Goal: Information Seeking & Learning: Learn about a topic

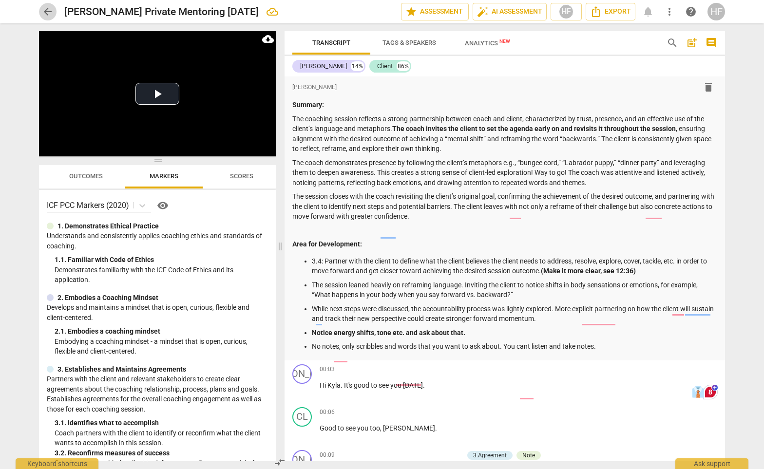
click at [54, 12] on span "arrow_back" at bounding box center [48, 12] width 18 height 12
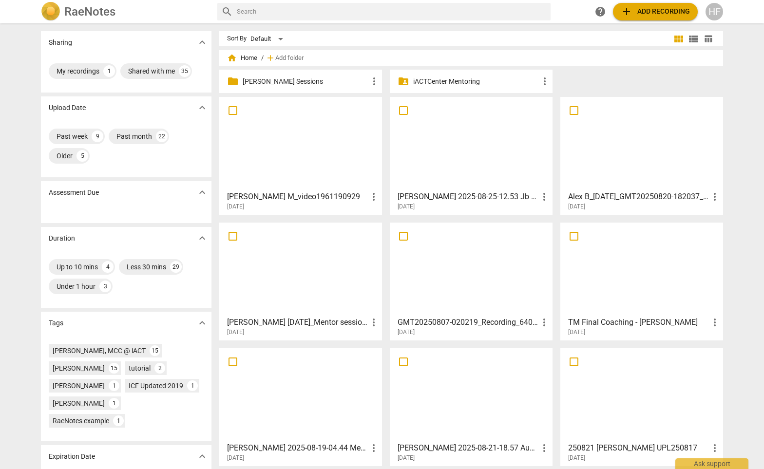
click at [289, 82] on p "[PERSON_NAME] Sessions" at bounding box center [306, 82] width 126 height 10
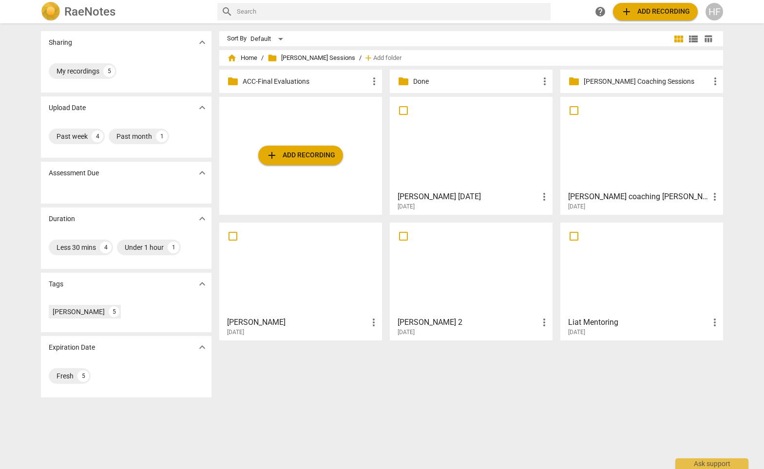
click at [611, 198] on h3 "[PERSON_NAME] coaching [PERSON_NAME]" at bounding box center [638, 197] width 141 height 12
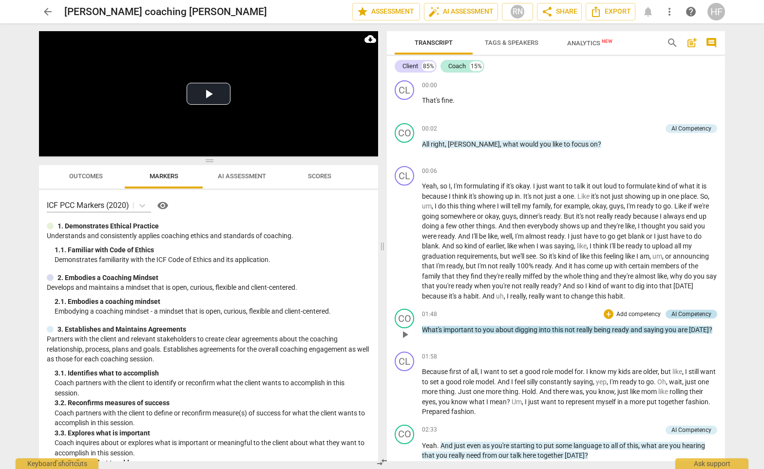
click at [684, 312] on div "AI Competency" at bounding box center [692, 314] width 40 height 9
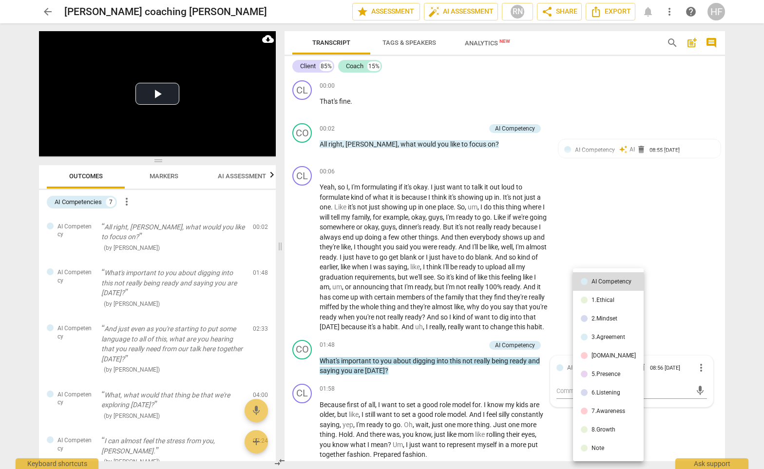
click at [684, 312] on div at bounding box center [382, 234] width 764 height 469
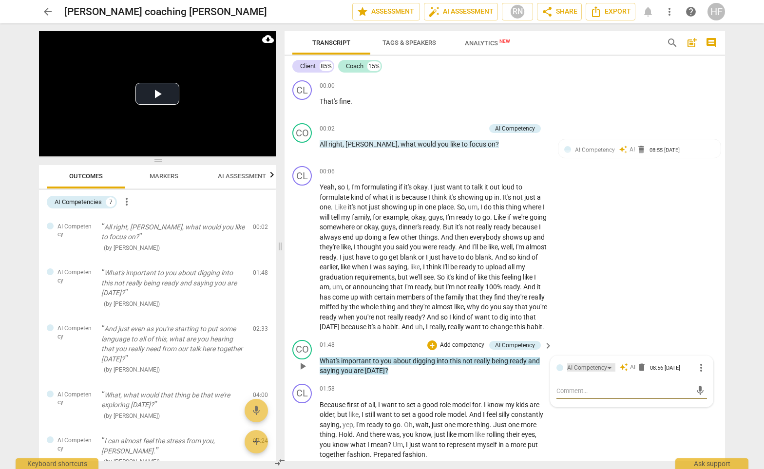
click at [607, 372] on div "AI Competency" at bounding box center [591, 368] width 48 height 8
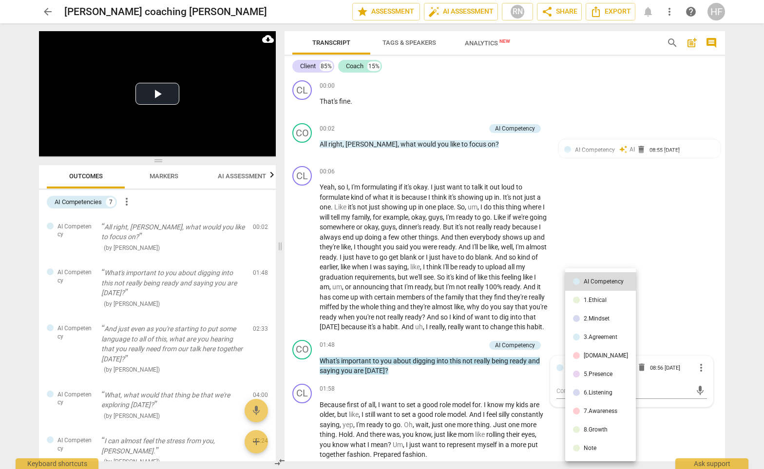
click at [685, 310] on div at bounding box center [382, 234] width 764 height 469
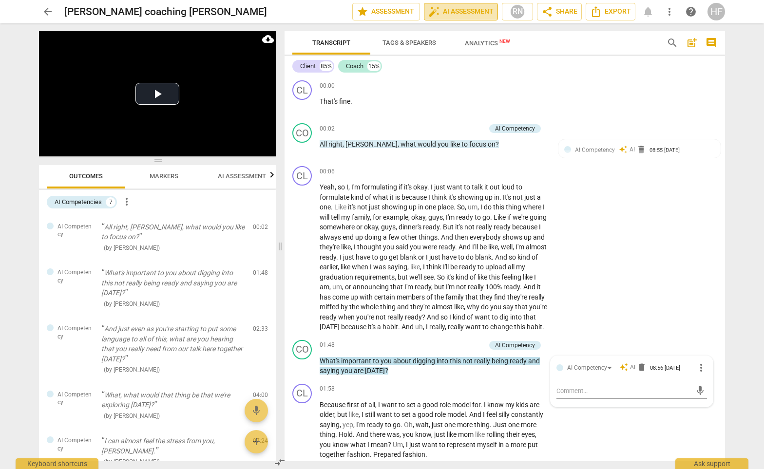
click at [478, 3] on button "auto_fix_high AI Assessment" at bounding box center [461, 12] width 74 height 18
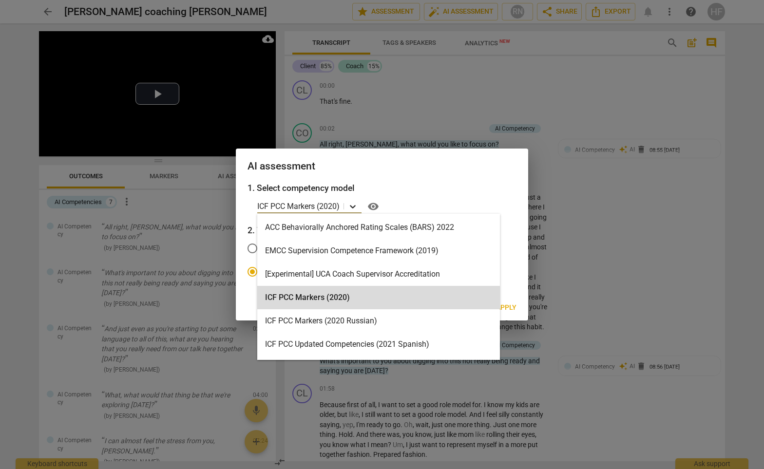
click at [351, 206] on icon at bounding box center [353, 207] width 10 height 10
click at [335, 209] on p "ICF PCC Markers (2020)" at bounding box center [298, 206] width 82 height 11
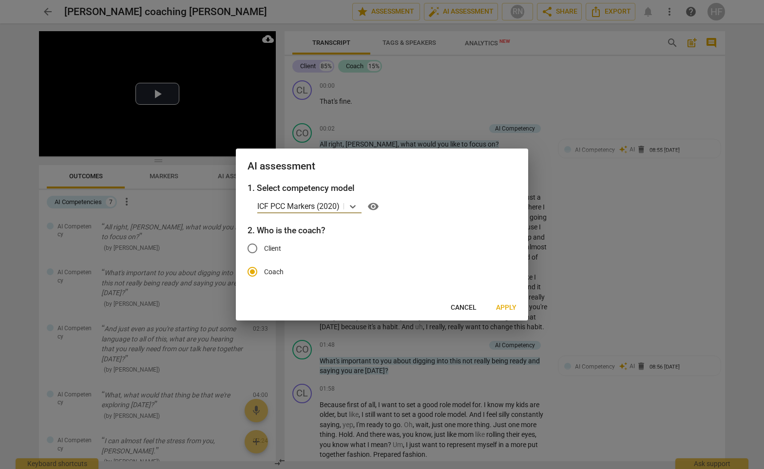
click at [514, 305] on span "Apply" at bounding box center [506, 308] width 20 height 10
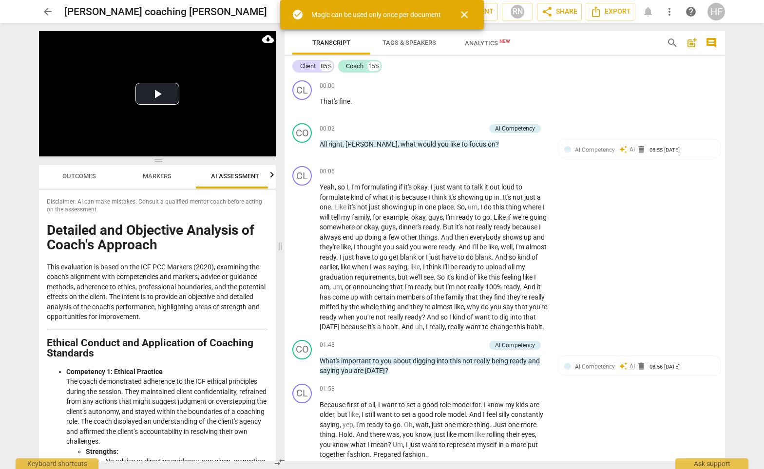
scroll to position [0, 13]
click at [463, 13] on span "close" at bounding box center [465, 15] width 12 height 12
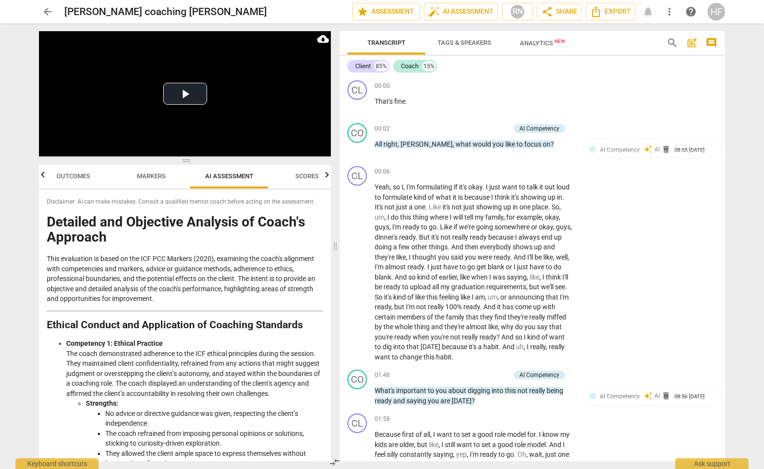
scroll to position [0, 0]
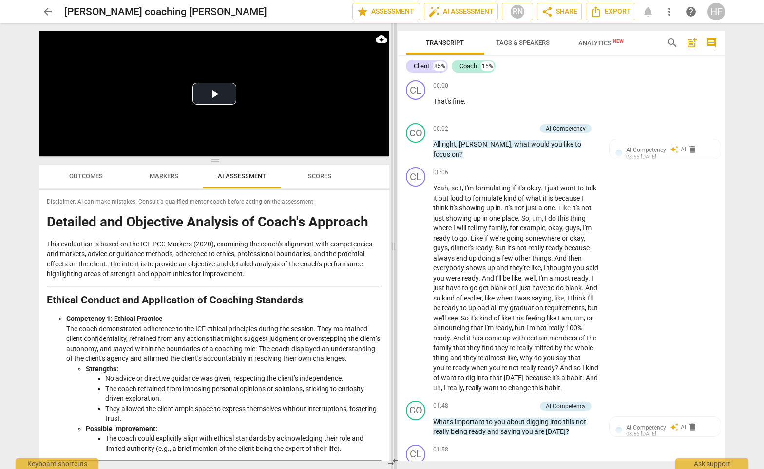
drag, startPoint x: 282, startPoint y: 246, endPoint x: 396, endPoint y: 245, distance: 113.6
click at [396, 245] on span at bounding box center [394, 246] width 6 height 446
click at [48, 9] on span "arrow_back" at bounding box center [48, 12] width 12 height 12
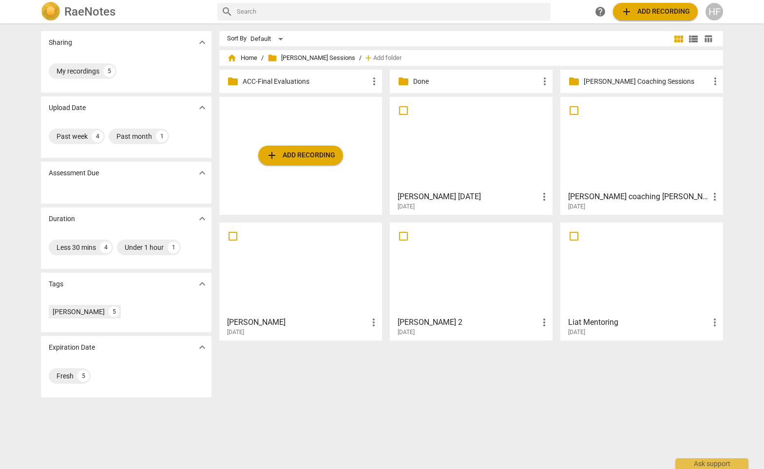
click at [632, 201] on h3 "[PERSON_NAME] coaching [PERSON_NAME]" at bounding box center [638, 197] width 141 height 12
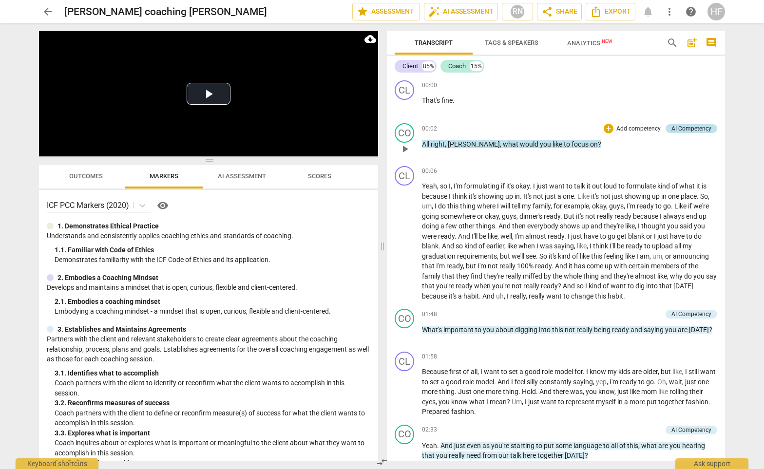
click at [684, 129] on div "AI Competency" at bounding box center [692, 128] width 40 height 9
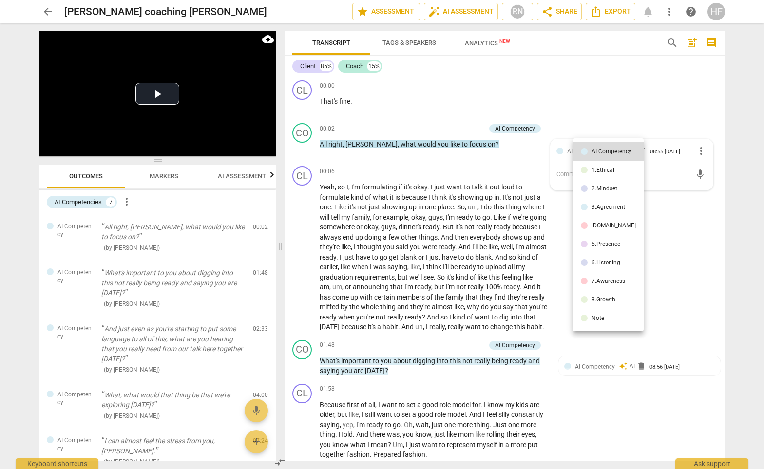
click at [701, 150] on div at bounding box center [382, 234] width 764 height 469
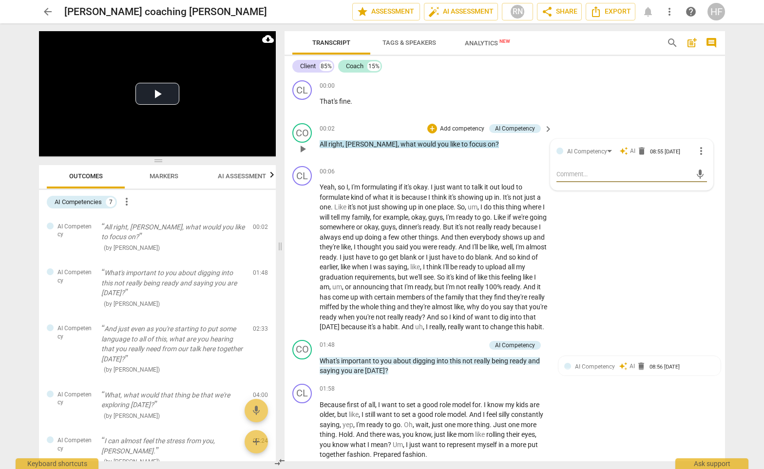
click at [698, 150] on span "more_vert" at bounding box center [702, 151] width 12 height 12
click at [246, 177] on div at bounding box center [382, 234] width 764 height 469
click at [244, 174] on span "AI Assessment" at bounding box center [242, 176] width 48 height 7
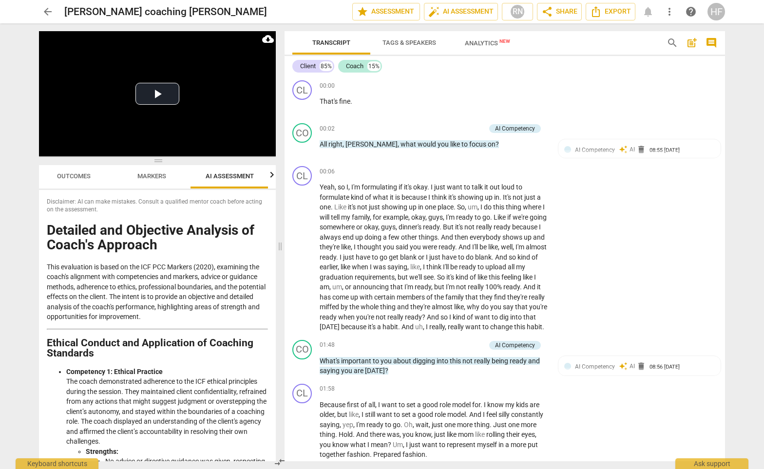
scroll to position [0, 13]
click at [638, 150] on span "delete" at bounding box center [642, 150] width 10 height 10
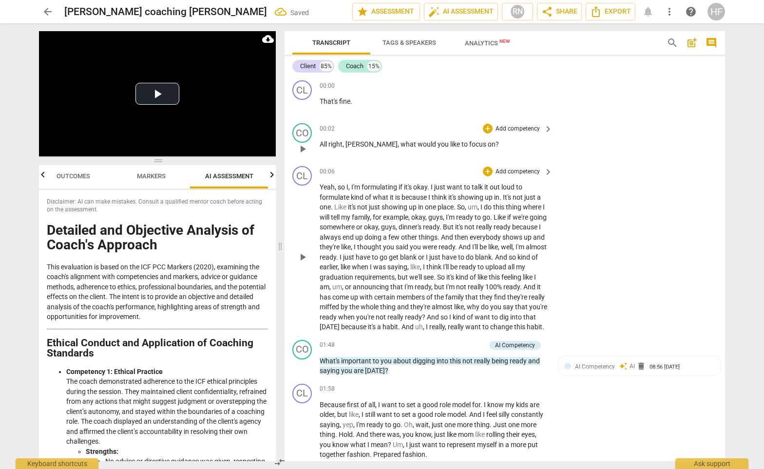
scroll to position [77, 0]
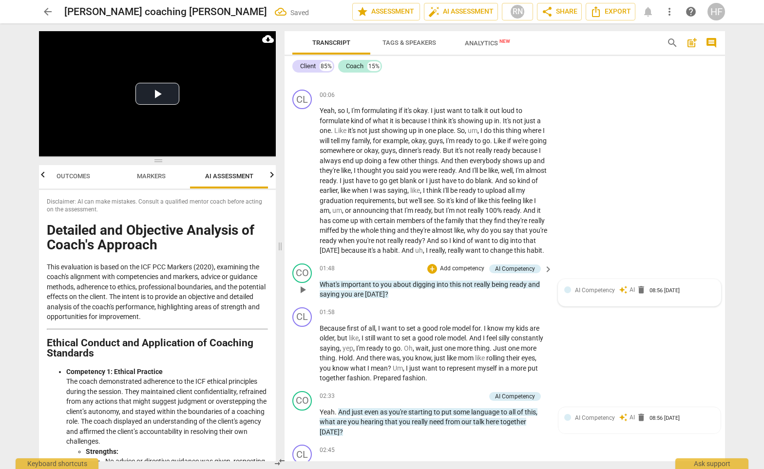
click at [639, 293] on span "delete" at bounding box center [642, 290] width 10 height 10
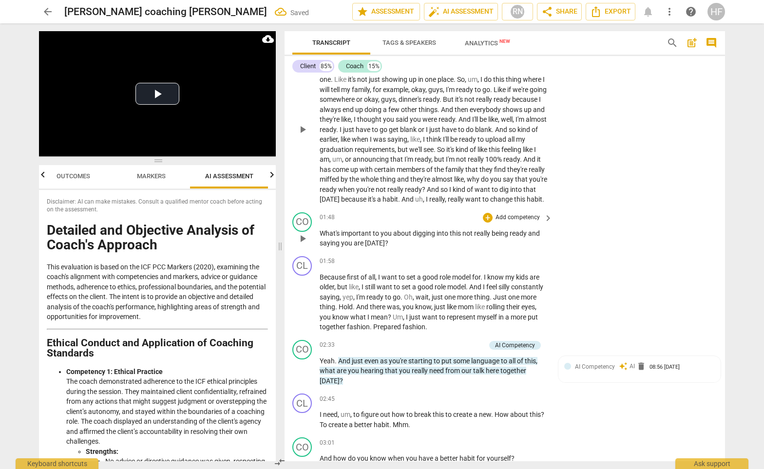
scroll to position [185, 0]
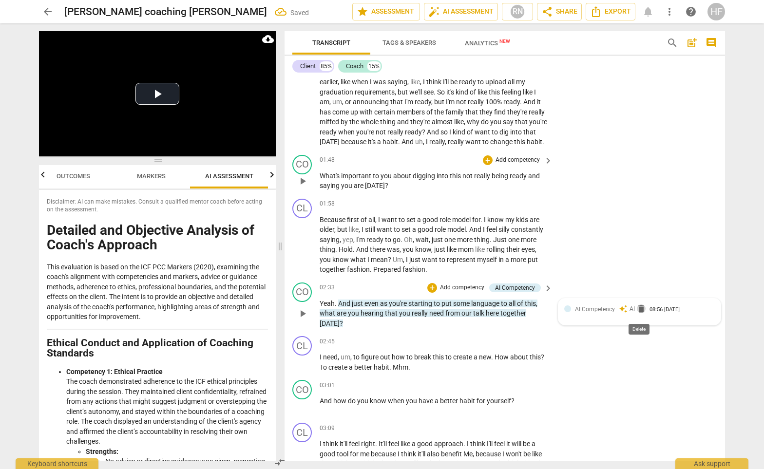
click at [638, 311] on span "delete" at bounding box center [642, 309] width 10 height 10
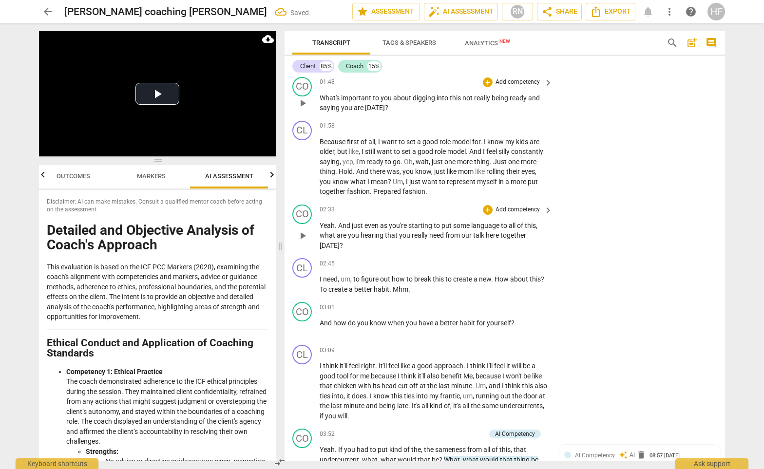
scroll to position [353, 0]
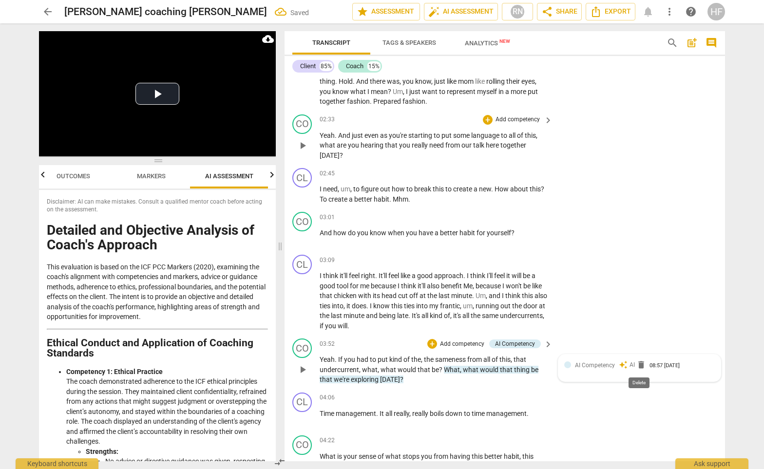
click at [638, 365] on span "delete" at bounding box center [642, 365] width 10 height 10
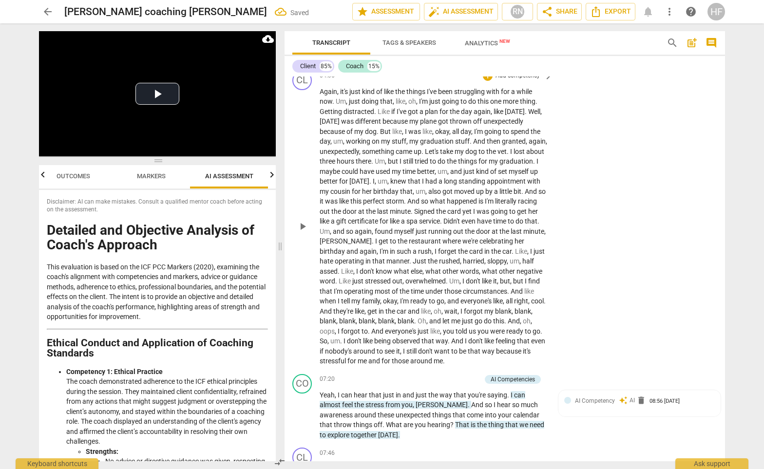
scroll to position [772, 0]
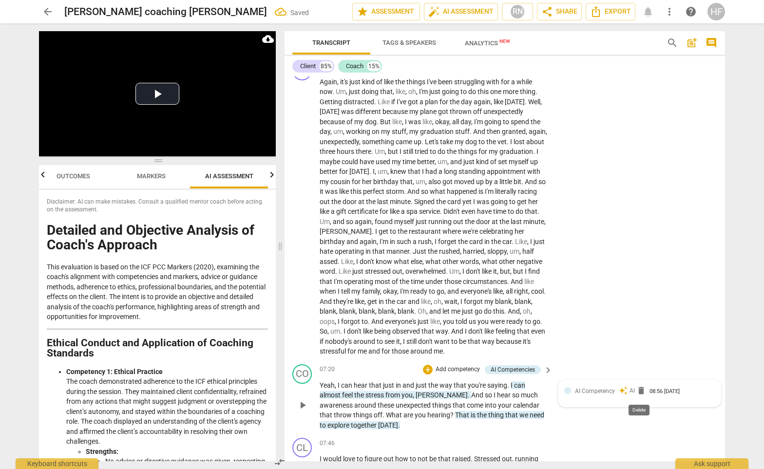
click at [639, 393] on span "delete" at bounding box center [642, 391] width 10 height 10
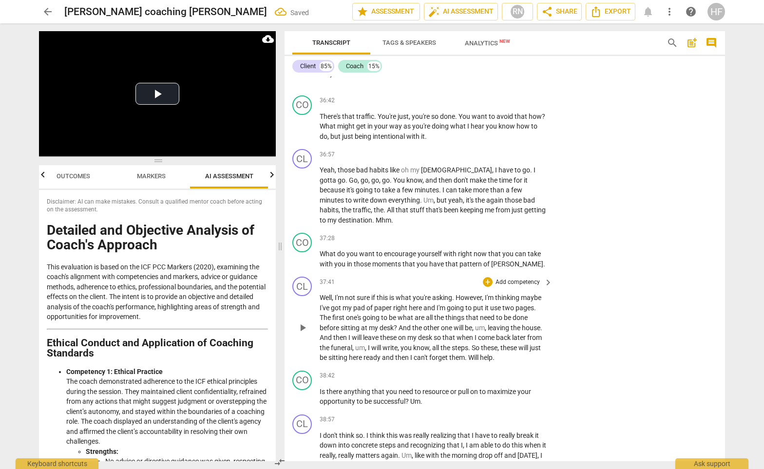
scroll to position [5782, 0]
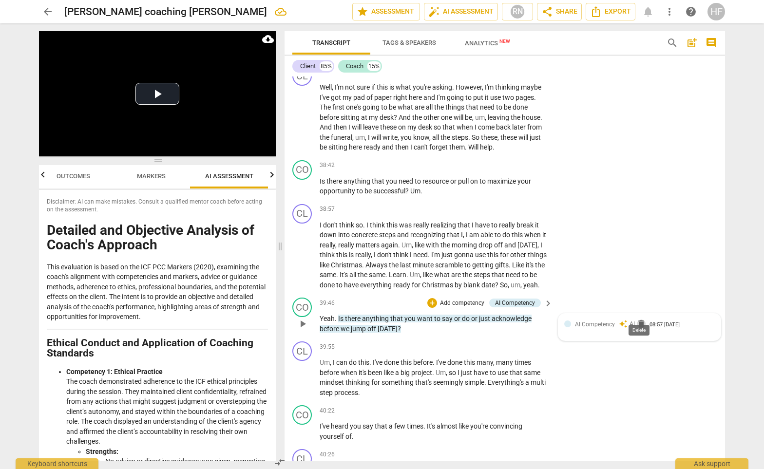
click at [639, 319] on span "delete" at bounding box center [642, 324] width 10 height 10
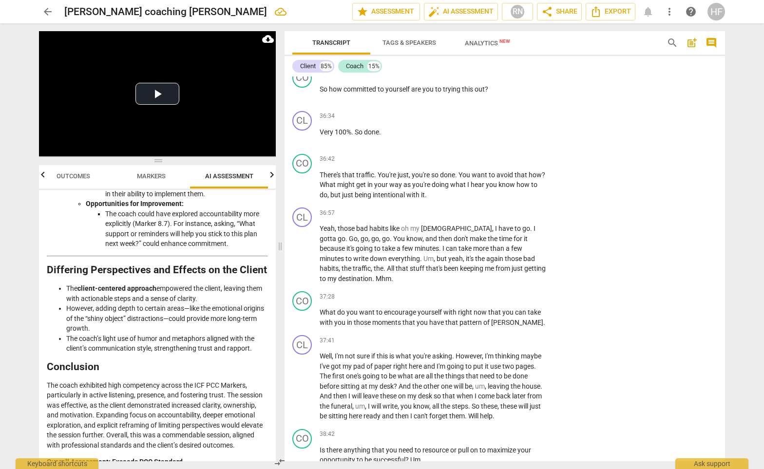
scroll to position [2170, 0]
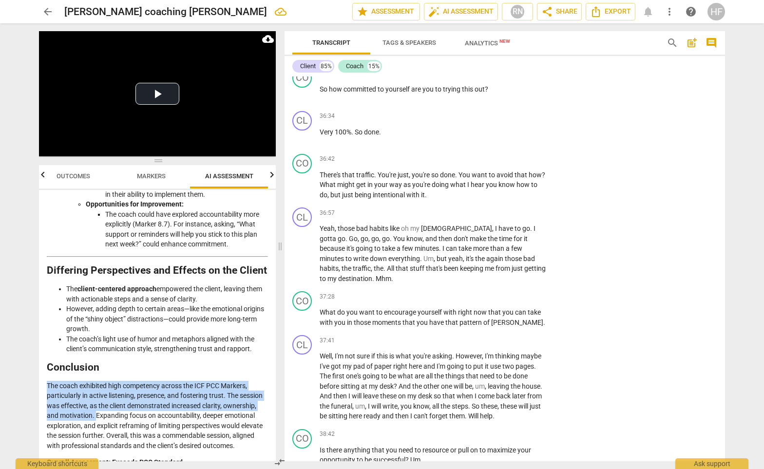
drag, startPoint x: 48, startPoint y: 365, endPoint x: 130, endPoint y: 395, distance: 87.5
click at [130, 395] on p "The coach exhibited high competency across the ICF PCC Markers, particularly in…" at bounding box center [157, 416] width 221 height 70
copy p "The coach exhibited high competency across the ICF PCC Markers, particularly in…"
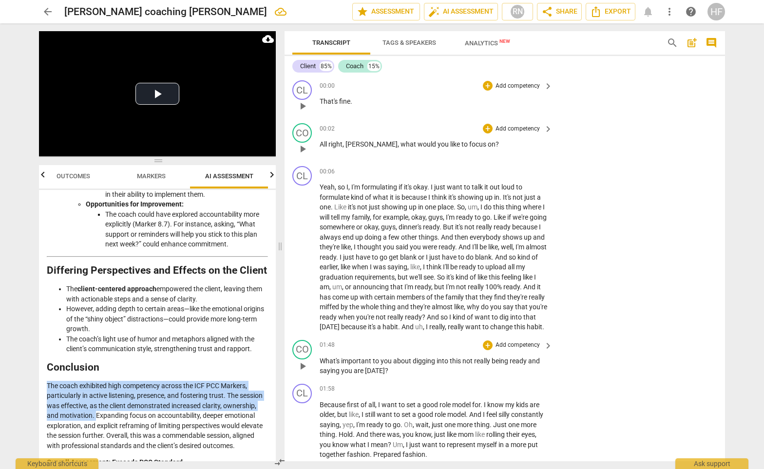
scroll to position [0, 0]
click at [695, 44] on span "post_add" at bounding box center [692, 43] width 12 height 12
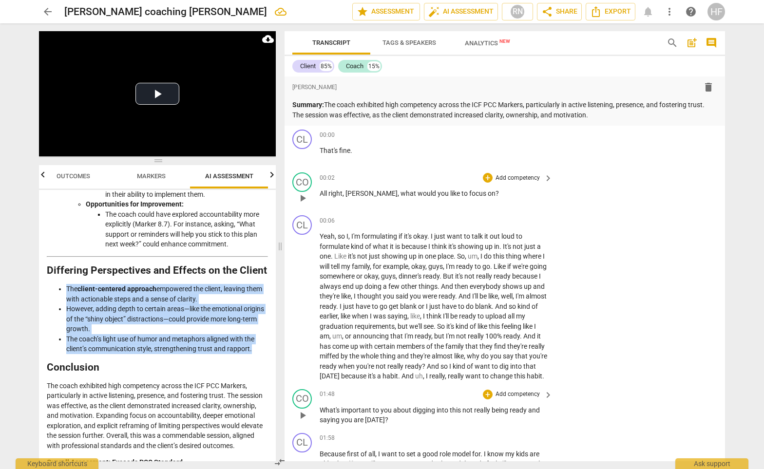
drag, startPoint x: 254, startPoint y: 330, endPoint x: 59, endPoint y: 262, distance: 206.0
copy ul "The client-centered approach empowered the client, leaving them with actionable…"
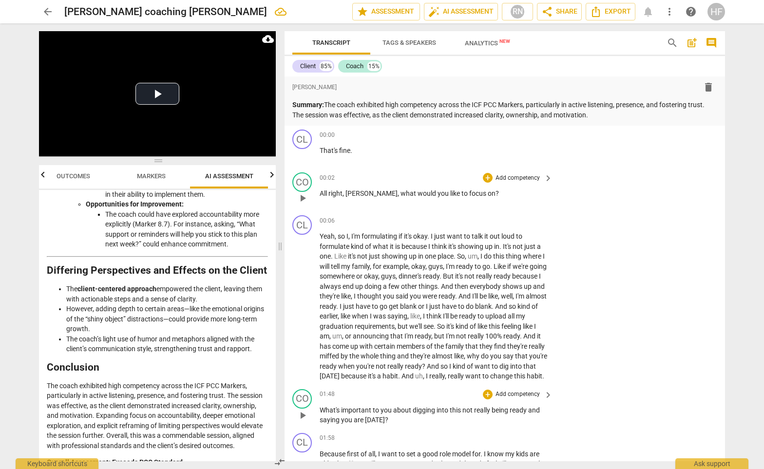
click at [625, 120] on div "format_bold format_list_bulleted Heidi Fishbein delete Summary: The coach exhib…" at bounding box center [505, 101] width 441 height 49
click at [623, 117] on p "Summary: The coach exhibited high competency across the ICF PCC Markers, partic…" at bounding box center [505, 110] width 425 height 20
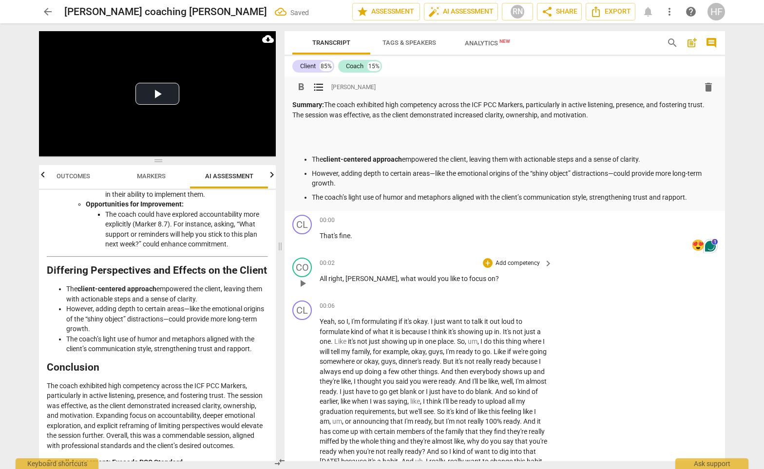
click at [322, 151] on div "Summary: The coach exhibited high competency across the ICF PCC Markers, partic…" at bounding box center [505, 151] width 425 height 102
click at [322, 141] on p at bounding box center [505, 143] width 425 height 10
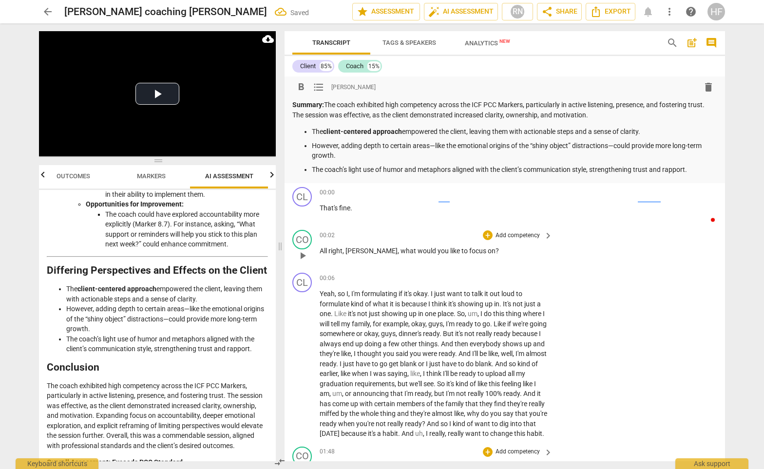
click at [691, 173] on p "The coach’s light use of humor and metaphors aligned with the client’s communic…" at bounding box center [515, 170] width 406 height 10
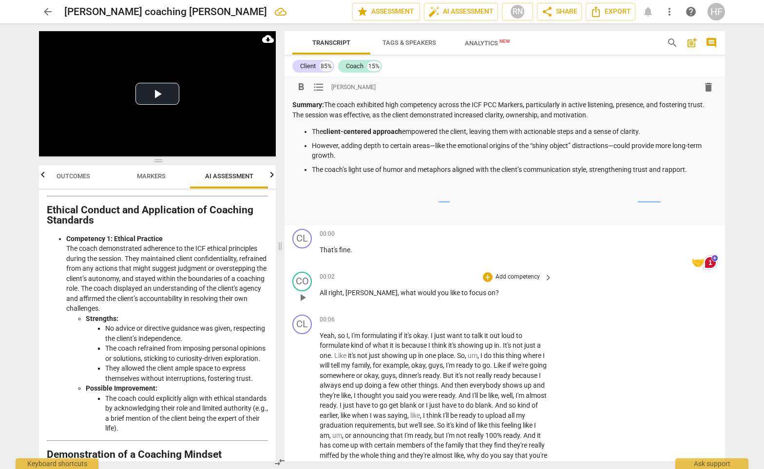
scroll to position [182, 0]
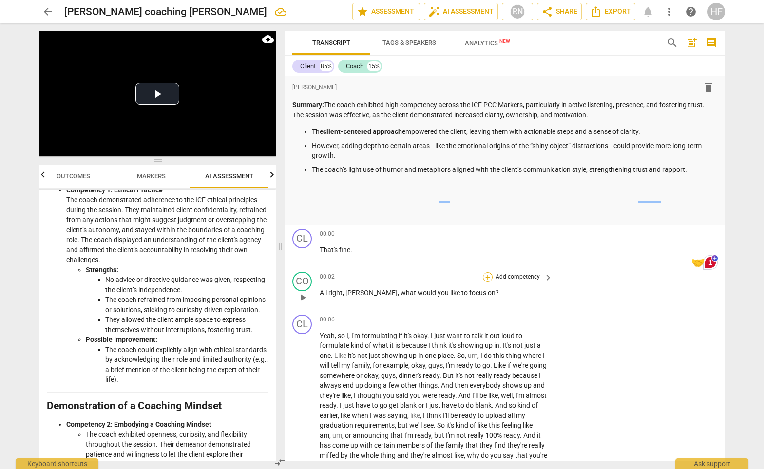
click at [488, 274] on div "+" at bounding box center [488, 278] width 10 height 10
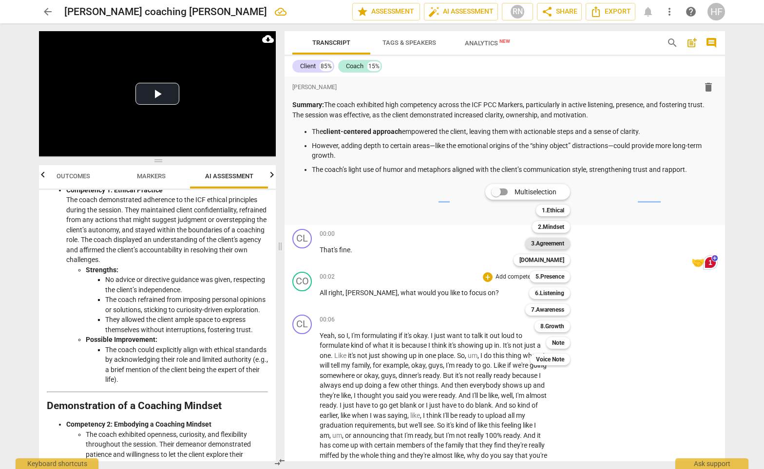
click at [555, 244] on b "3.Agreement" at bounding box center [547, 244] width 33 height 12
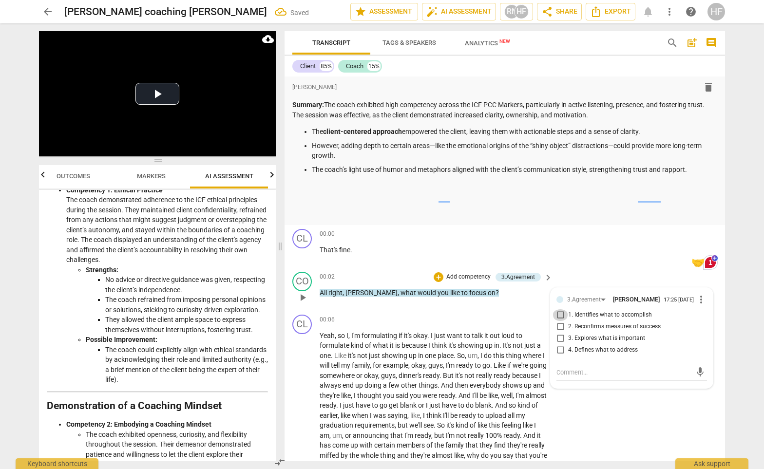
click at [560, 316] on input "1. Identifies what to accomplish" at bounding box center [561, 316] width 16 height 12
checkbox input "true"
click at [438, 273] on div "+" at bounding box center [439, 278] width 10 height 10
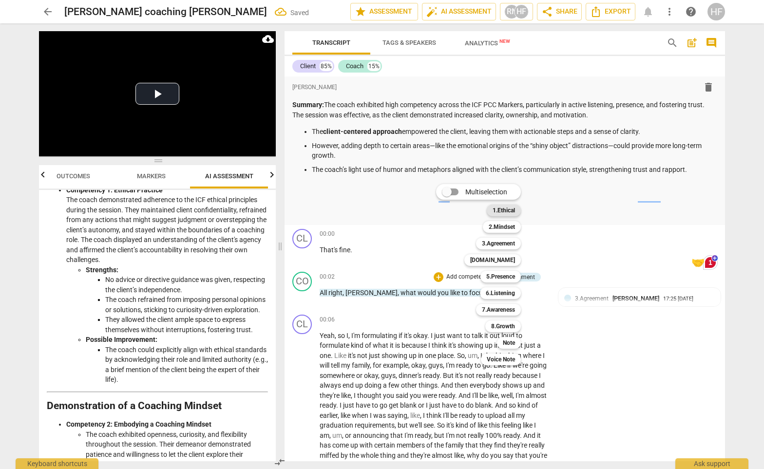
click at [510, 208] on b "1.Ethical" at bounding box center [504, 211] width 22 height 12
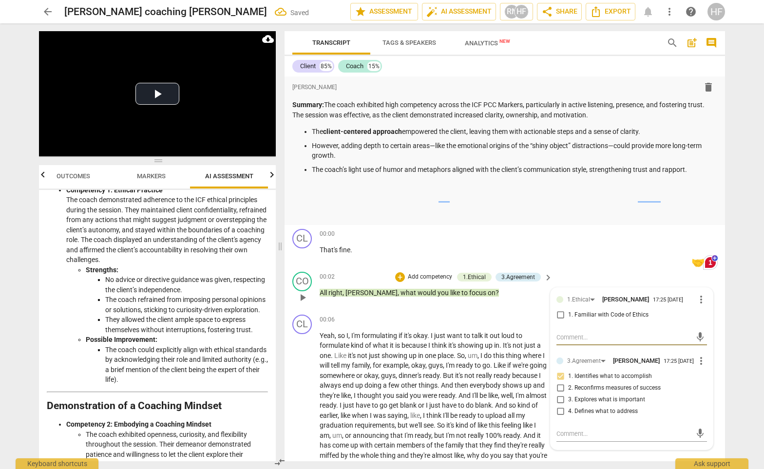
click at [557, 311] on input "1. Familiar with Code of Ethics" at bounding box center [561, 316] width 16 height 12
checkbox input "true"
click at [401, 275] on div "+" at bounding box center [400, 278] width 10 height 10
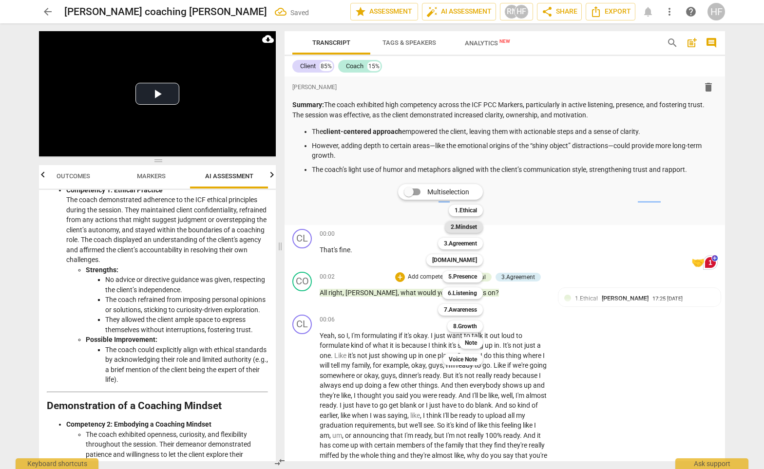
click at [467, 226] on b "2.Mindset" at bounding box center [464, 227] width 26 height 12
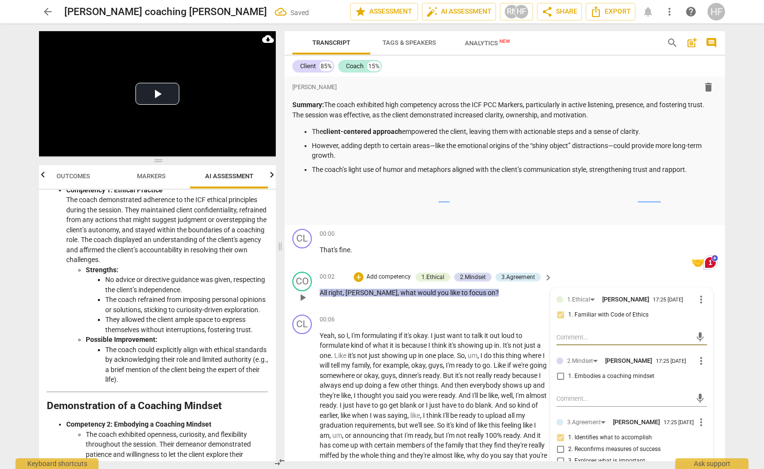
click at [557, 373] on input "1. Embodies a coaching mindset" at bounding box center [561, 377] width 16 height 12
checkbox input "true"
click at [620, 256] on div "CL play_arrow pause 00:00 + Add competency keyboard_arrow_right That's fine ." at bounding box center [505, 246] width 441 height 43
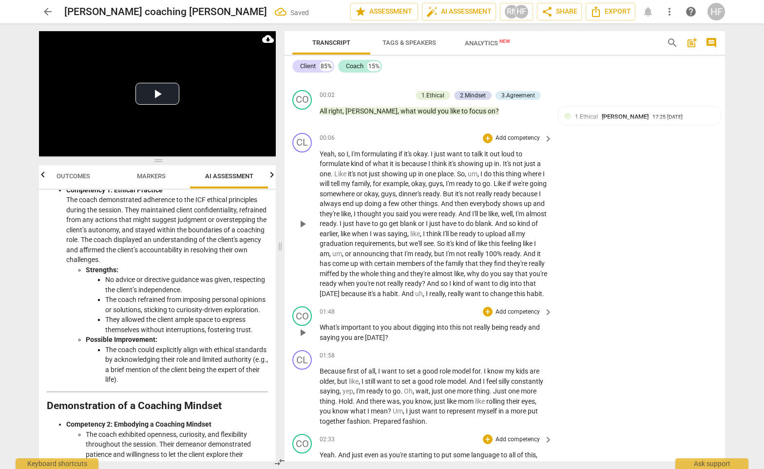
scroll to position [0, 0]
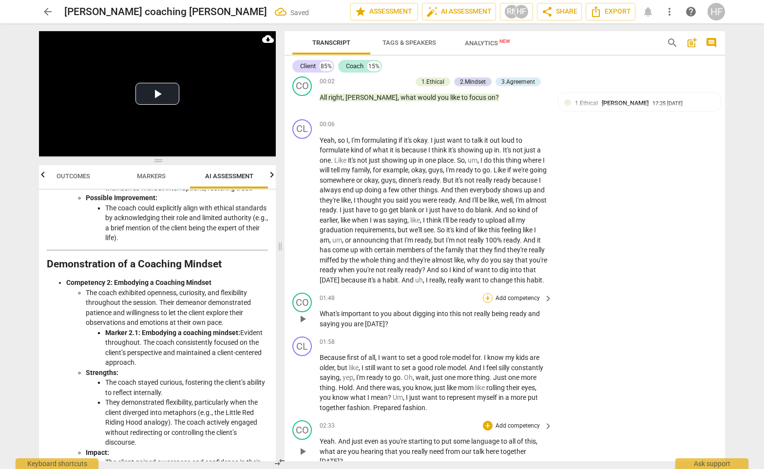
click at [487, 301] on div "+" at bounding box center [488, 298] width 10 height 10
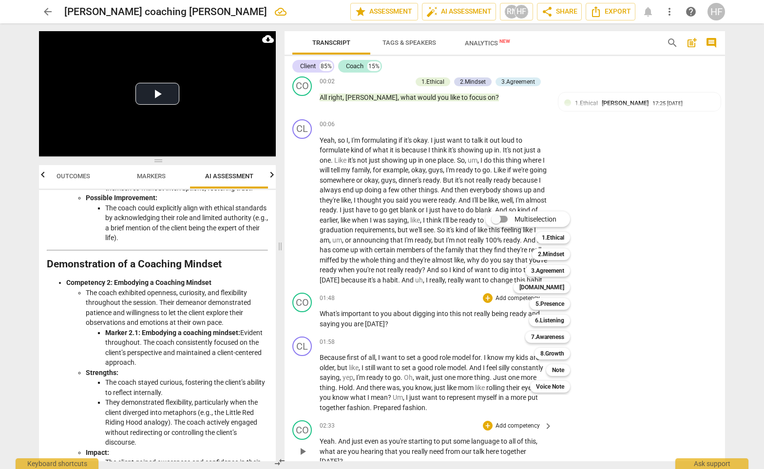
click at [618, 276] on div at bounding box center [382, 234] width 764 height 469
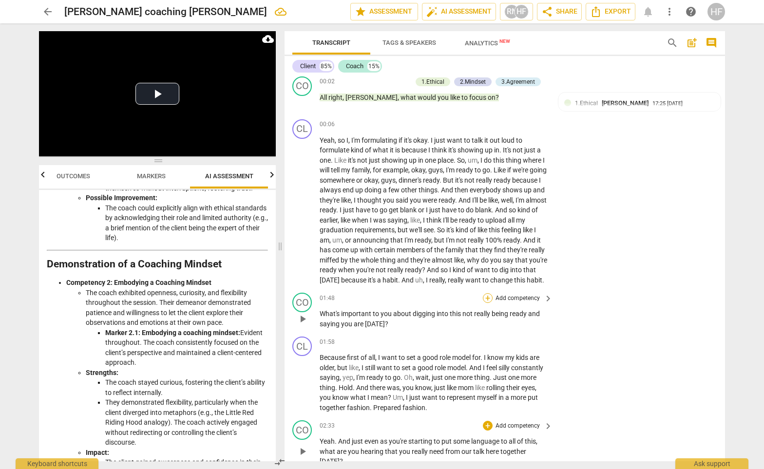
click at [488, 300] on div "+" at bounding box center [488, 298] width 10 height 10
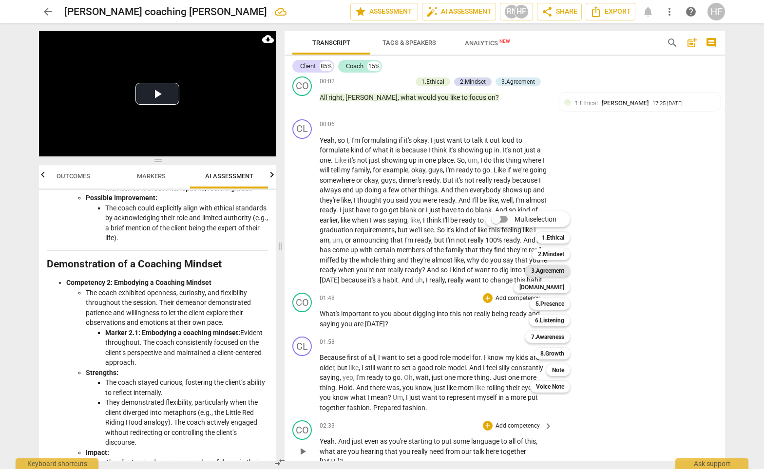
click at [556, 271] on b "3.Agreement" at bounding box center [547, 271] width 33 height 12
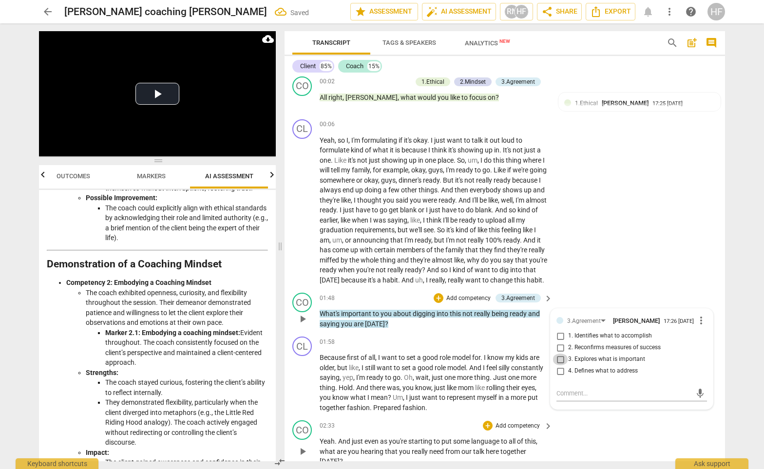
click at [565, 363] on input "3. Explores what is important" at bounding box center [561, 360] width 16 height 12
checkbox input "true"
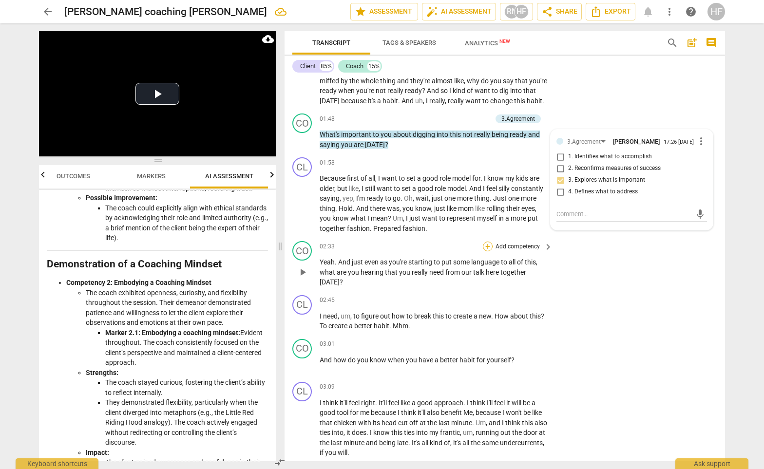
click at [489, 251] on div "+" at bounding box center [488, 247] width 10 height 10
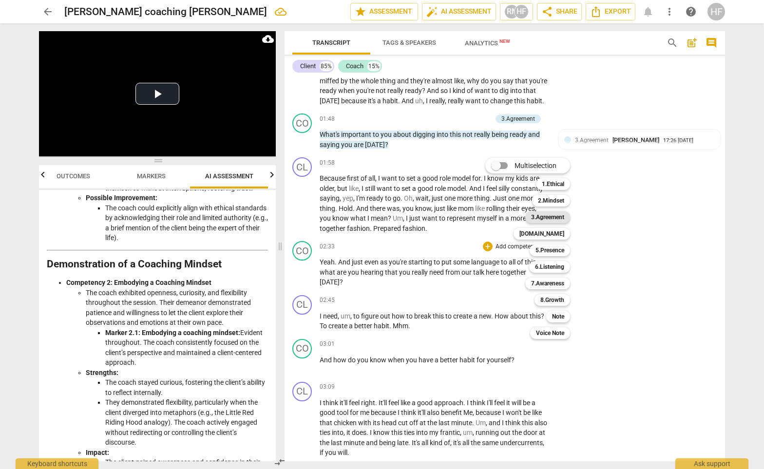
click at [560, 219] on b "3.Agreement" at bounding box center [547, 218] width 33 height 12
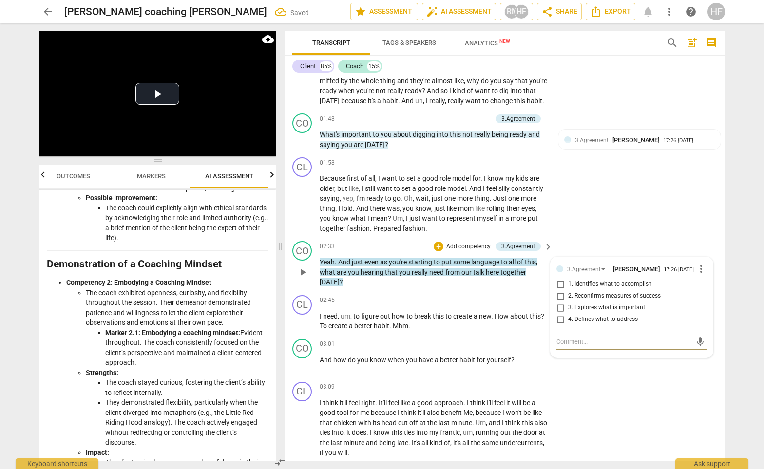
click at [556, 325] on input "4. Defines what to address" at bounding box center [561, 320] width 16 height 12
checkbox input "true"
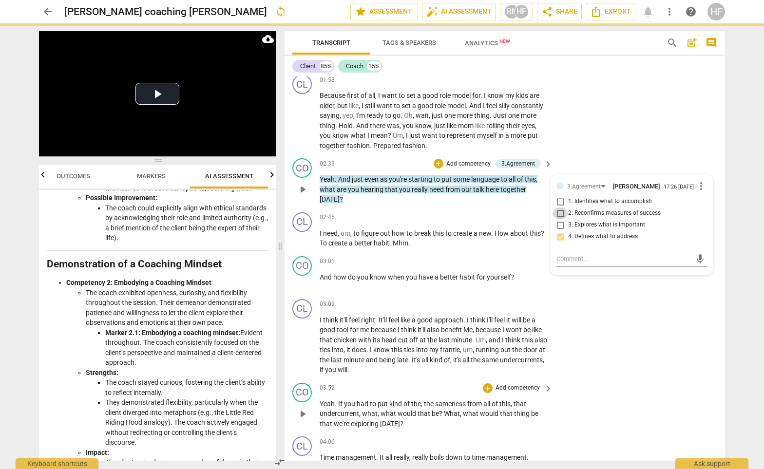
click at [562, 219] on input "2. Reconfirms measures of success" at bounding box center [561, 214] width 16 height 12
checkbox input "true"
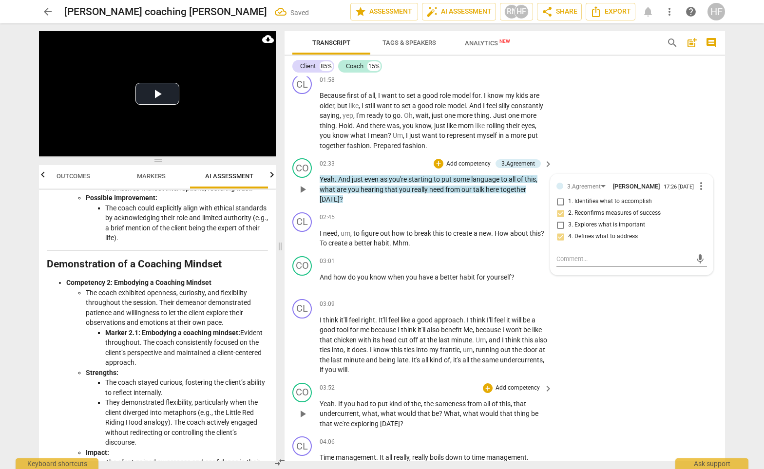
click at [565, 201] on input "1. Identifies what to accomplish" at bounding box center [561, 202] width 16 height 12
click at [563, 206] on input "1. Identifies what to accomplish" at bounding box center [561, 202] width 16 height 12
click at [561, 208] on input "1. Identifies what to accomplish" at bounding box center [561, 202] width 16 height 12
click at [561, 205] on input "1. Identifies what to accomplish" at bounding box center [561, 202] width 16 height 12
checkbox input "true"
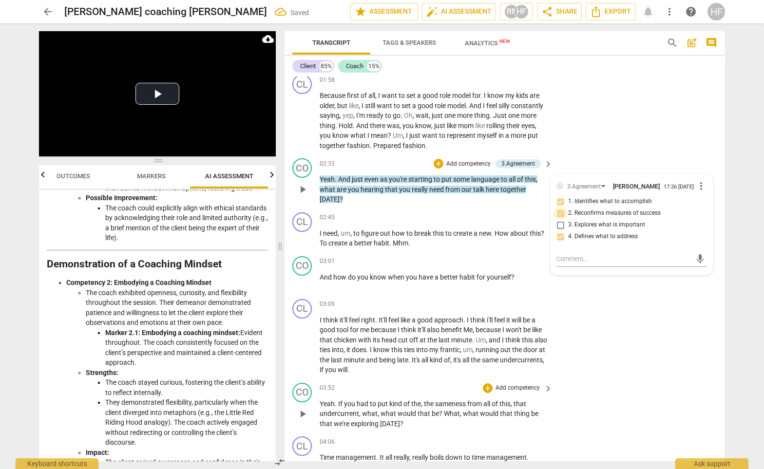
click at [561, 215] on input "2. Reconfirms measures of success" at bounding box center [561, 214] width 16 height 12
checkbox input "false"
click at [559, 243] on input "4. Defines what to address" at bounding box center [561, 237] width 16 height 12
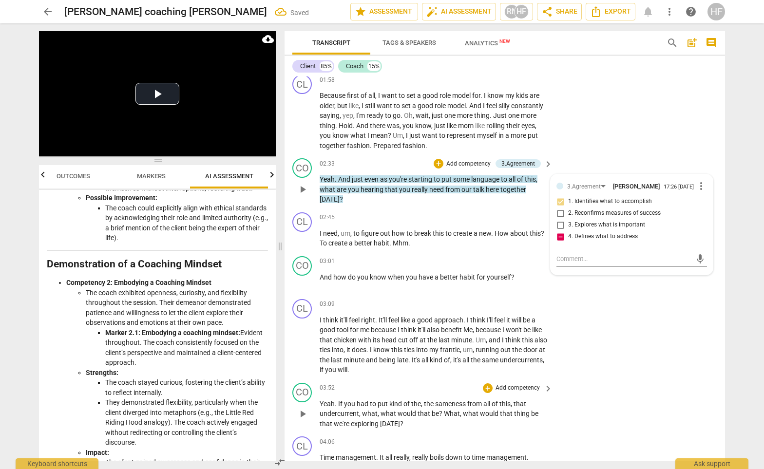
checkbox input "false"
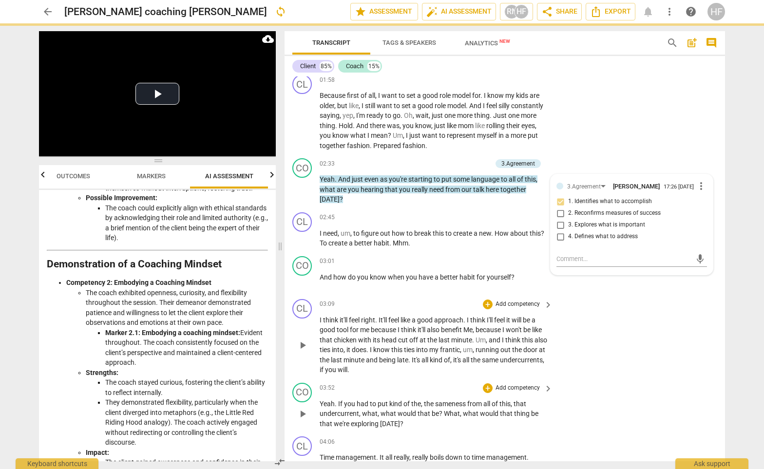
click at [578, 341] on div "CL play_arrow pause 03:09 + Add competency keyboard_arrow_right I think it'll f…" at bounding box center [505, 337] width 441 height 84
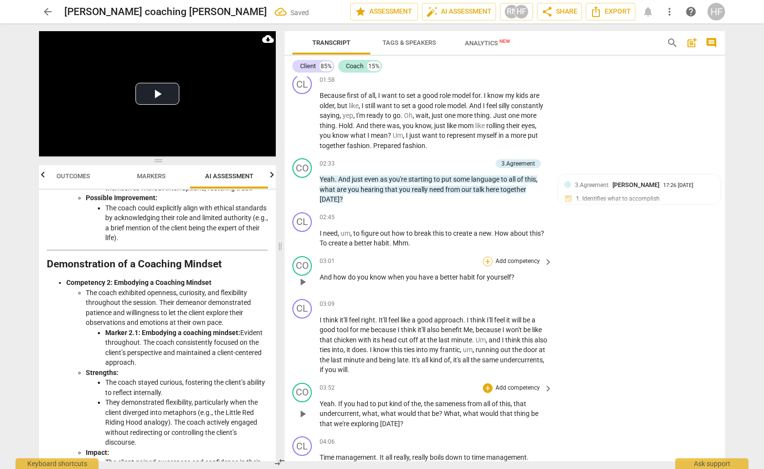
click at [489, 262] on div "+" at bounding box center [488, 262] width 10 height 10
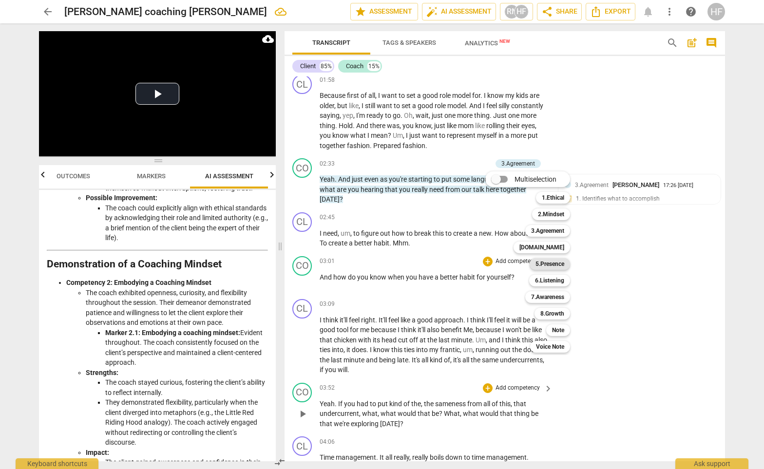
click at [557, 263] on b "5.Presence" at bounding box center [550, 264] width 29 height 12
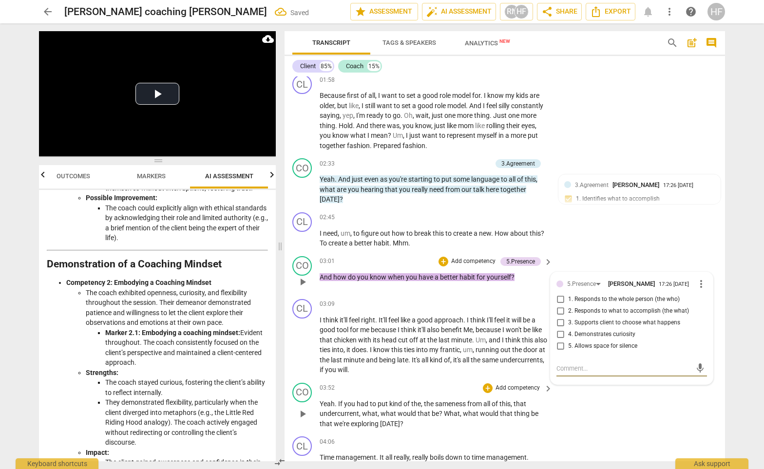
click at [562, 313] on input "2. Responds to what to accomplish (the what)" at bounding box center [561, 312] width 16 height 12
checkbox input "true"
click at [560, 341] on input "4. Demonstrates curiosity" at bounding box center [561, 335] width 16 height 12
checkbox input "true"
click at [442, 262] on div "+" at bounding box center [444, 262] width 10 height 10
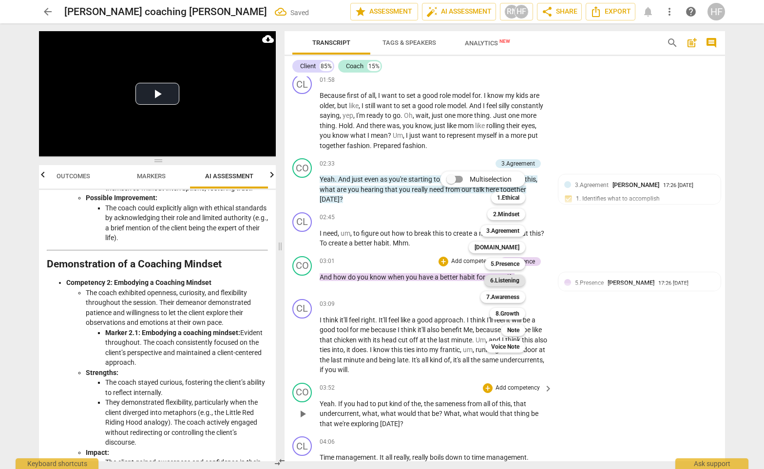
click at [514, 281] on b "6.Listening" at bounding box center [504, 281] width 29 height 12
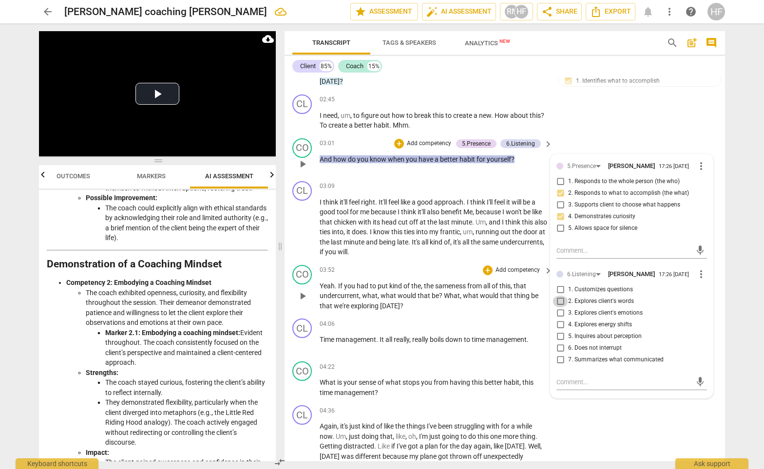
click at [563, 308] on input "2. Explores client's words" at bounding box center [561, 302] width 16 height 12
checkbox input "true"
click at [485, 292] on span "would" at bounding box center [490, 296] width 20 height 8
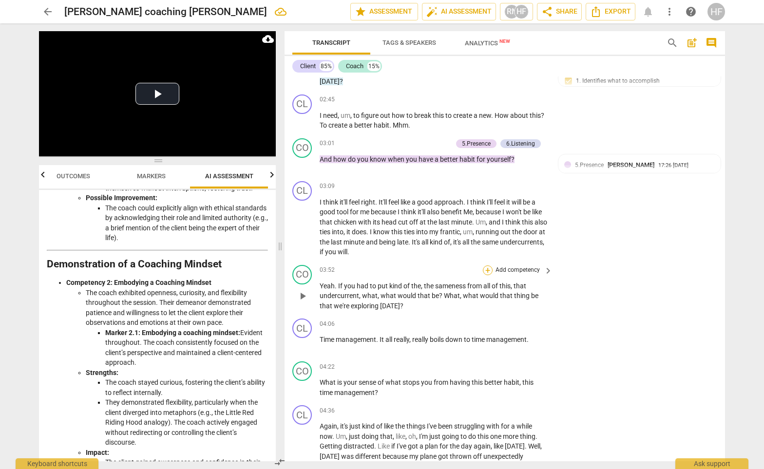
click at [490, 269] on div "+" at bounding box center [488, 271] width 10 height 10
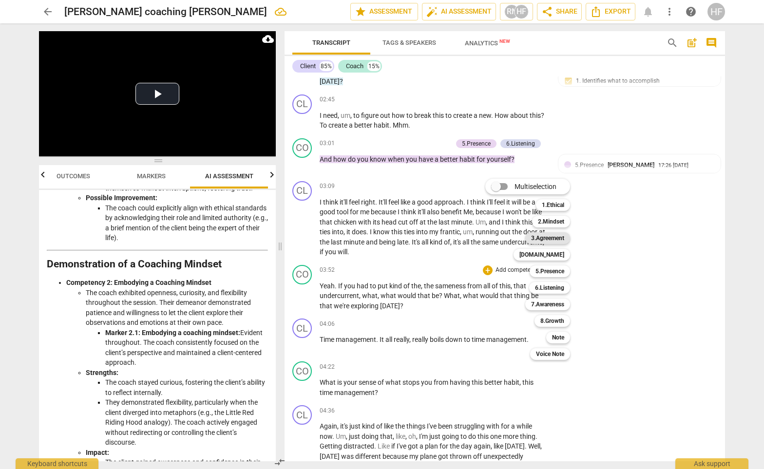
click at [565, 238] on b "3.Agreement" at bounding box center [547, 239] width 33 height 12
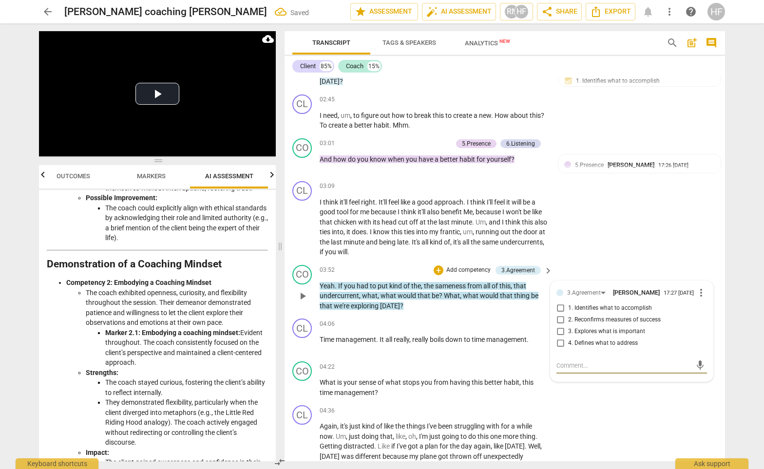
click at [560, 344] on input "4. Defines what to address" at bounding box center [561, 344] width 16 height 12
checkbox input "false"
click at [563, 313] on input "1. Identifies what to accomplish" at bounding box center [561, 309] width 16 height 12
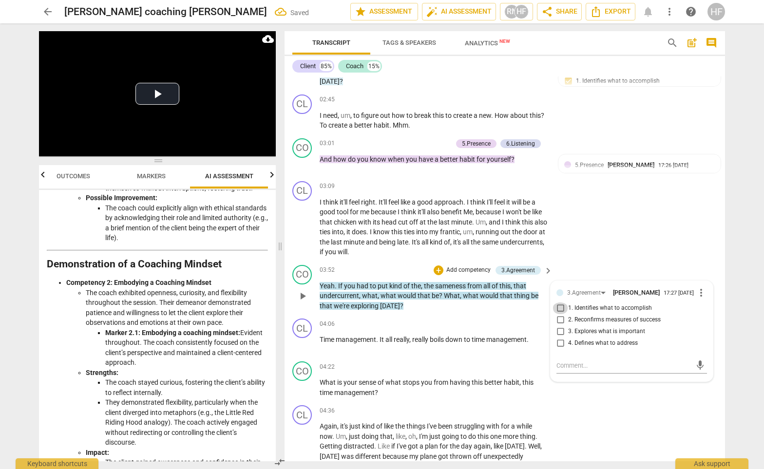
checkbox input "true"
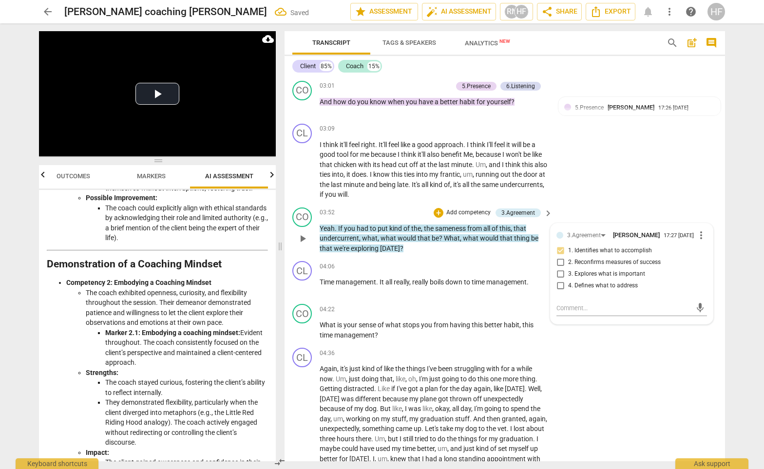
scroll to position [633, 0]
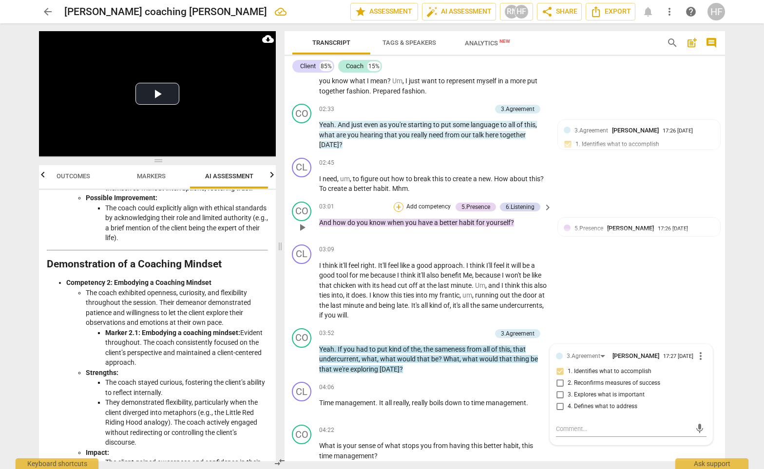
click at [397, 207] on div "+" at bounding box center [399, 207] width 10 height 10
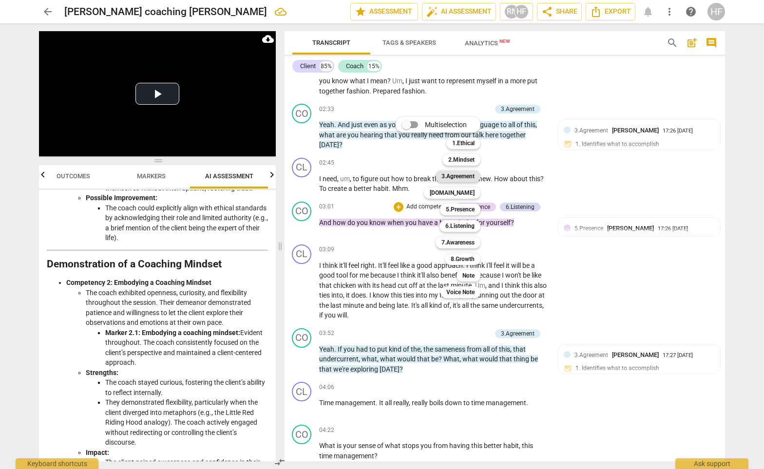
click at [472, 176] on b "3.Agreement" at bounding box center [458, 177] width 33 height 12
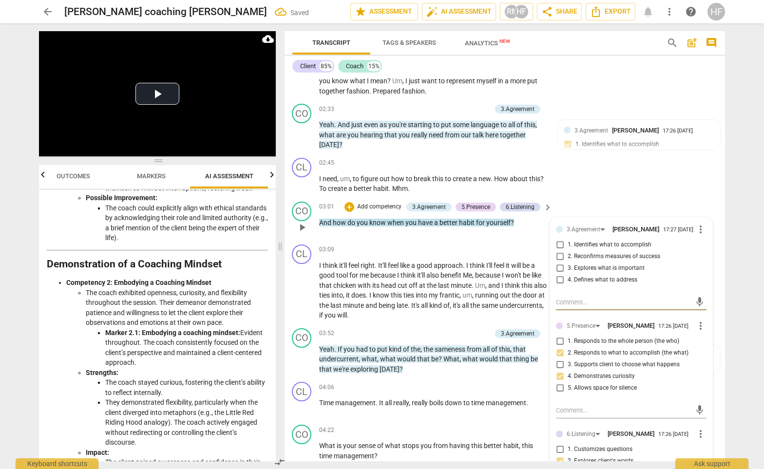
click at [561, 259] on input "2. Reconfirms measures of success" at bounding box center [560, 257] width 16 height 12
checkbox input "true"
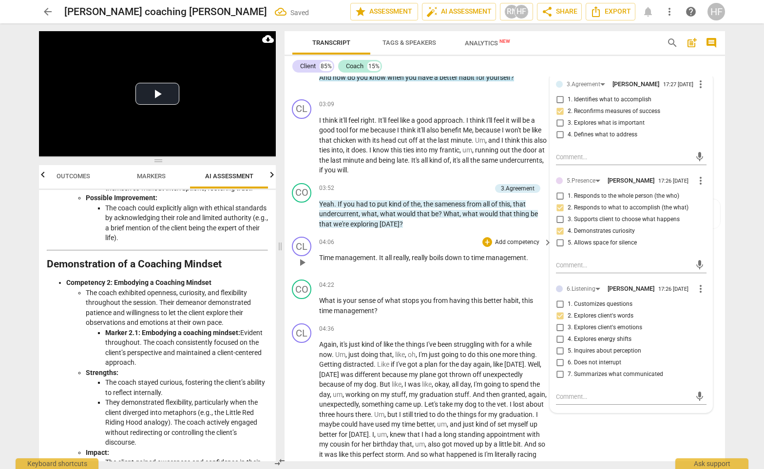
click at [483, 234] on div "CL play_arrow pause 04:06 + Add competency keyboard_arrow_right Time management…" at bounding box center [504, 254] width 441 height 43
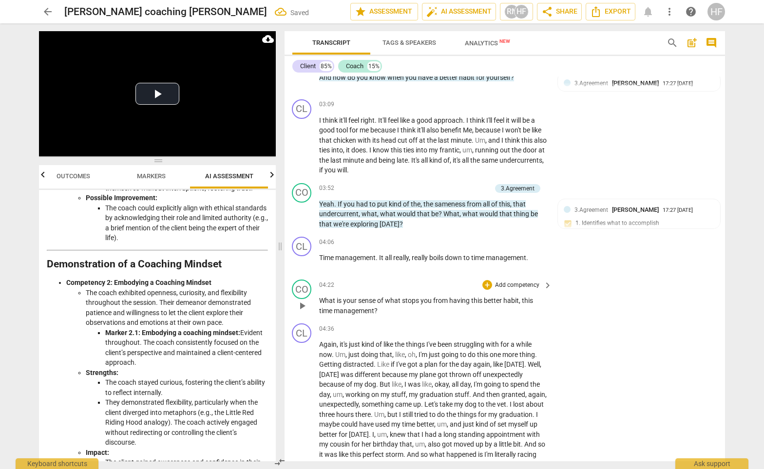
click at [490, 309] on p "What is your sense of what stops you from having this better habit , this time …" at bounding box center [433, 306] width 228 height 20
click at [489, 284] on div "+" at bounding box center [488, 285] width 10 height 10
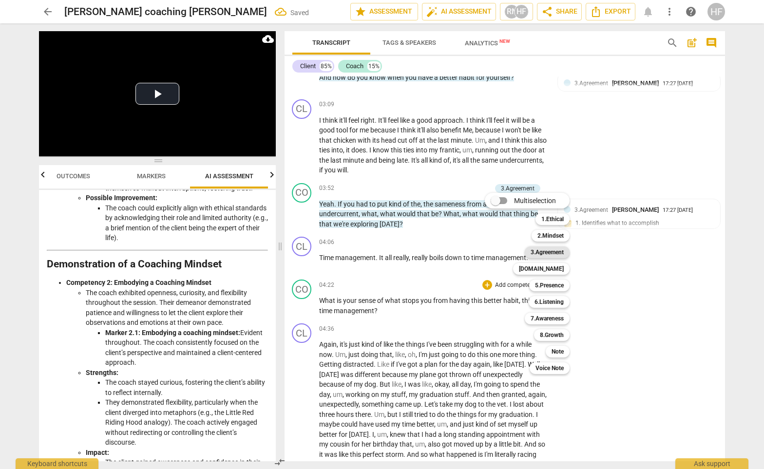
click at [563, 255] on b "3.Agreement" at bounding box center [547, 253] width 33 height 12
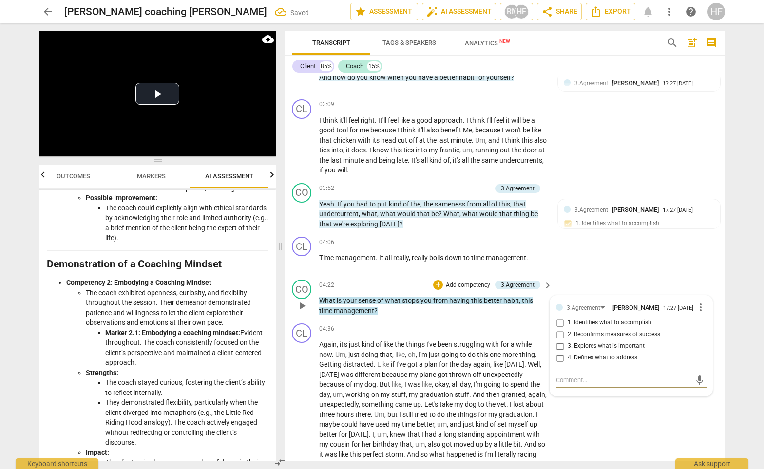
click at [563, 358] on input "4. Defines what to address" at bounding box center [560, 358] width 16 height 12
checkbox input "true"
click at [611, 255] on div "CL play_arrow pause 04:06 + Add competency keyboard_arrow_right Time management…" at bounding box center [504, 254] width 441 height 43
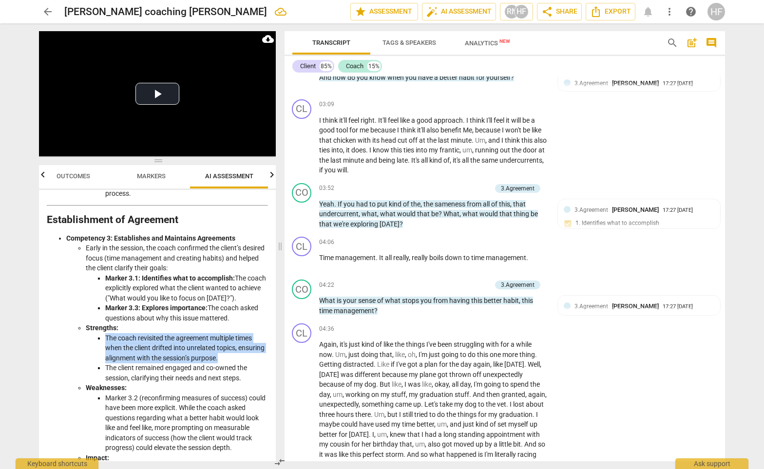
drag, startPoint x: 247, startPoint y: 350, endPoint x: 106, endPoint y: 327, distance: 143.3
click at [106, 333] on li "The coach revisited the agreement multiple times when the client drifted into u…" at bounding box center [186, 348] width 163 height 30
copy li "The coach revisited the agreement multiple times when the client drifted into u…"
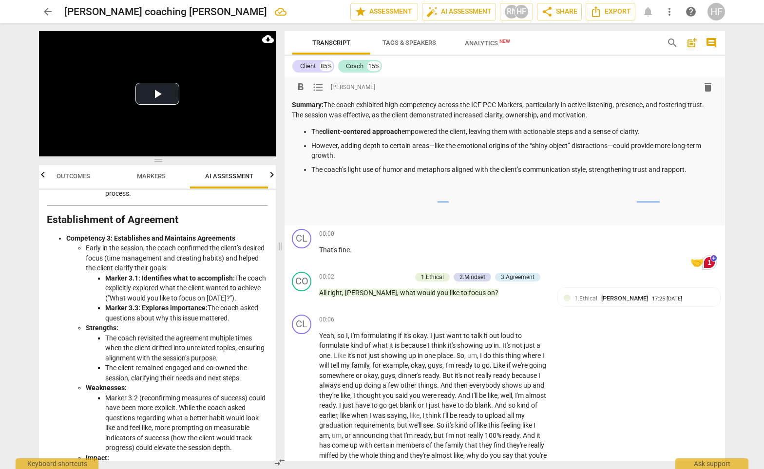
click at [308, 209] on p at bounding box center [504, 214] width 425 height 10
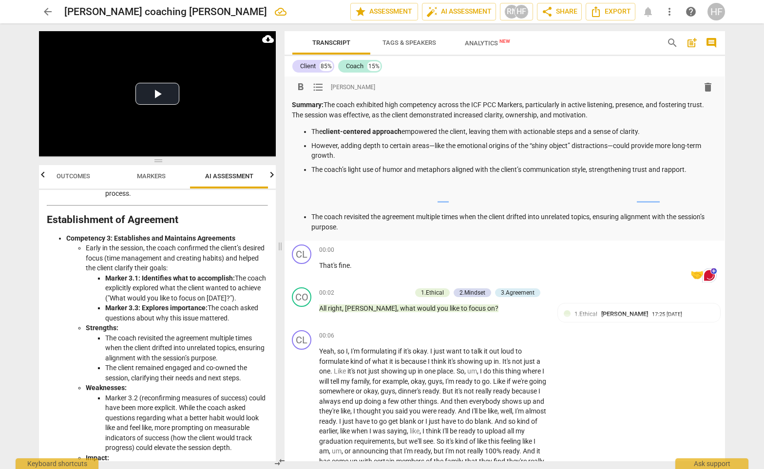
click at [320, 198] on p at bounding box center [504, 200] width 425 height 10
click at [628, 13] on span "Export" at bounding box center [610, 12] width 41 height 12
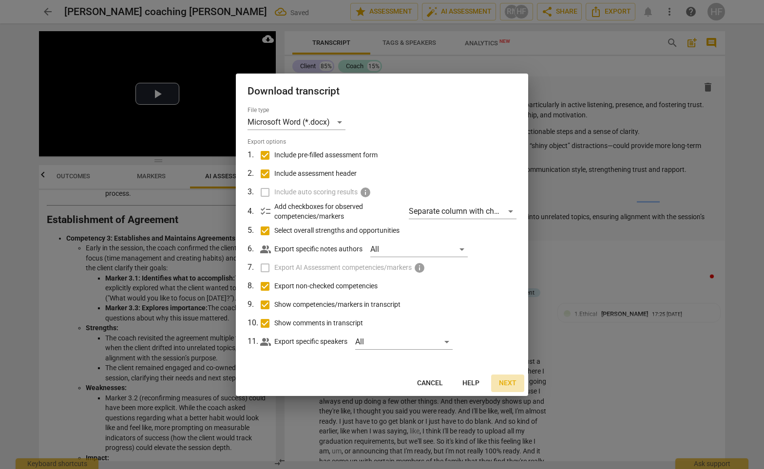
click at [508, 383] on span "Next" at bounding box center [508, 384] width 18 height 10
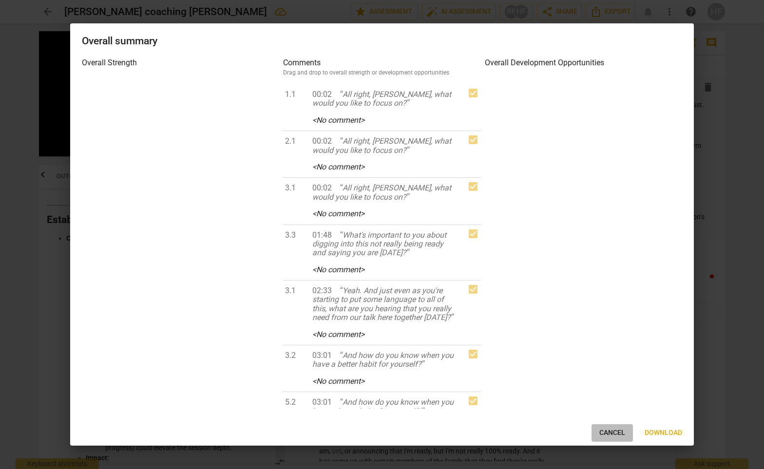
click at [613, 431] on span "Cancel" at bounding box center [613, 434] width 26 height 10
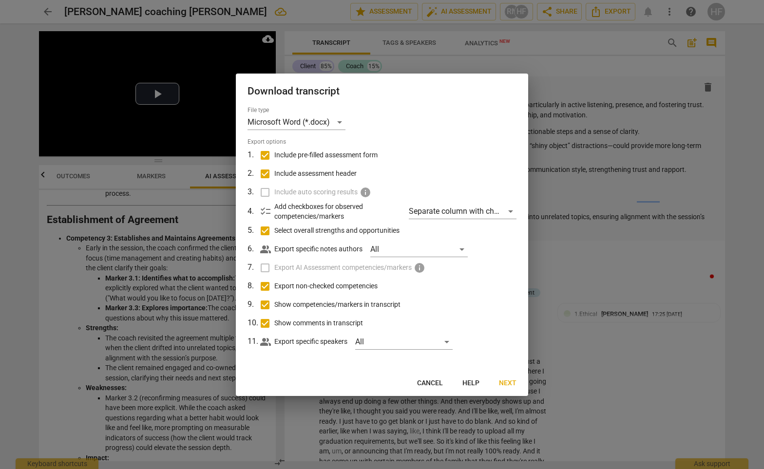
click at [265, 264] on label "Export AI Assessment competencies/markers info" at bounding box center [381, 268] width 255 height 19
click at [266, 268] on label "Export AI Assessment competencies/markers info" at bounding box center [381, 268] width 255 height 19
click at [267, 196] on label "Include auto scoring results info" at bounding box center [381, 192] width 255 height 19
click at [267, 207] on span "checklist" at bounding box center [266, 212] width 12 height 12
click at [504, 208] on div "Separate column with check marks" at bounding box center [463, 212] width 108 height 16
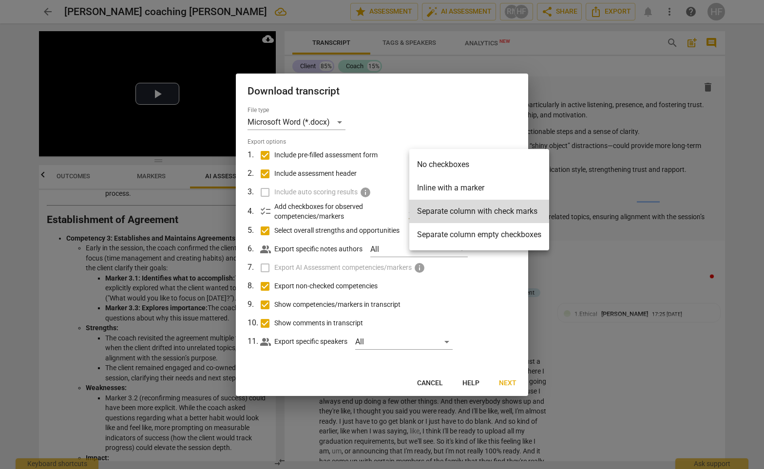
click at [494, 110] on div at bounding box center [382, 234] width 764 height 469
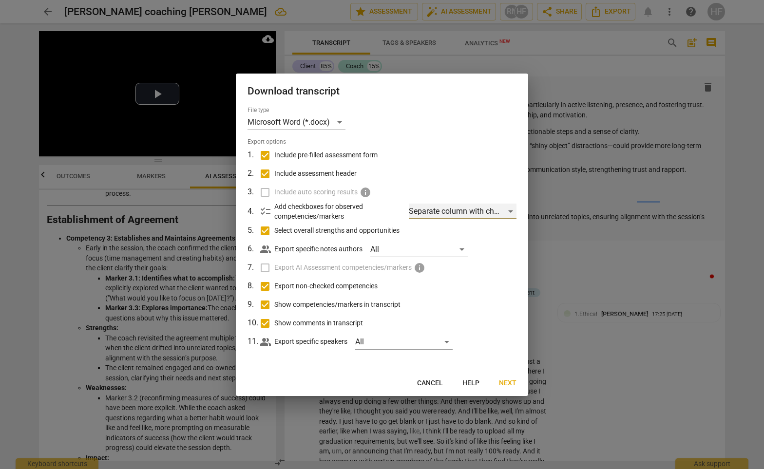
click at [512, 211] on div "Separate column with check marks" at bounding box center [463, 212] width 108 height 16
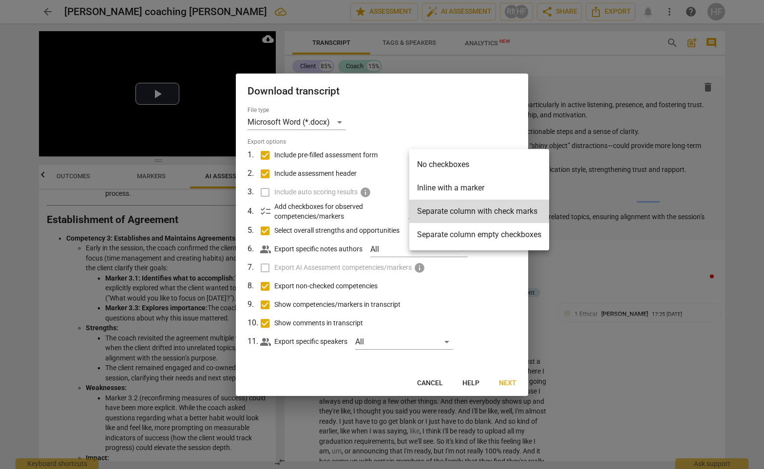
click at [506, 186] on li "Inline with a marker" at bounding box center [480, 187] width 140 height 23
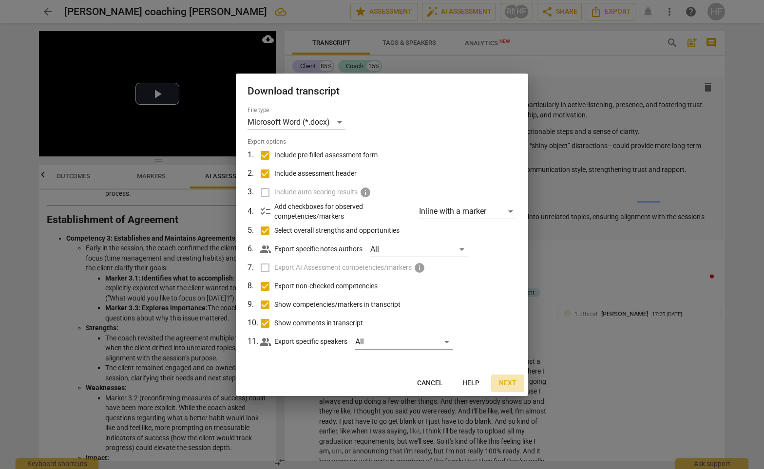
click at [509, 379] on span "Next" at bounding box center [508, 384] width 18 height 10
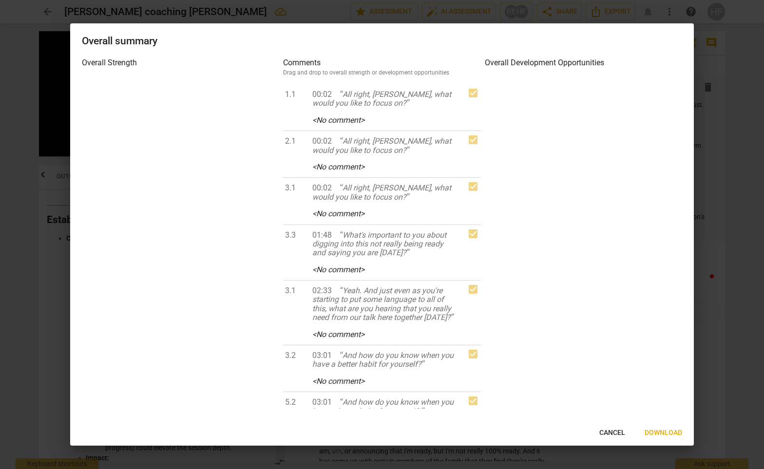
click at [653, 434] on span "Download" at bounding box center [664, 434] width 38 height 10
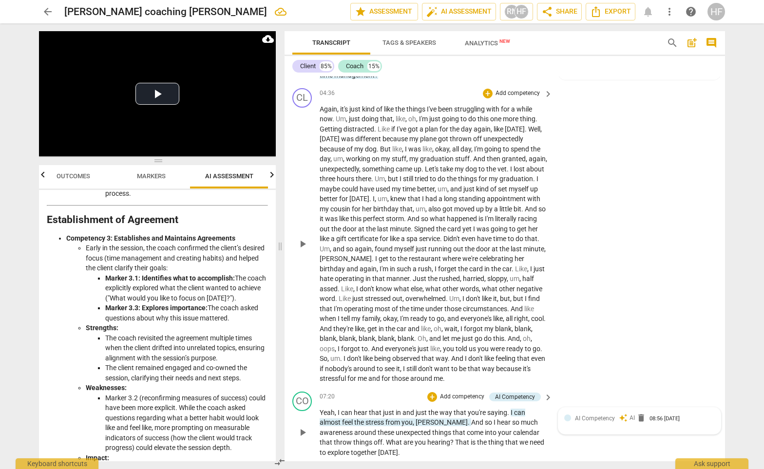
scroll to position [953, 0]
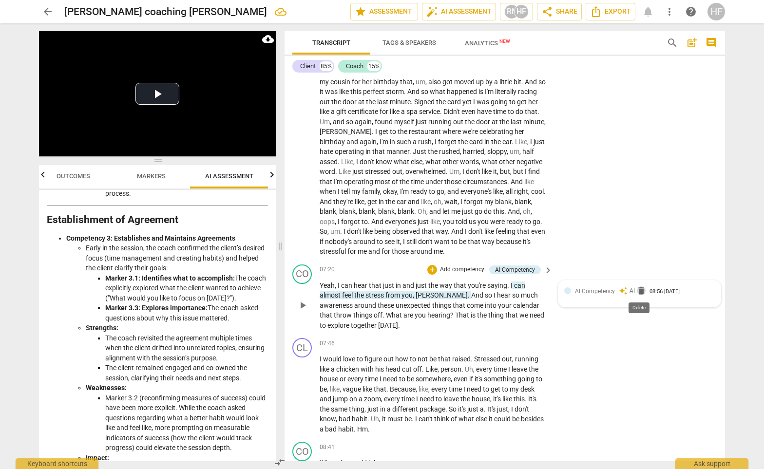
click at [642, 292] on span "delete" at bounding box center [642, 291] width 10 height 10
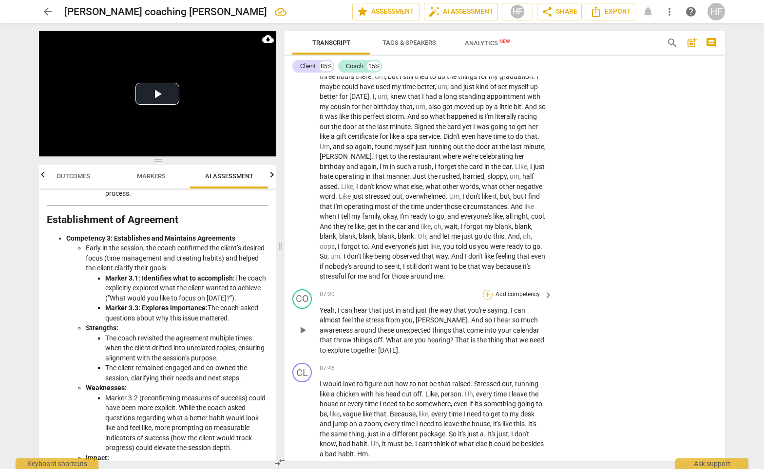
click at [485, 296] on div "+" at bounding box center [488, 295] width 10 height 10
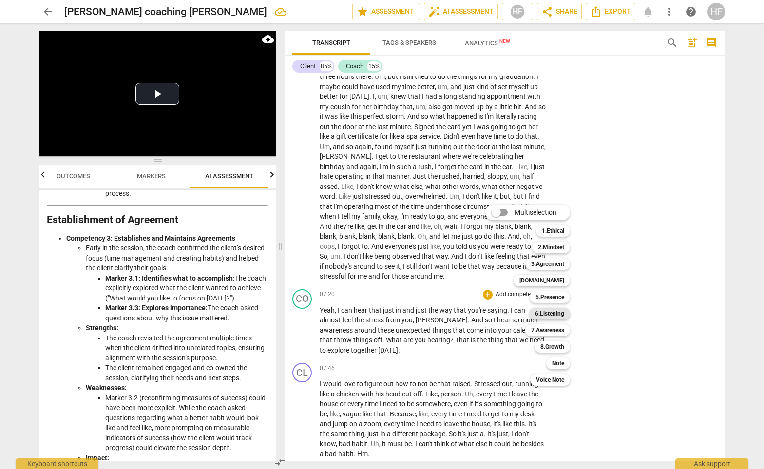
click at [556, 316] on b "6.Listening" at bounding box center [549, 314] width 29 height 12
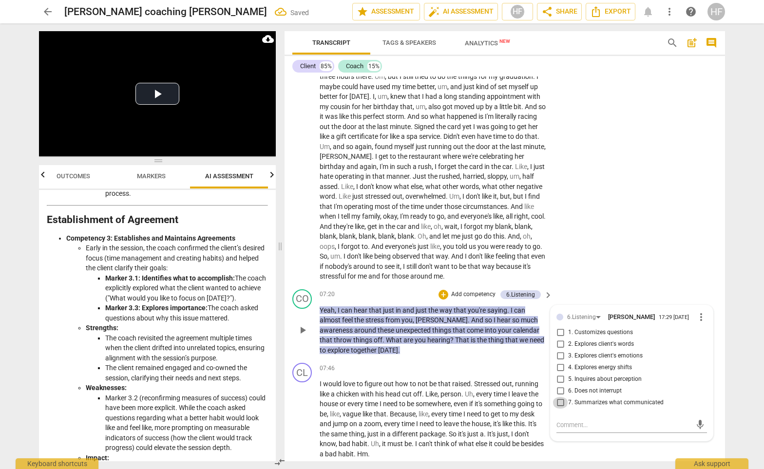
click at [561, 405] on input "7. Summarizes what communicated" at bounding box center [561, 403] width 16 height 12
checkbox input "true"
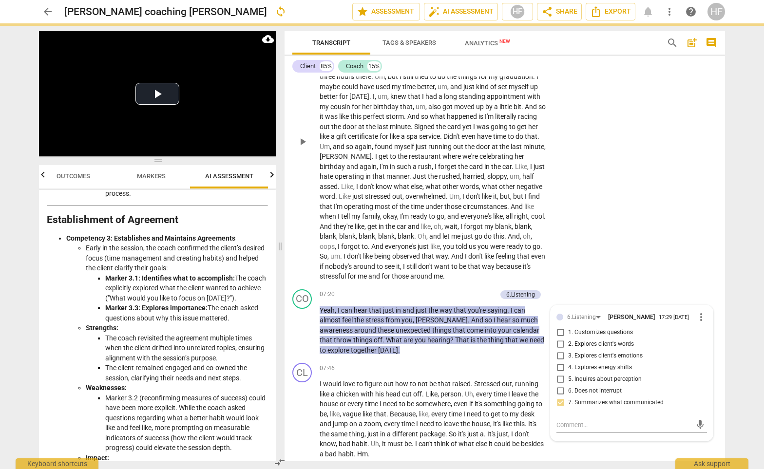
click at [637, 182] on div "CL play_arrow pause 04:36 + Add competency keyboard_arrow_right Again , it's ju…" at bounding box center [505, 134] width 441 height 304
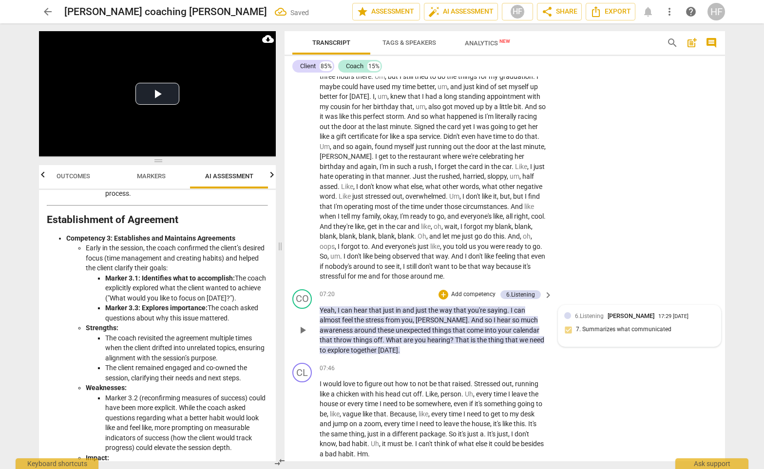
click at [575, 325] on div "6.Listening Heidi Fishbein 17:29 08-26-2025 7. Summarizes what communicated" at bounding box center [640, 327] width 151 height 30
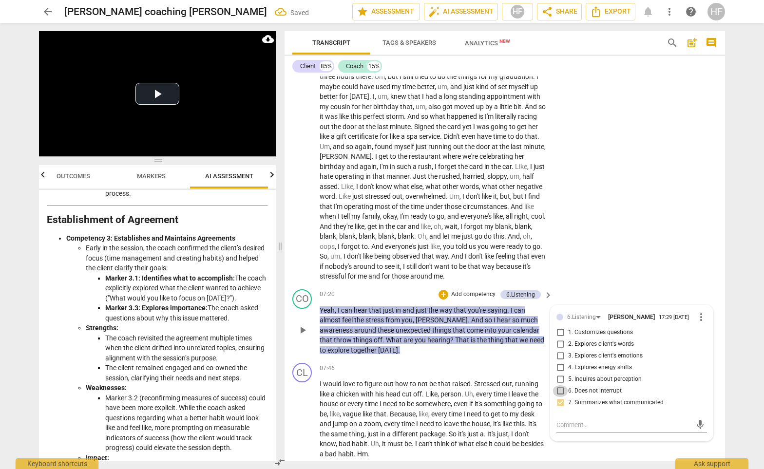
click at [560, 392] on input "6. Does not interrupt" at bounding box center [561, 392] width 16 height 12
checkbox input "true"
click at [565, 430] on textarea at bounding box center [624, 425] width 135 height 9
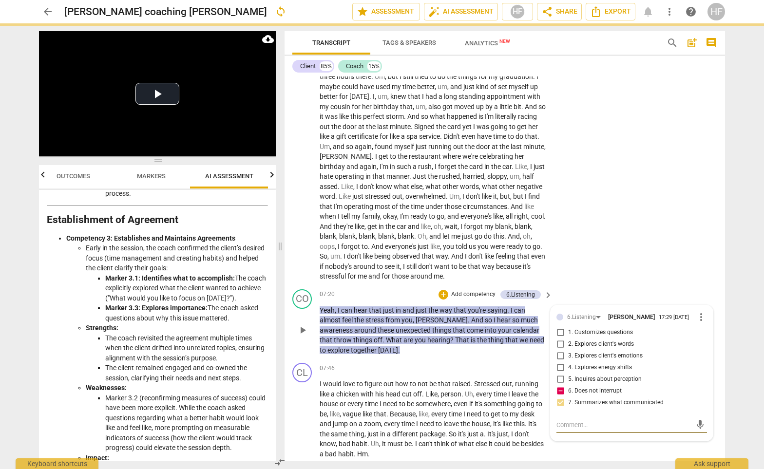
type textarea "L"
type textarea "Lo"
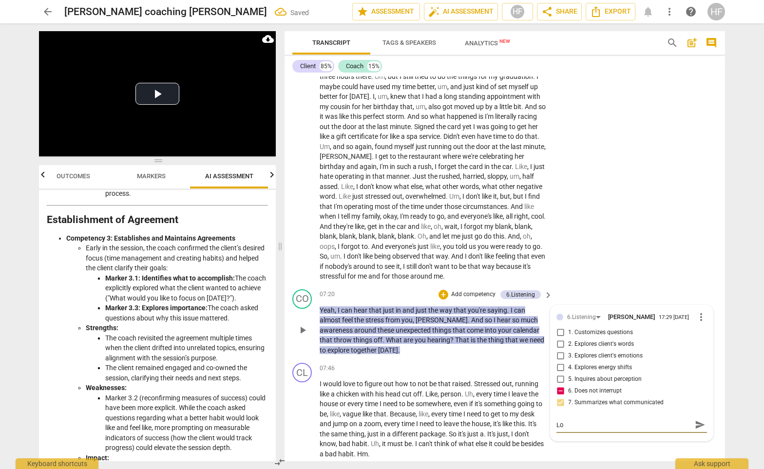
type textarea "Loy"
type textarea "Loyt"
type textarea "Loyts"
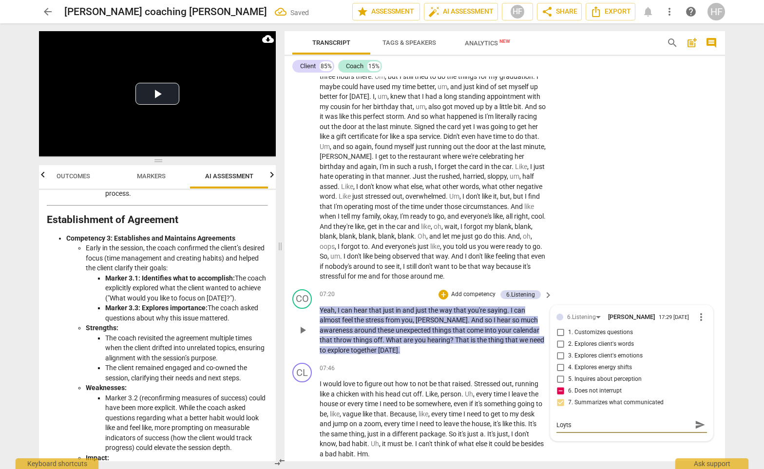
type textarea "Loyts"
type textarea "Loyt"
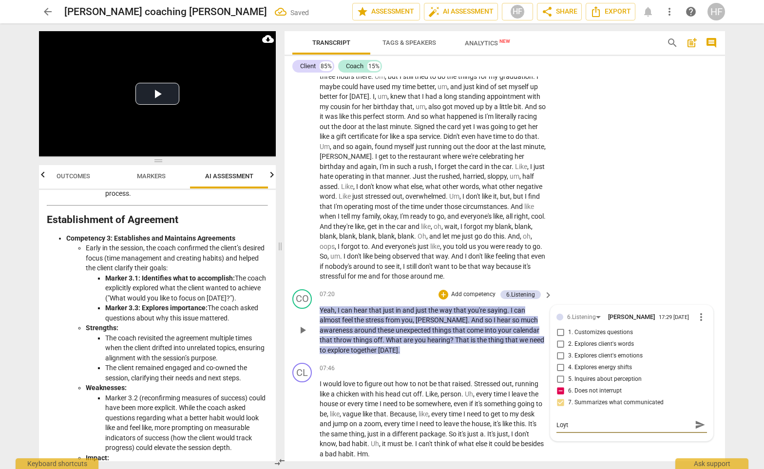
type textarea "Loy"
type textarea "Lo"
type textarea "Lot"
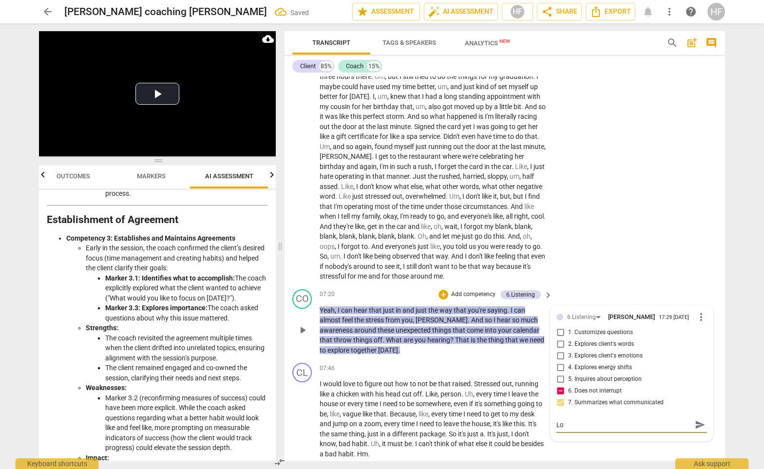
type textarea "Lot"
type textarea "Lots"
type textarea "Lotsa"
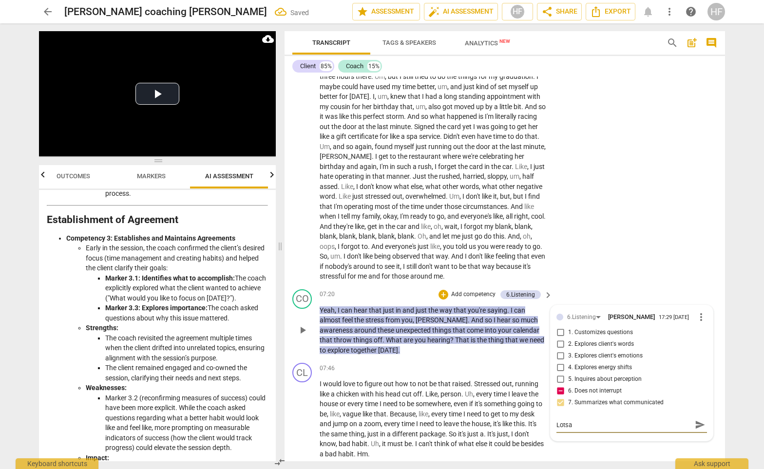
type textarea "Lotsa"
type textarea "Lotsa o"
type textarea "Lotsa of"
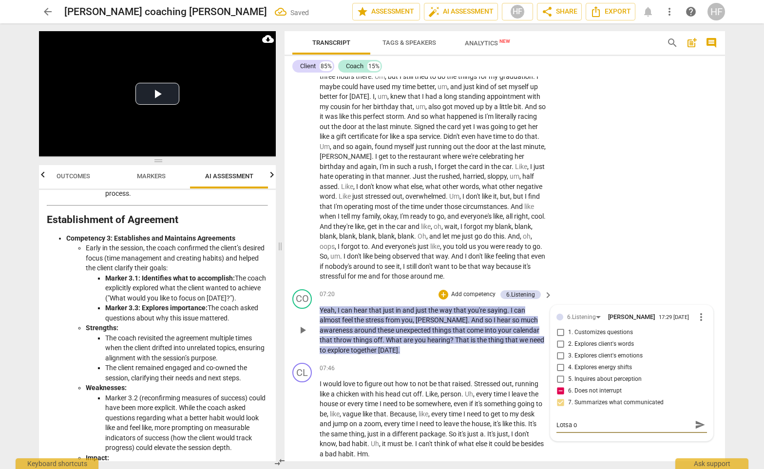
type textarea "Lotsa of"
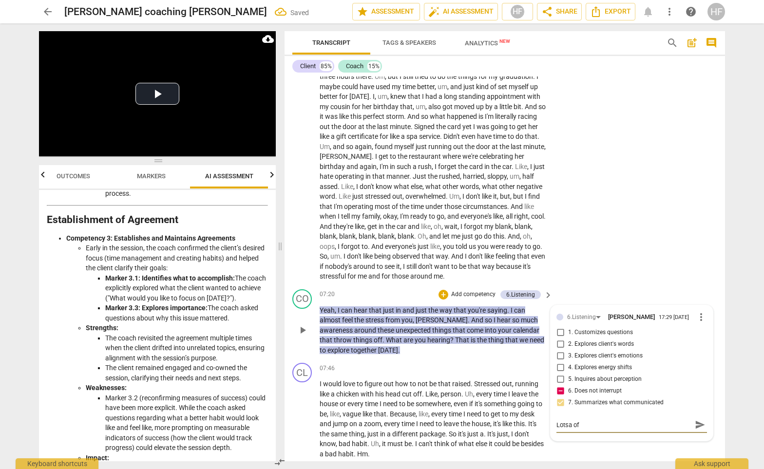
type textarea "Lotsa o"
type textarea "Lotsa"
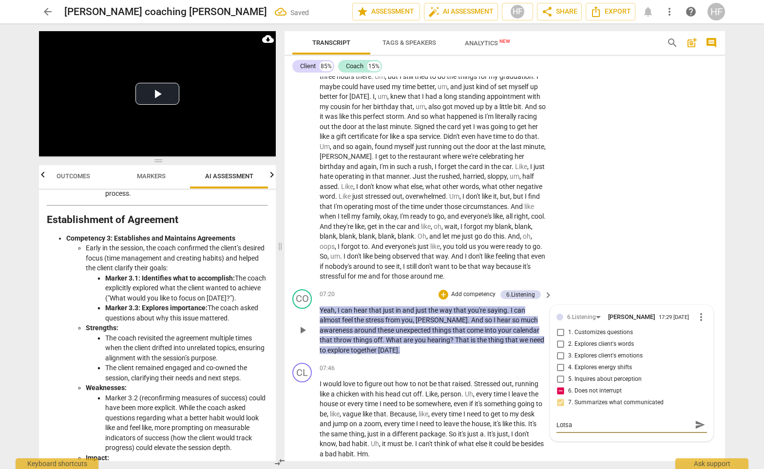
type textarea "Lotsa"
type textarea "Lots"
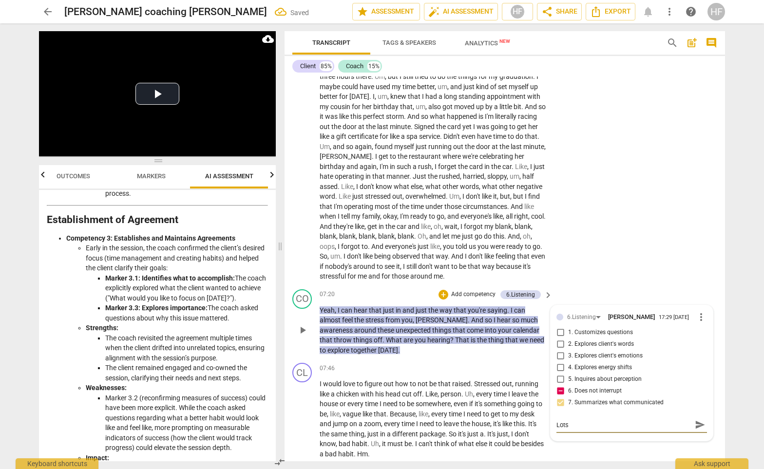
type textarea "Lots o"
type textarea "Lots of"
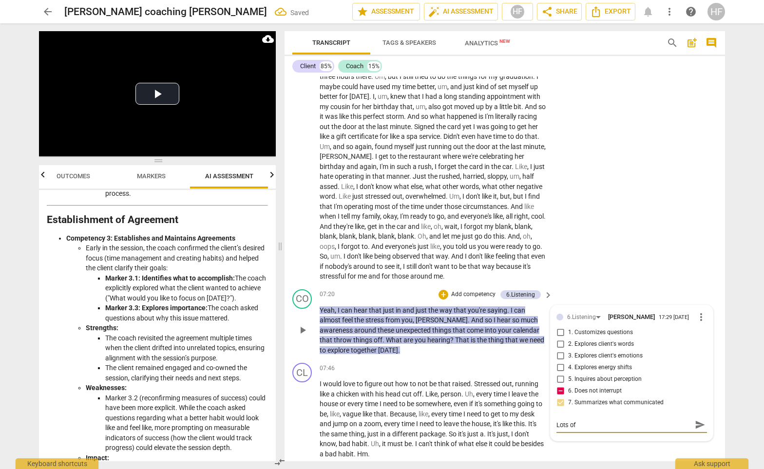
type textarea "Lots of"
type textarea "Lots of ""
type textarea "Lots of "I"
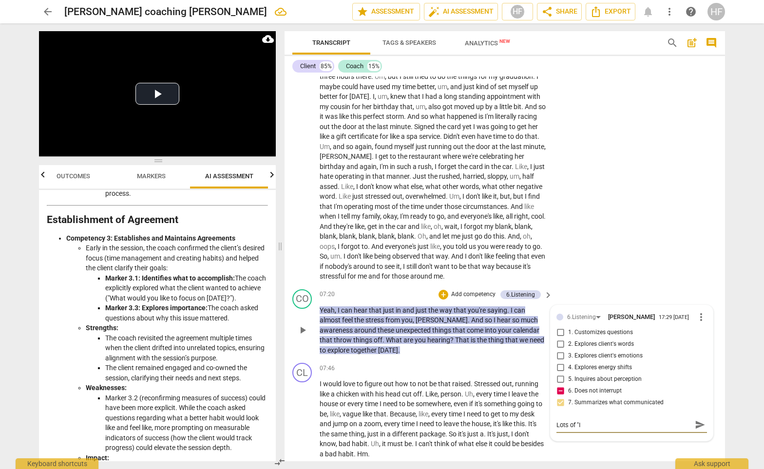
type textarea "Lots of "I:"
type textarea "Lots of "I"
type textarea "Lots of "I""
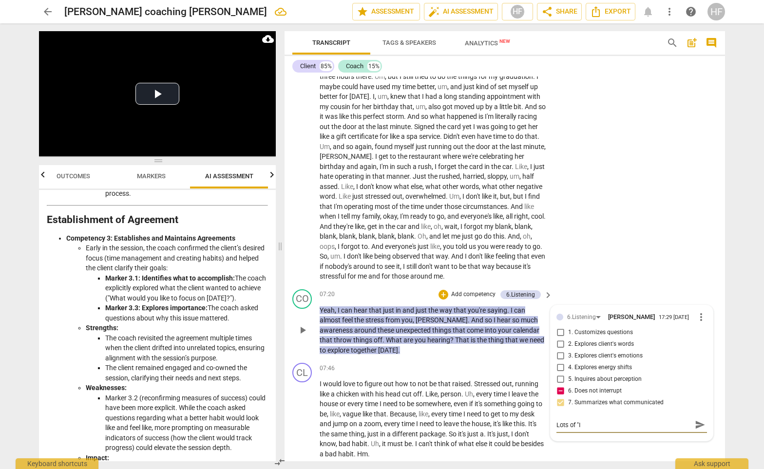
type textarea "Lots of "I""
type textarea "Lots of "I" l"
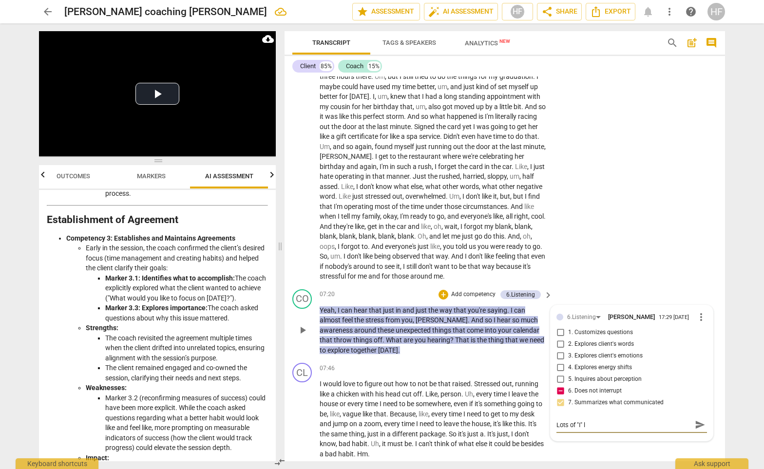
type textarea "Lots of "I" la"
type textarea "Lots of "I" lan"
type textarea "Lots of "I" lang"
type textarea "Lots of "I" langu"
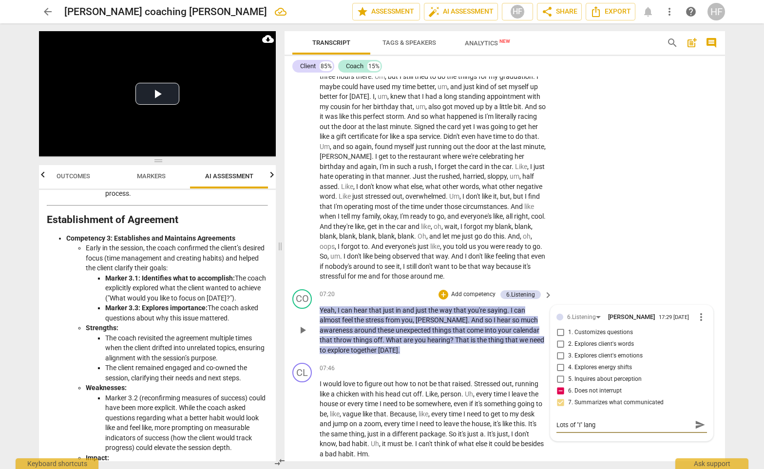
type textarea "Lots of "I" langu"
type textarea "Lots of "I" langua"
type textarea "Lots of "I" languag"
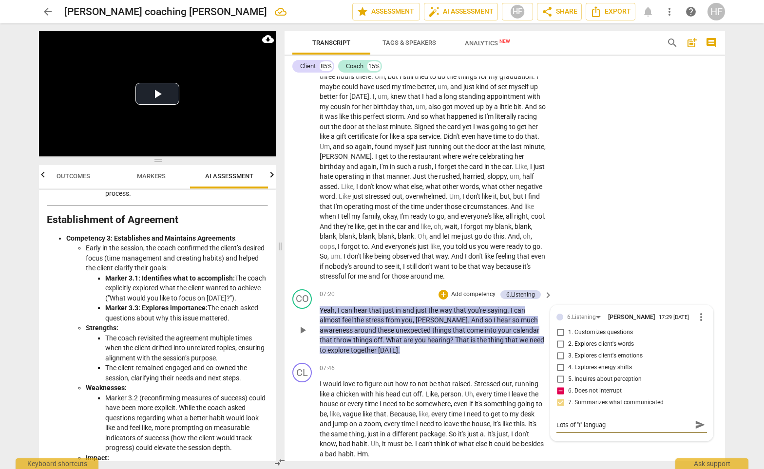
type textarea "Lots of "I" language"
type textarea "Lots of "I" language."
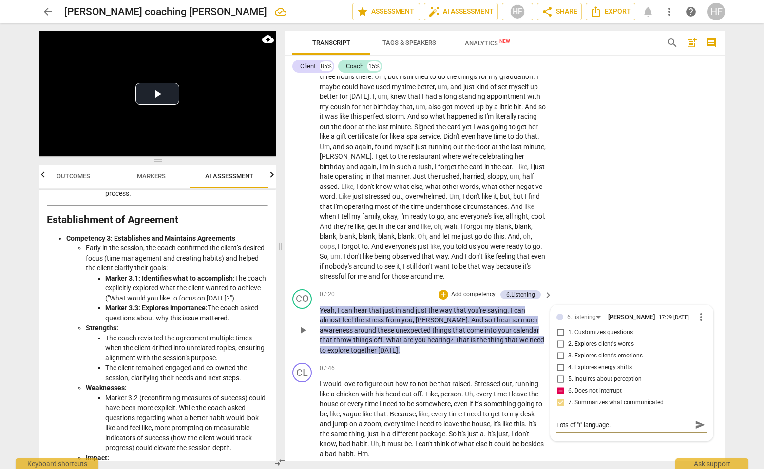
click at [599, 430] on textarea "Lots of "I" language." at bounding box center [624, 425] width 135 height 9
click at [594, 429] on textarea "Lots of "I" language." at bounding box center [624, 425] width 135 height 9
type textarea "Lots of "I" language."
click at [698, 428] on span "send" at bounding box center [700, 425] width 11 height 11
click at [622, 207] on div "CL play_arrow pause 04:36 + Add competency keyboard_arrow_right Again , it's ju…" at bounding box center [505, 134] width 441 height 304
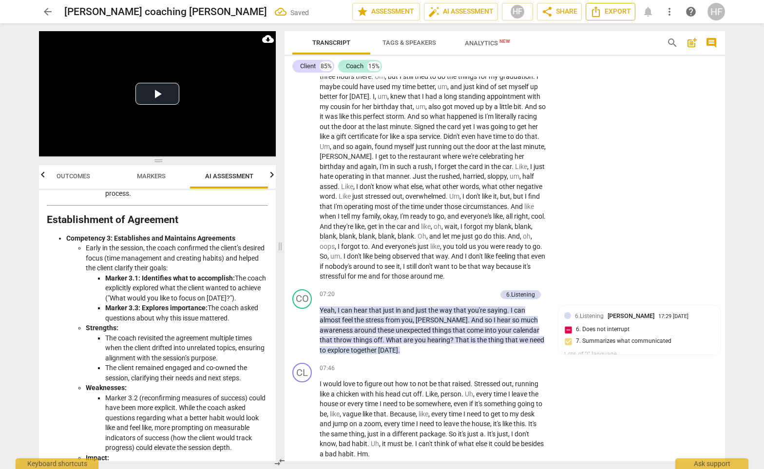
click at [619, 13] on span "Export" at bounding box center [610, 12] width 41 height 12
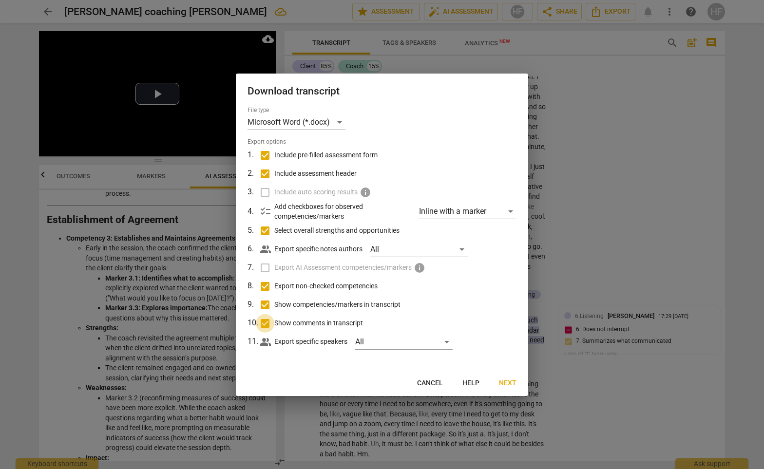
click at [267, 325] on input "Show comments in transcript" at bounding box center [265, 323] width 19 height 19
checkbox input "false"
click at [264, 306] on input "Show competencies/markers in transcript" at bounding box center [265, 305] width 19 height 19
checkbox input "false"
click at [342, 120] on div "Microsoft Word (*.docx)" at bounding box center [297, 123] width 98 height 16
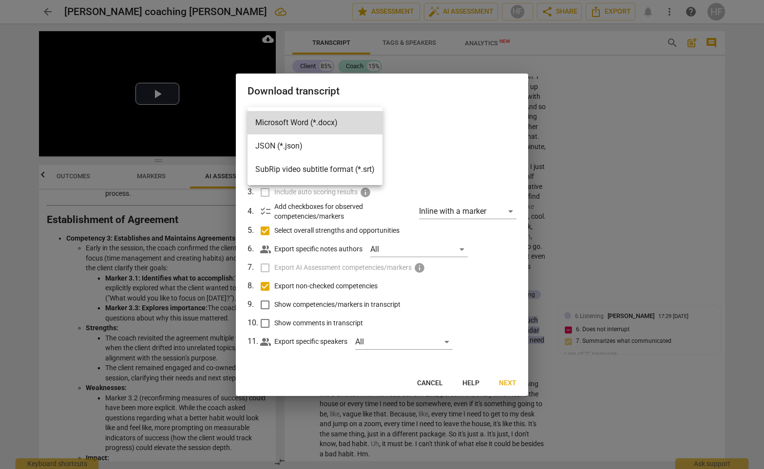
click at [428, 137] on div at bounding box center [382, 234] width 764 height 469
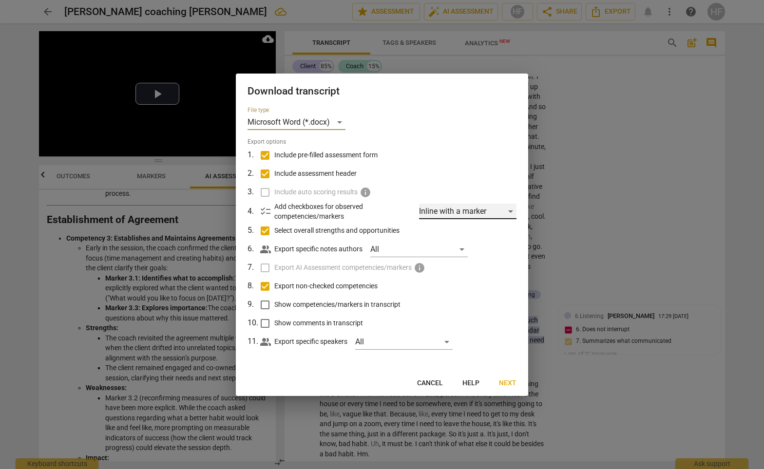
click at [510, 211] on div "Inline with a marker" at bounding box center [468, 212] width 98 height 16
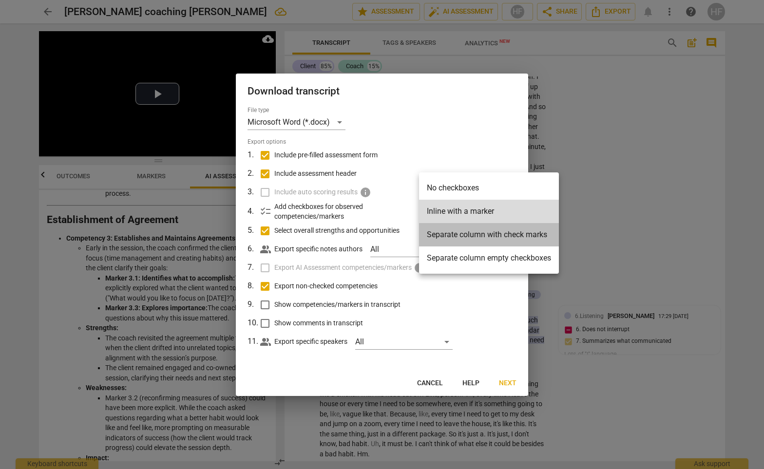
click at [493, 238] on li "Separate column with check marks" at bounding box center [489, 234] width 140 height 23
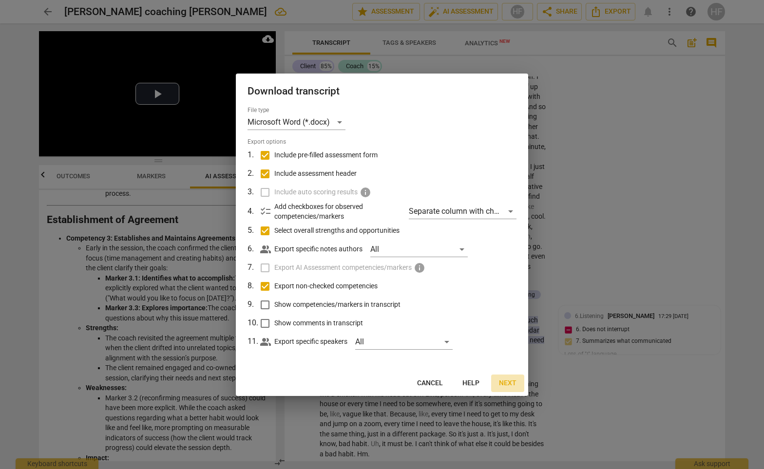
click at [506, 380] on span "Next" at bounding box center [508, 384] width 18 height 10
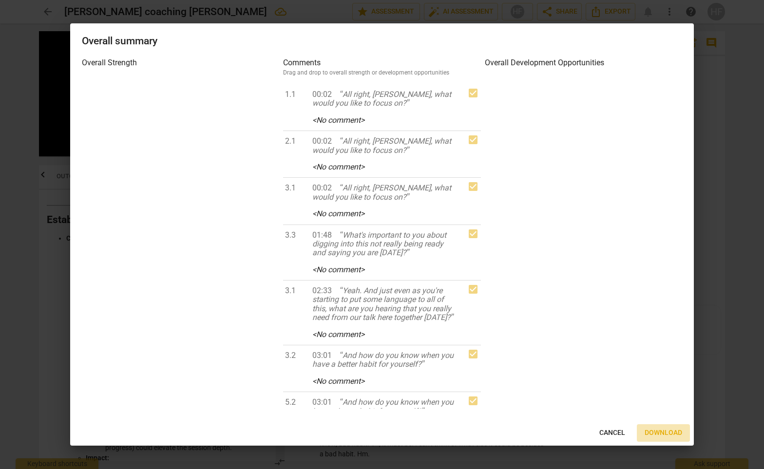
click at [656, 434] on span "Download" at bounding box center [664, 434] width 38 height 10
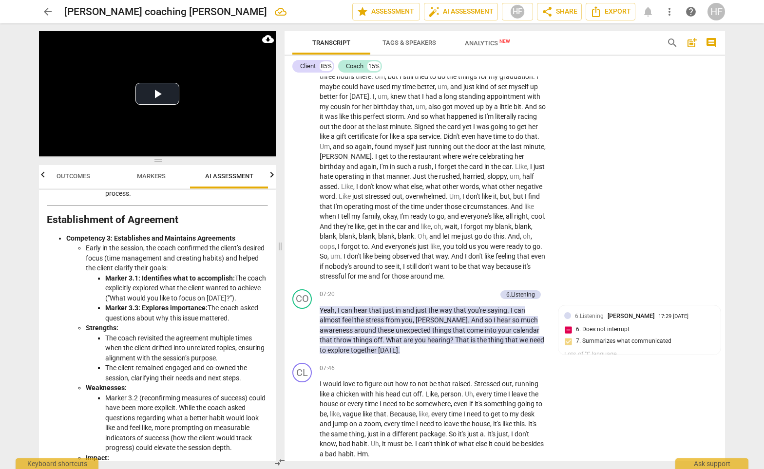
click at [583, 72] on div "Client 85% Coach 15%" at bounding box center [505, 66] width 425 height 17
click at [618, 17] on span "Export" at bounding box center [610, 12] width 41 height 12
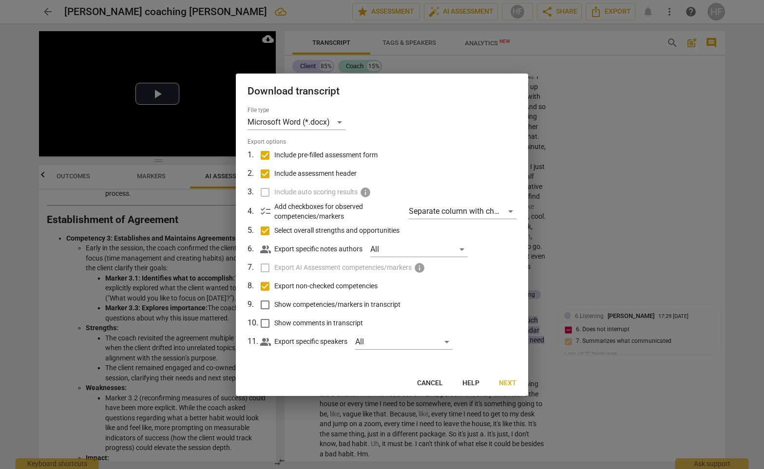
click at [428, 386] on span "Cancel" at bounding box center [430, 384] width 26 height 10
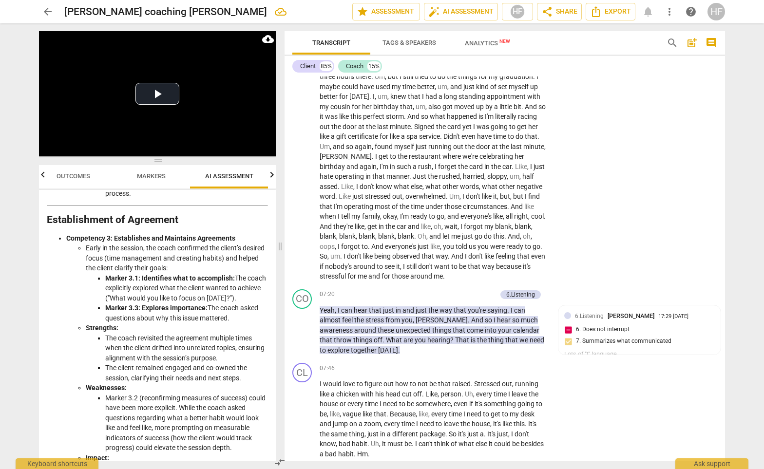
click at [47, 10] on span "arrow_back" at bounding box center [48, 12] width 12 height 12
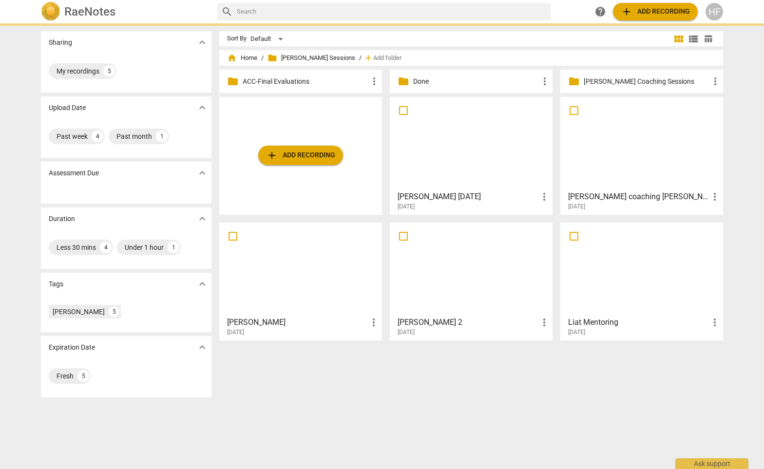
click at [47, 10] on img at bounding box center [51, 12] width 20 height 20
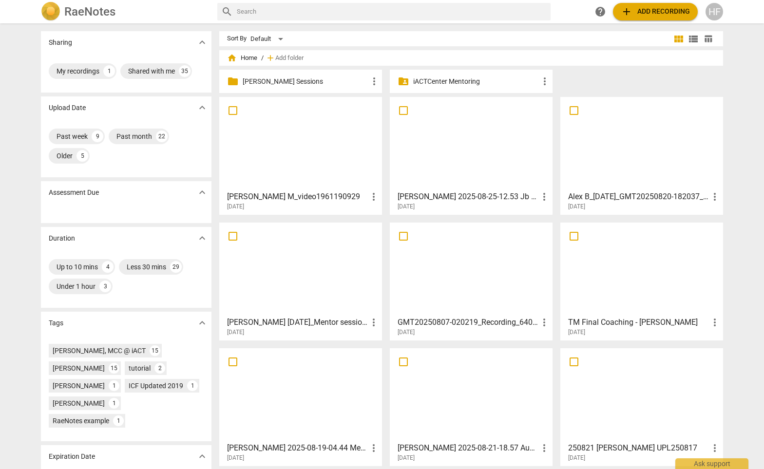
click at [302, 83] on p "[PERSON_NAME] Sessions" at bounding box center [306, 82] width 126 height 10
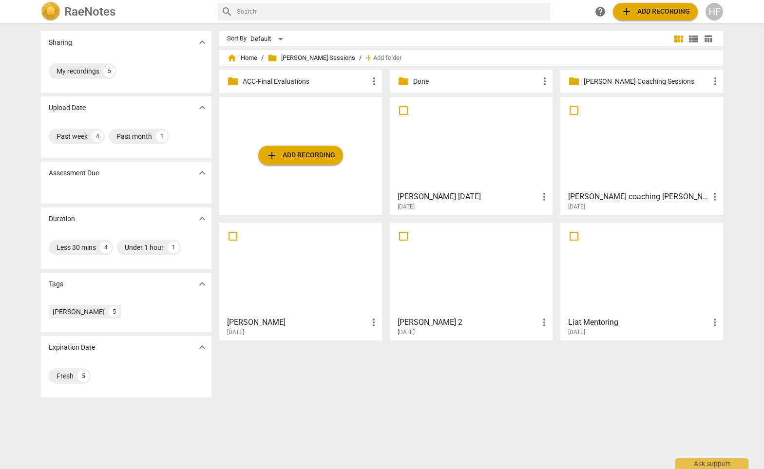
click at [468, 199] on h3 "[PERSON_NAME] [DATE]" at bounding box center [468, 197] width 141 height 12
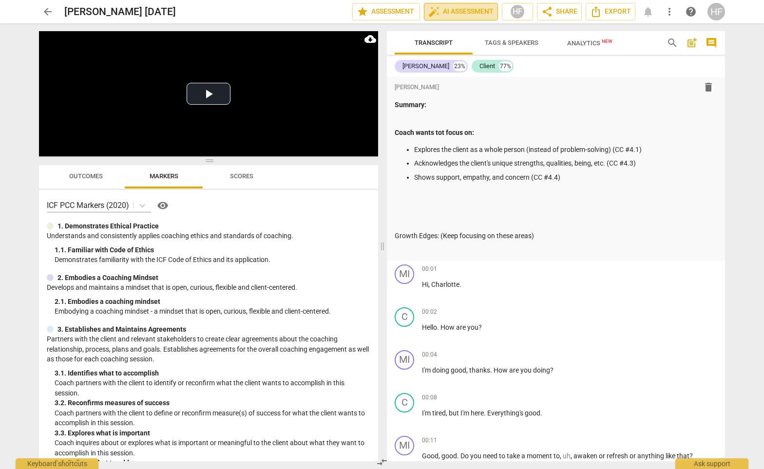
click at [482, 11] on span "auto_fix_high AI Assessment" at bounding box center [461, 12] width 65 height 12
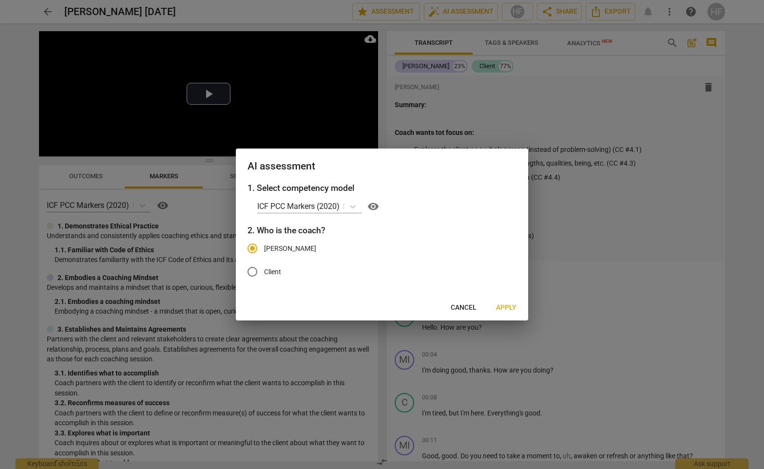
click at [507, 304] on span "Apply" at bounding box center [506, 308] width 20 height 10
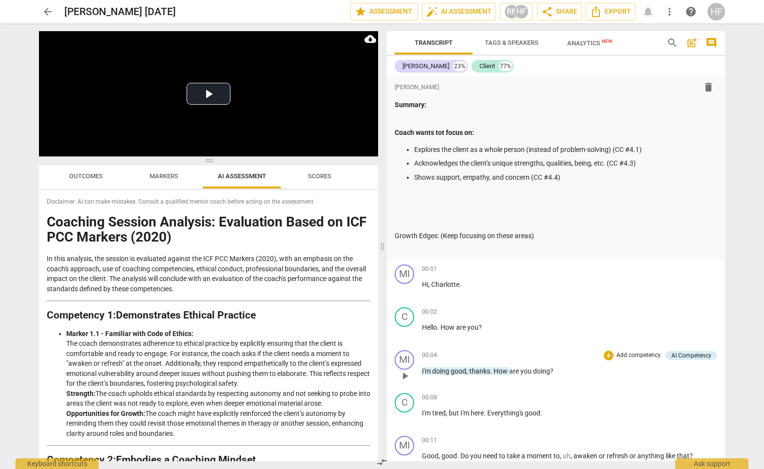
scroll to position [177, 0]
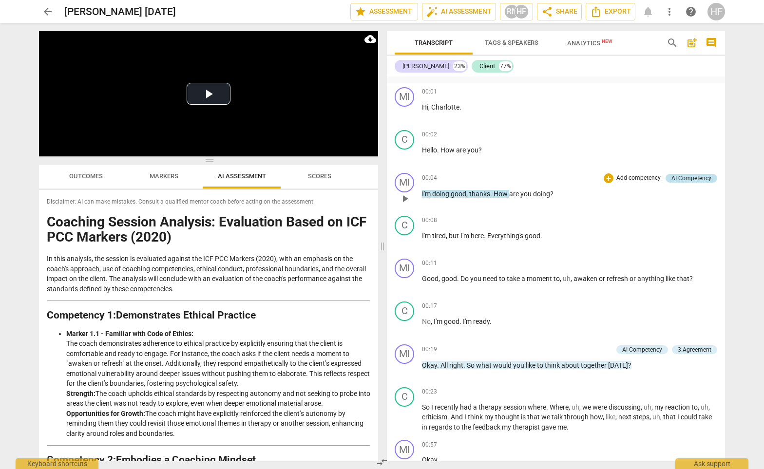
click at [678, 174] on div "AI Competency" at bounding box center [692, 178] width 40 height 9
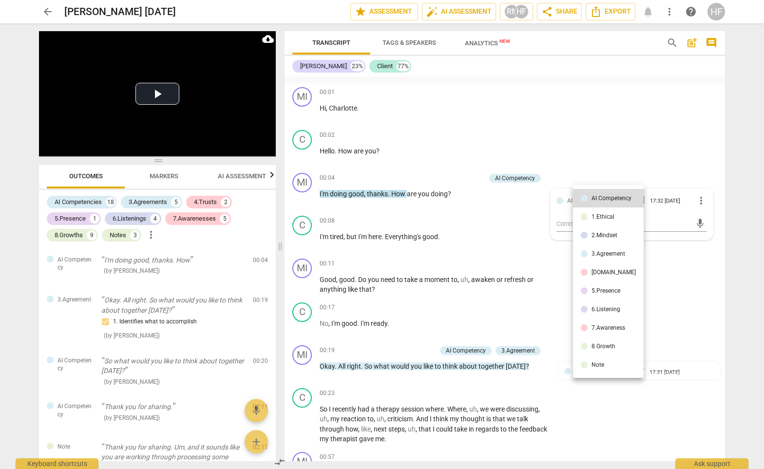
click at [675, 180] on div at bounding box center [382, 234] width 764 height 469
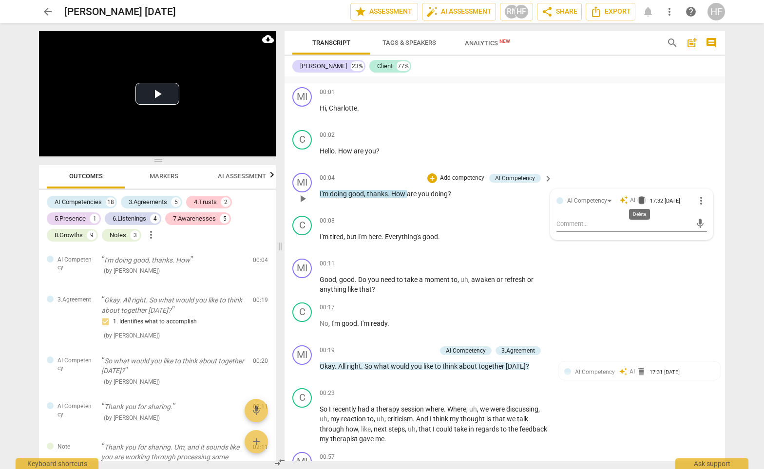
click at [640, 197] on span "delete" at bounding box center [642, 200] width 10 height 10
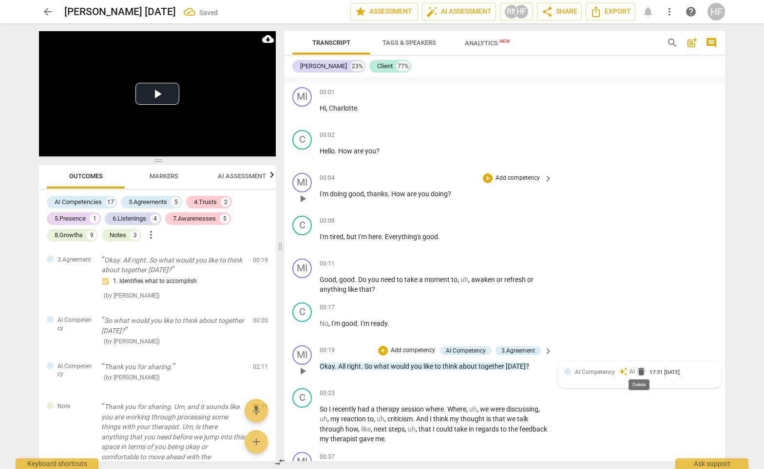
click at [638, 371] on span "delete" at bounding box center [642, 372] width 10 height 10
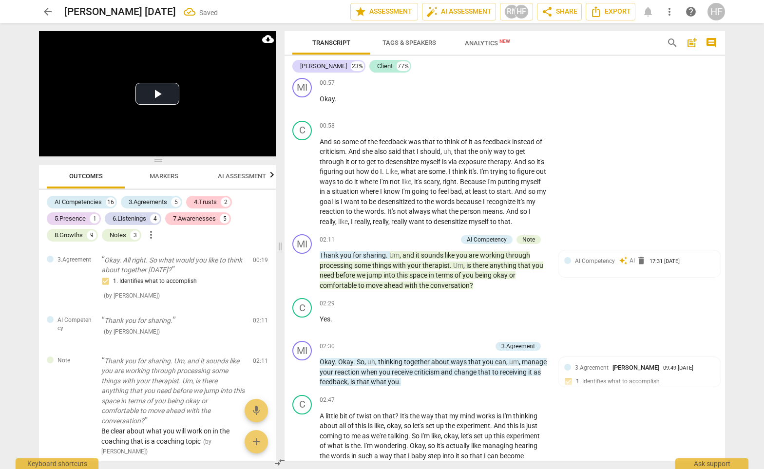
scroll to position [592, 0]
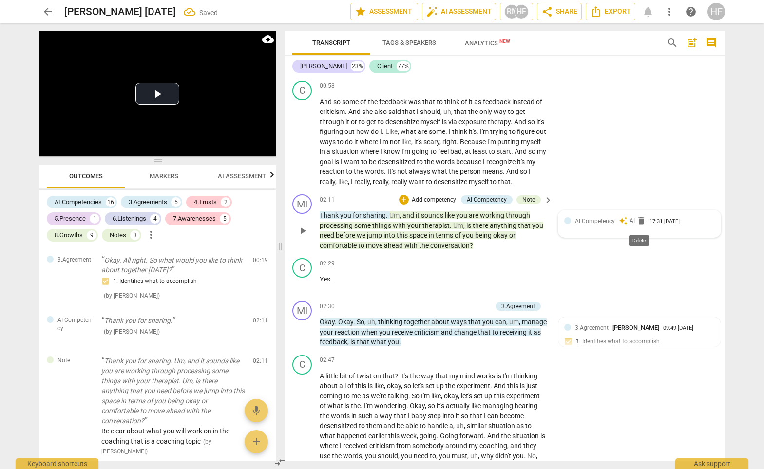
click at [639, 224] on span "delete" at bounding box center [642, 221] width 10 height 10
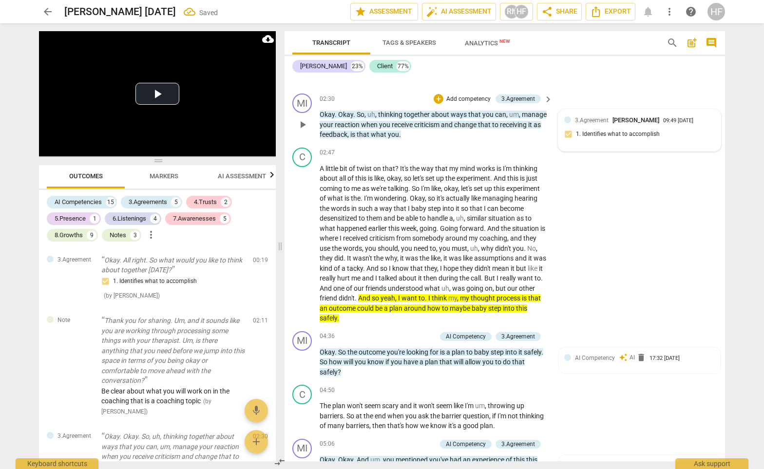
scroll to position [829, 0]
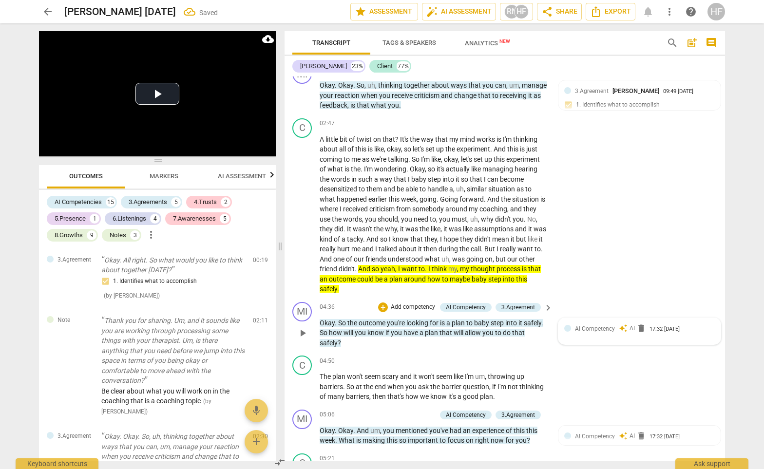
click at [639, 324] on span "delete" at bounding box center [642, 329] width 10 height 10
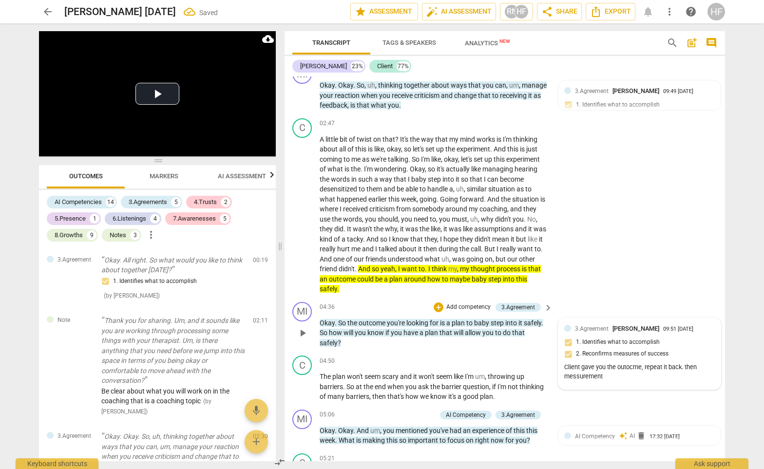
scroll to position [838, 0]
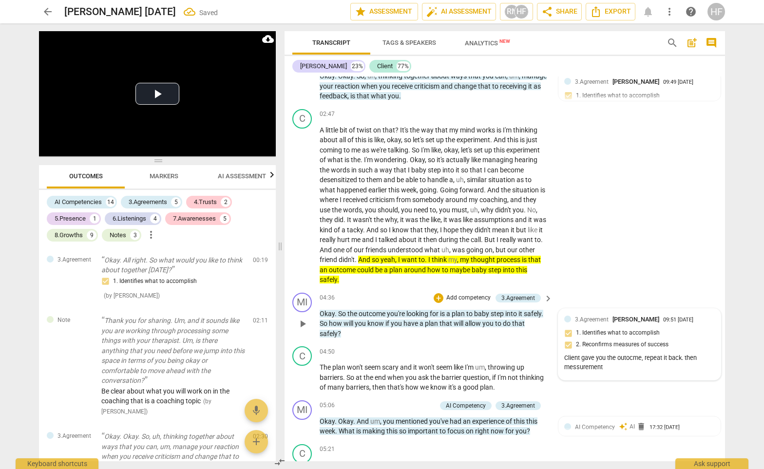
click at [641, 318] on span "[PERSON_NAME]" at bounding box center [636, 319] width 47 height 7
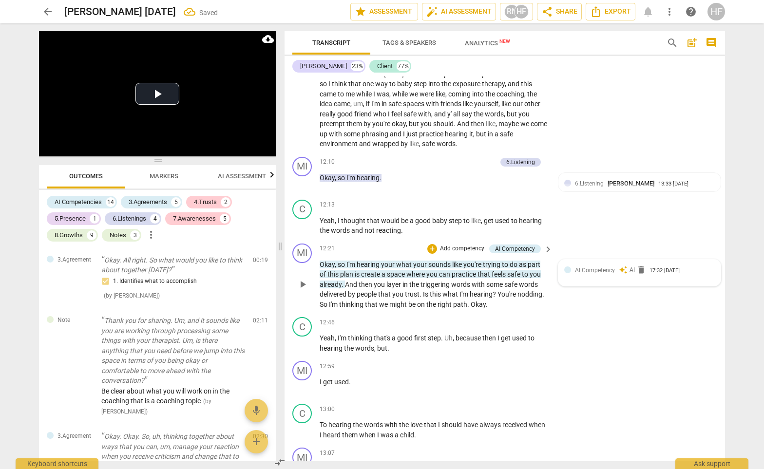
scroll to position [2091, 0]
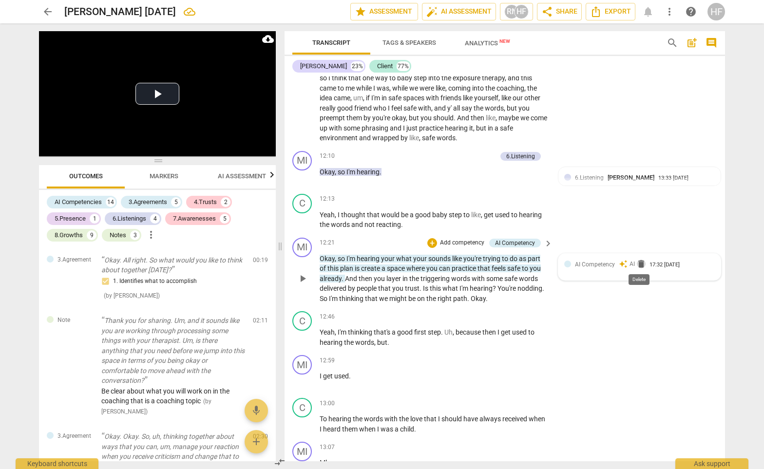
click at [641, 262] on span "delete" at bounding box center [642, 264] width 10 height 10
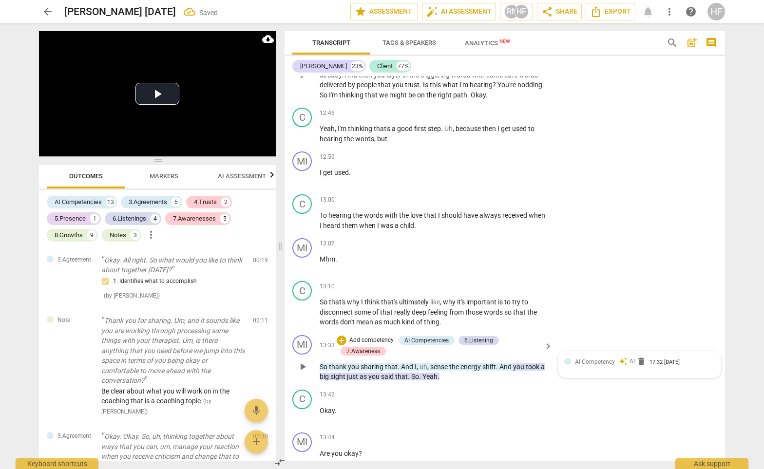
scroll to position [2571, 0]
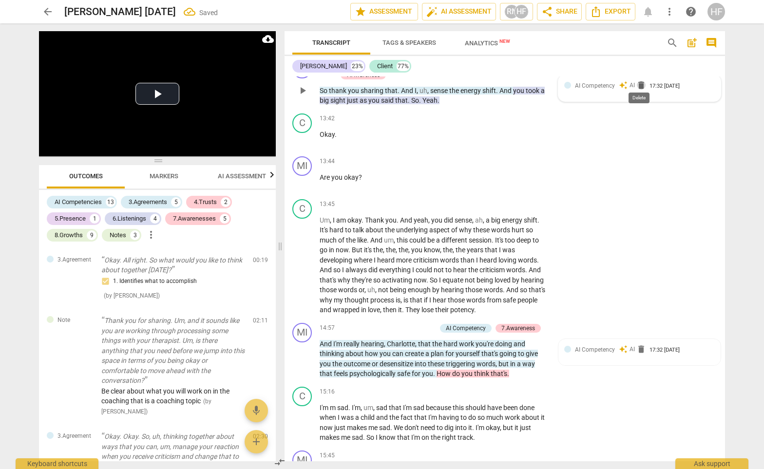
click at [640, 80] on span "delete" at bounding box center [642, 85] width 10 height 10
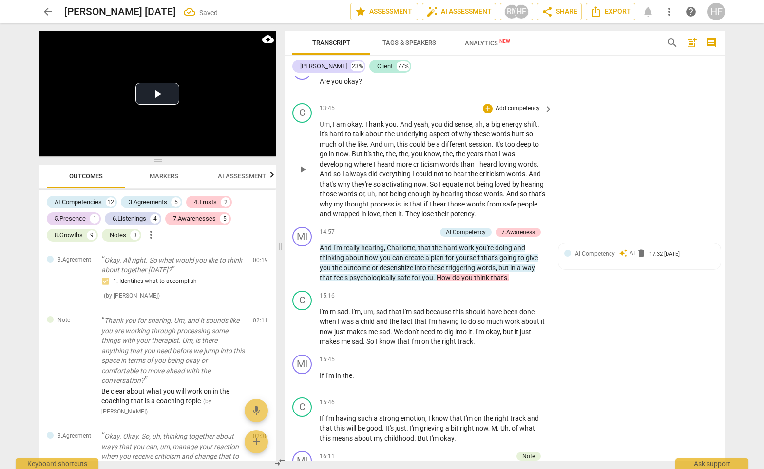
scroll to position [2667, 0]
click at [641, 249] on span "delete" at bounding box center [642, 254] width 10 height 10
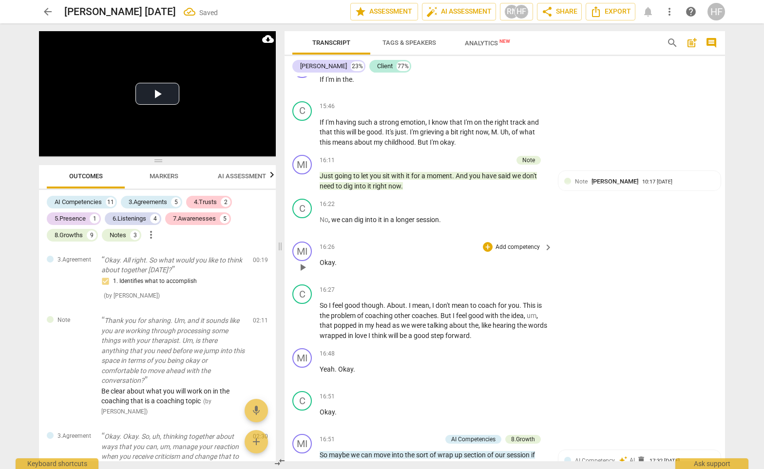
scroll to position [3132, 0]
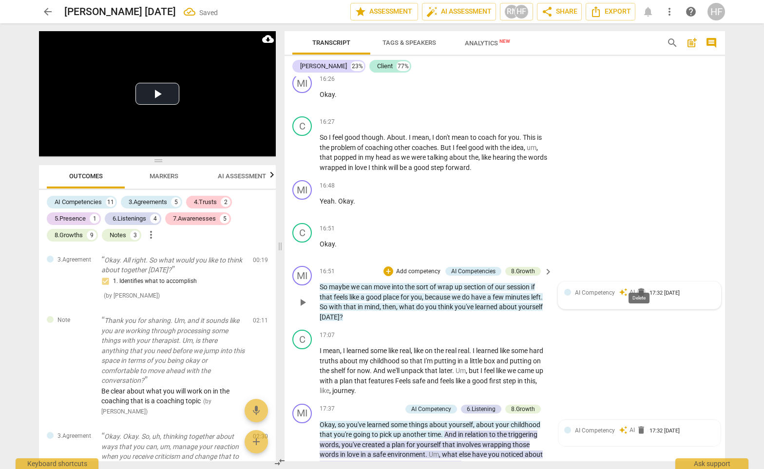
click at [637, 288] on span "delete" at bounding box center [642, 293] width 10 height 10
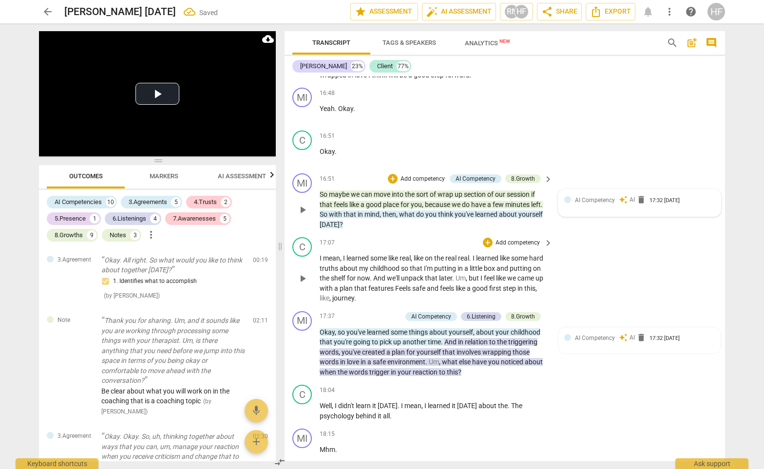
scroll to position [3232, 0]
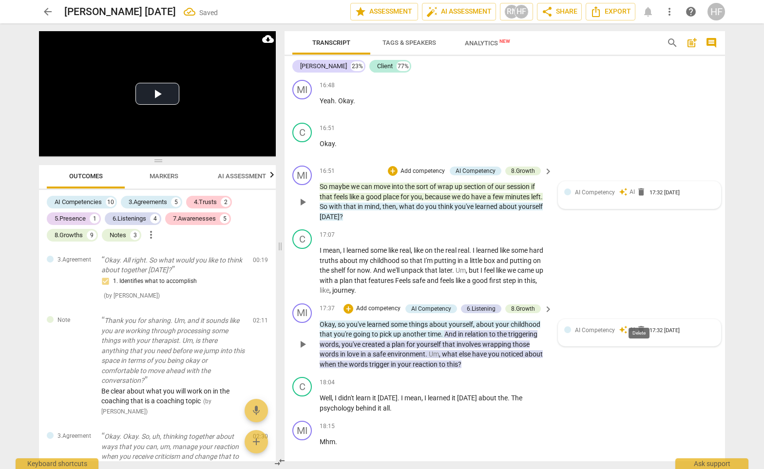
click at [639, 325] on span "delete" at bounding box center [642, 330] width 10 height 10
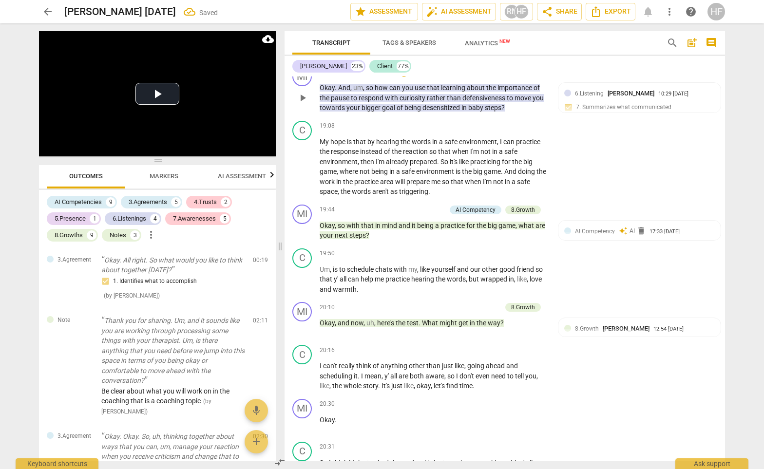
scroll to position [3738, 0]
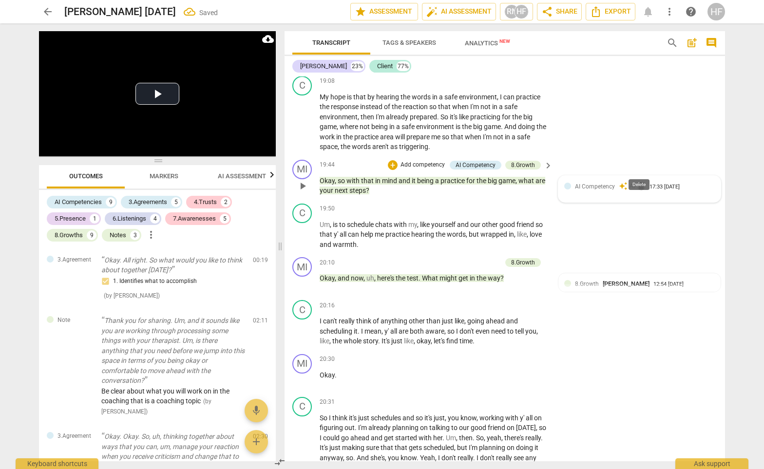
click at [639, 181] on span "delete" at bounding box center [642, 186] width 10 height 10
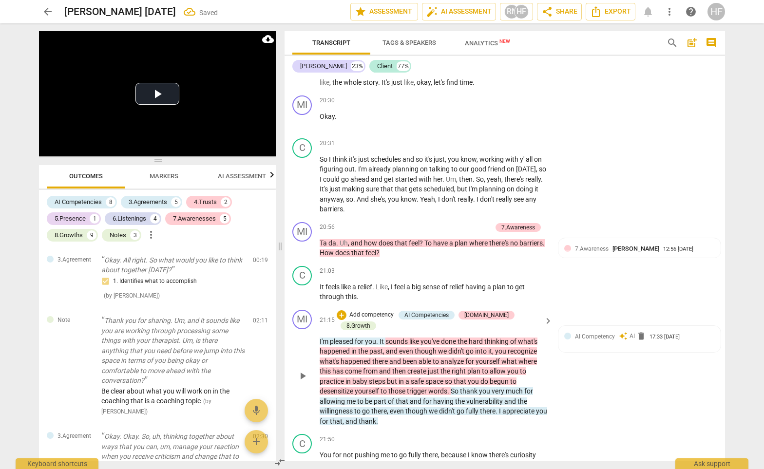
scroll to position [4004, 0]
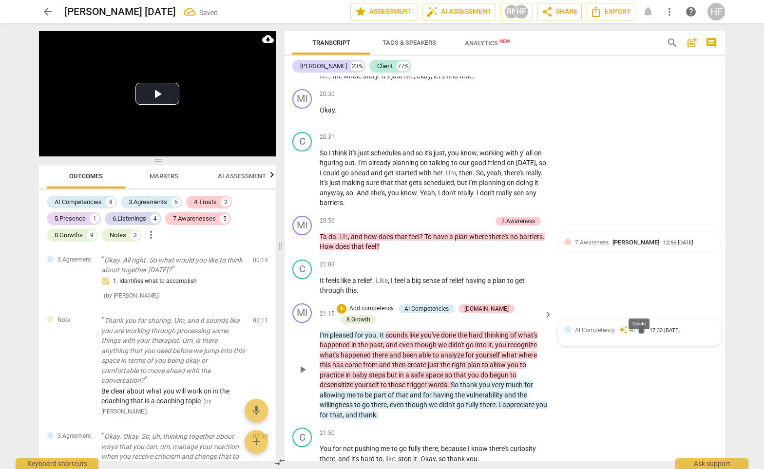
click at [639, 325] on span "delete" at bounding box center [642, 330] width 10 height 10
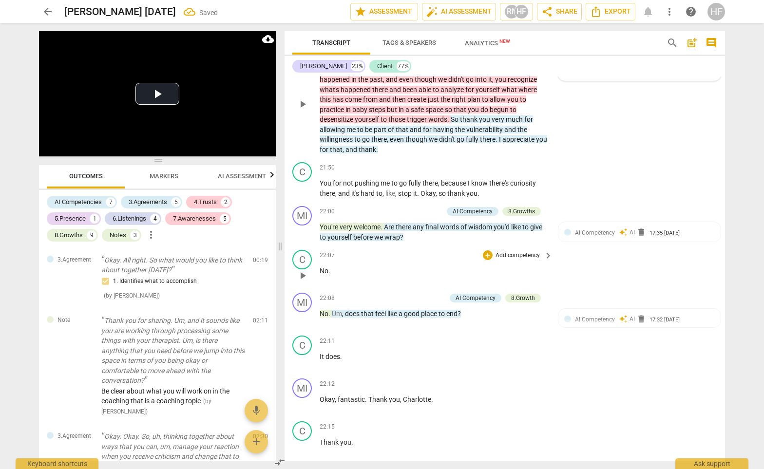
scroll to position [4268, 0]
click at [641, 229] on span "delete" at bounding box center [642, 234] width 10 height 10
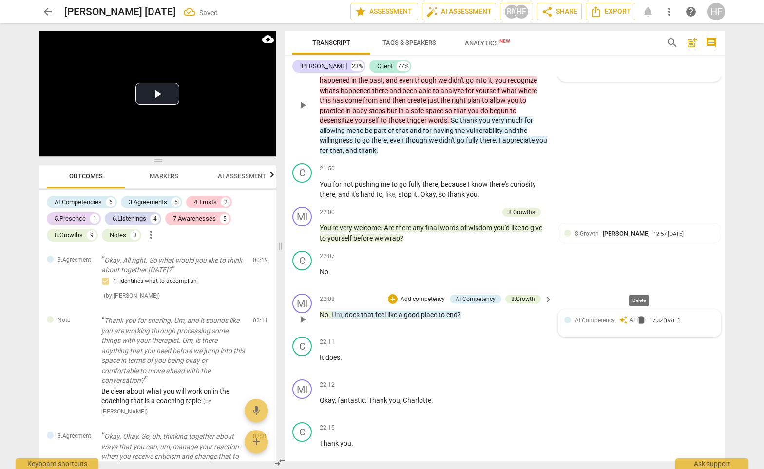
click at [640, 315] on span "delete" at bounding box center [642, 320] width 10 height 10
click at [235, 179] on span "AI Assessment" at bounding box center [242, 176] width 48 height 7
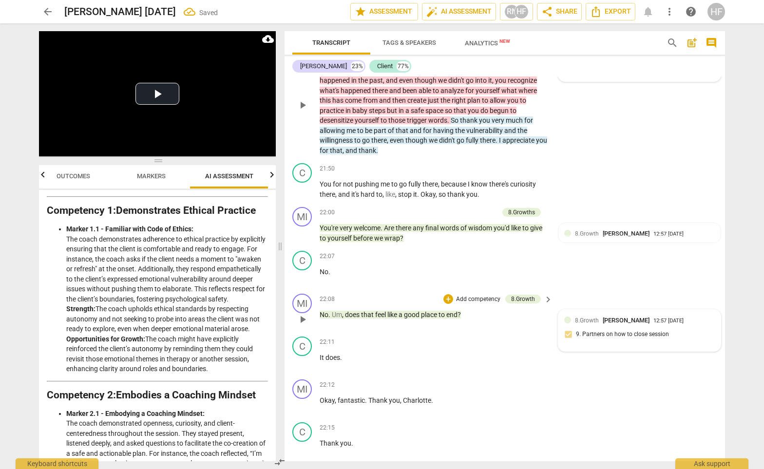
scroll to position [153, 0]
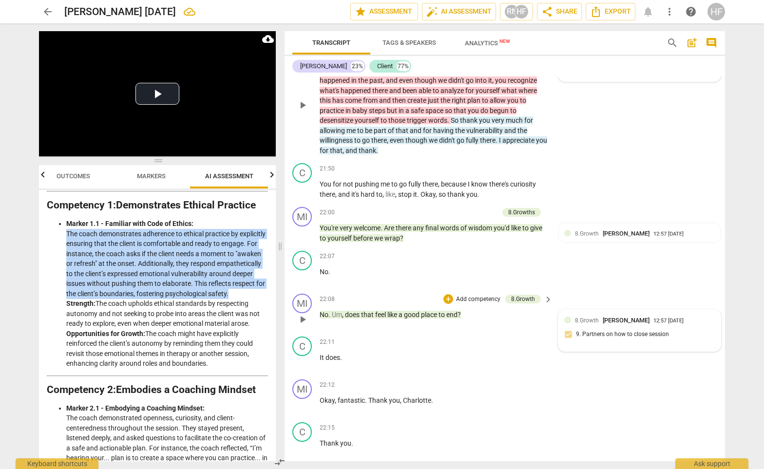
drag, startPoint x: 159, startPoint y: 297, endPoint x: 68, endPoint y: 234, distance: 111.3
click at [68, 233] on li "Marker 1.1 - Familiar with Code of Ethics: The coach demonstrates adherence to …" at bounding box center [167, 294] width 202 height 150
copy li "The coach demonstrates adherence to ethical practice by explicitly ensuring tha…"
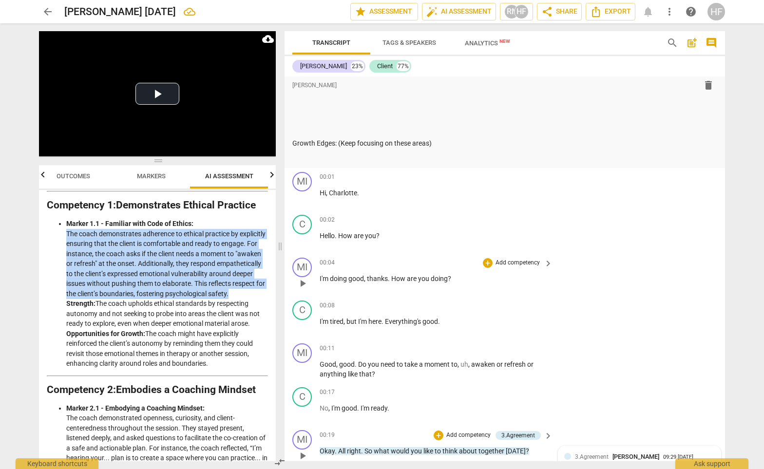
scroll to position [102, 0]
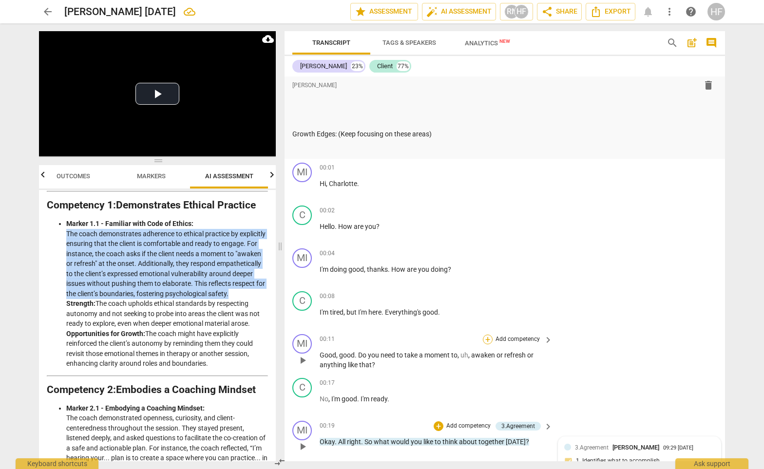
click at [487, 336] on div "+" at bounding box center [488, 340] width 10 height 10
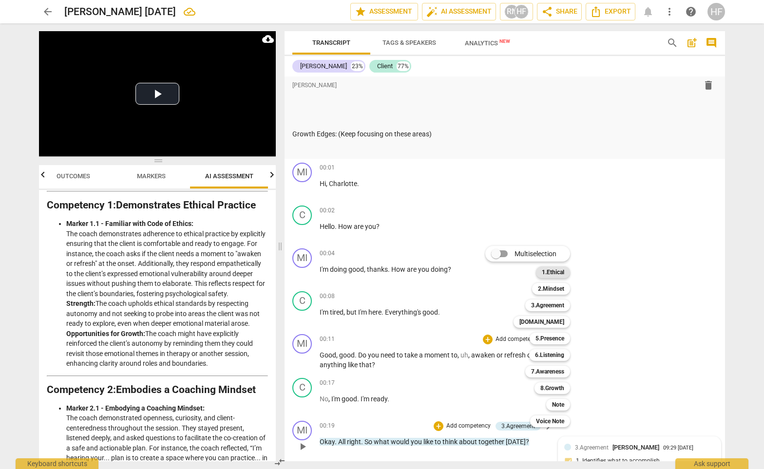
click at [557, 273] on b "1.Ethical" at bounding box center [553, 273] width 22 height 12
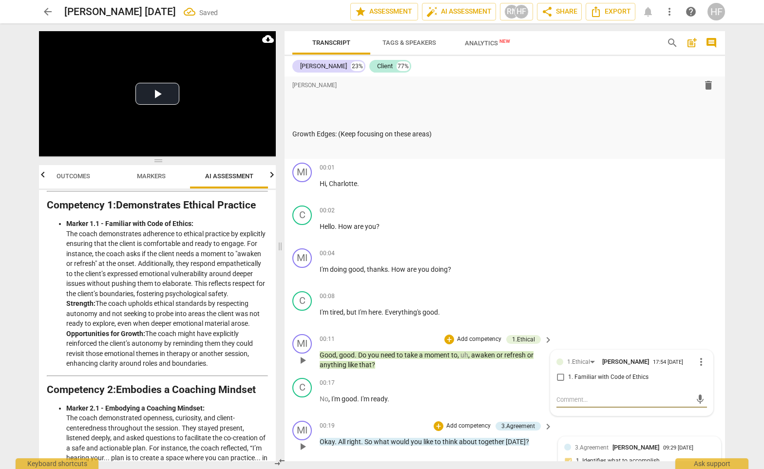
click at [559, 374] on input "1. Familiar with Code of Ethics" at bounding box center [561, 378] width 16 height 12
checkbox input "true"
click at [565, 398] on textarea at bounding box center [624, 399] width 135 height 9
paste textarea "The coach demonstrates adherence to ethical practice by explicitly ensuring tha…"
type textarea "The coach demonstrates adherence to ethical practice by explicitly ensuring tha…"
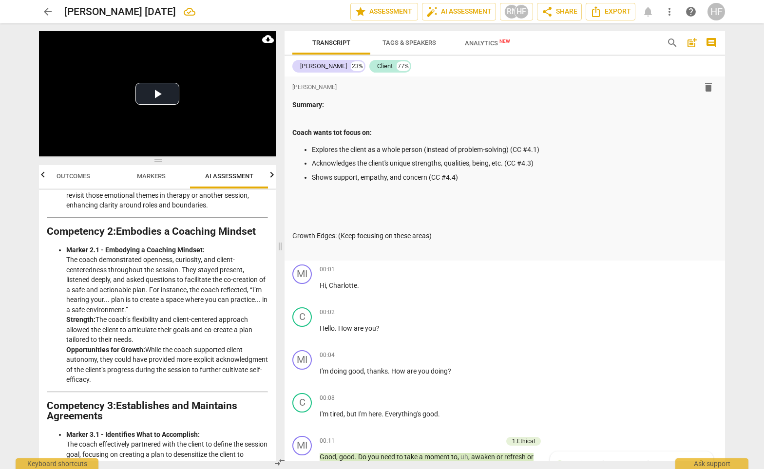
scroll to position [312, 0]
type textarea "The coach demonstrates adherence to ethical practice by explicitly ensuring tha…"
drag, startPoint x: 153, startPoint y: 379, endPoint x: 148, endPoint y: 352, distance: 27.3
click at [148, 352] on li "Marker 2.1 - Embodying a Coaching Mindset: The coach demonstrated openness, cur…" at bounding box center [167, 315] width 202 height 140
click at [143, 343] on li "Marker 2.1 - Embodying a Coaching Mindset: The coach demonstrated openness, cur…" at bounding box center [167, 315] width 202 height 140
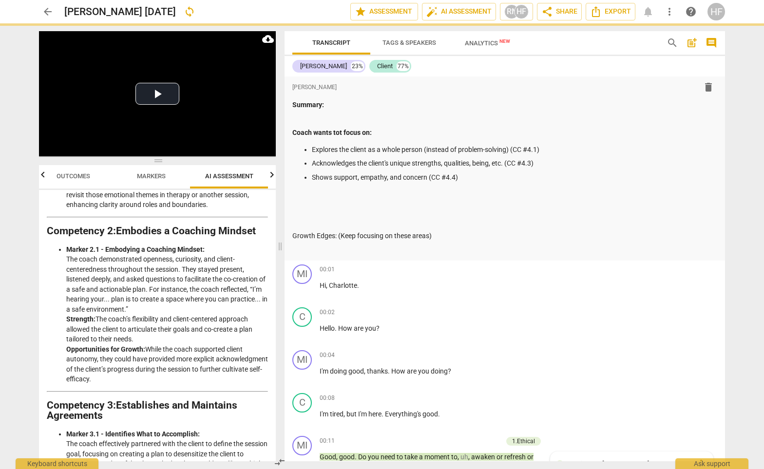
scroll to position [0, 0]
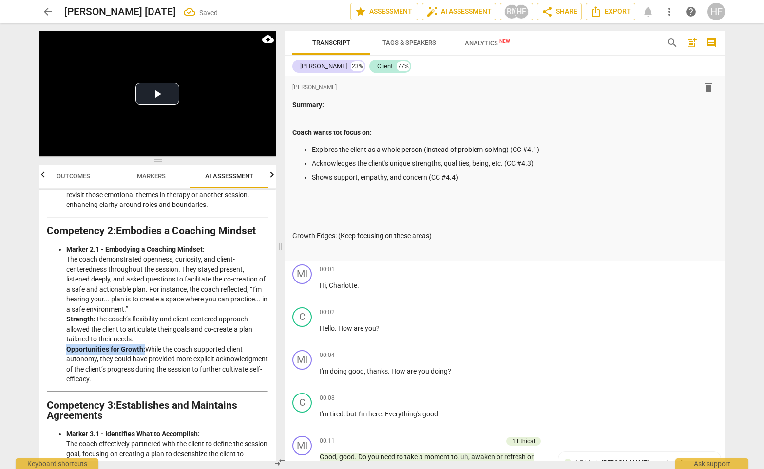
drag, startPoint x: 145, startPoint y: 350, endPoint x: 67, endPoint y: 350, distance: 78.0
click at [67, 350] on li "Marker 2.1 - Embodying a Coaching Mindset: The coach demonstrated openness, cur…" at bounding box center [167, 315] width 202 height 140
copy strong "Opportunities for Growth:"
click at [348, 137] on div "Summary: Coach wants tot focus on: Explores the client as a whole person (inste…" at bounding box center [505, 177] width 425 height 155
drag, startPoint x: 377, startPoint y: 131, endPoint x: 292, endPoint y: 132, distance: 85.3
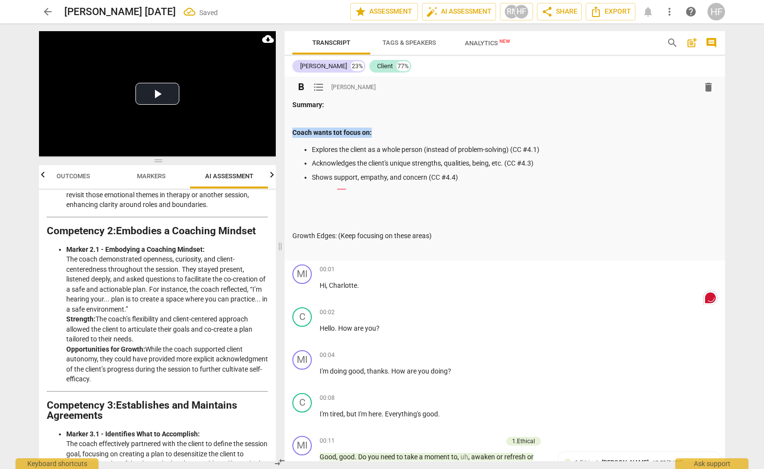
click at [292, 132] on div "format_bold format_list_bulleted Heidi Fishbein delete Summary: Coach wants tot…" at bounding box center [505, 169] width 441 height 184
drag, startPoint x: 158, startPoint y: 377, endPoint x: 115, endPoint y: 361, distance: 46.9
click at [115, 361] on li "Marker 2.1 - Embodying a Coaching Mindset: The coach demonstrated openness, cur…" at bounding box center [167, 315] width 202 height 140
copy li "could have provided more explicit acknowledgment of the client’s progress durin…"
click at [396, 195] on p at bounding box center [505, 194] width 425 height 10
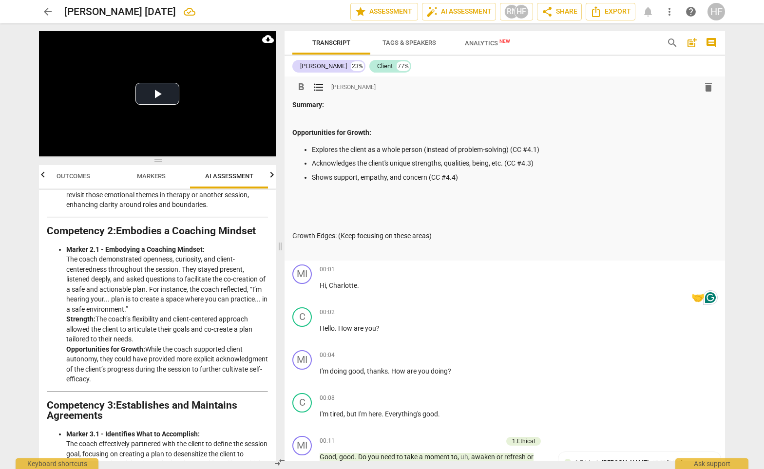
click at [485, 174] on p "Shows support, empathy, and concern (CC #4.4)" at bounding box center [515, 178] width 406 height 10
click at [451, 233] on p "Growth Edges: (Keep focusing on these areas)" at bounding box center [505, 236] width 425 height 10
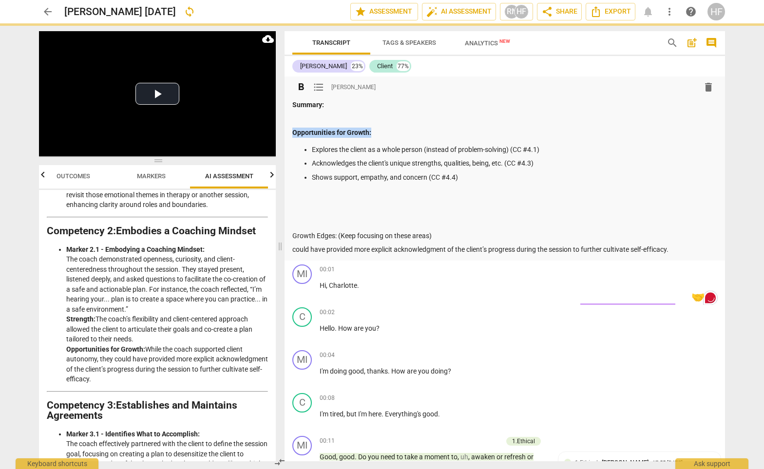
drag, startPoint x: 373, startPoint y: 134, endPoint x: 293, endPoint y: 133, distance: 80.4
click at [293, 133] on p "Opportunities for Growth:" at bounding box center [505, 133] width 425 height 10
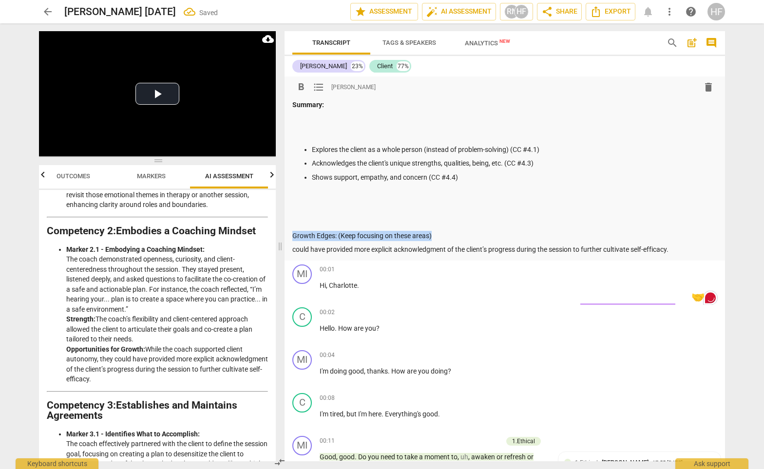
drag, startPoint x: 438, startPoint y: 235, endPoint x: 291, endPoint y: 235, distance: 147.2
click at [292, 235] on div "format_bold format_list_bulleted Heidi Fishbein delete Summary: Explores the cl…" at bounding box center [505, 169] width 441 height 184
click at [325, 235] on p "Growth Edges: (Keep focusing on these areas)" at bounding box center [505, 236] width 425 height 10
drag, startPoint x: 336, startPoint y: 234, endPoint x: 295, endPoint y: 233, distance: 41.0
click at [295, 233] on p "Growth Edges: (Keep focusing on these areas)" at bounding box center [505, 236] width 425 height 10
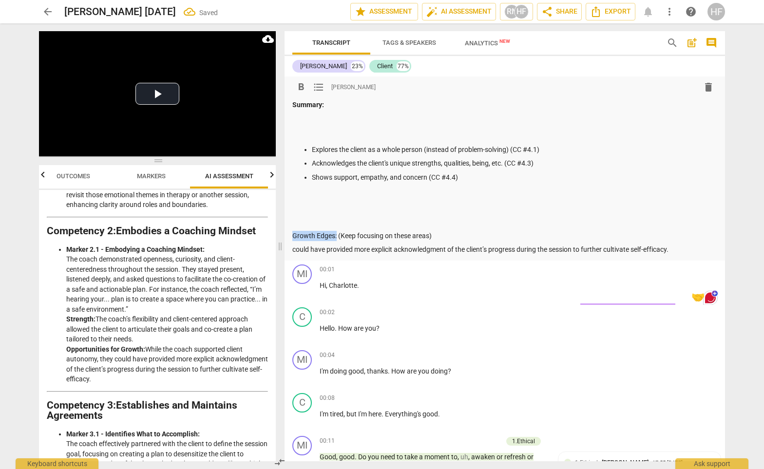
drag, startPoint x: 293, startPoint y: 233, endPoint x: 336, endPoint y: 234, distance: 43.4
click at [336, 234] on p "Growth Edges: (Keep focusing on these areas)" at bounding box center [505, 236] width 425 height 10
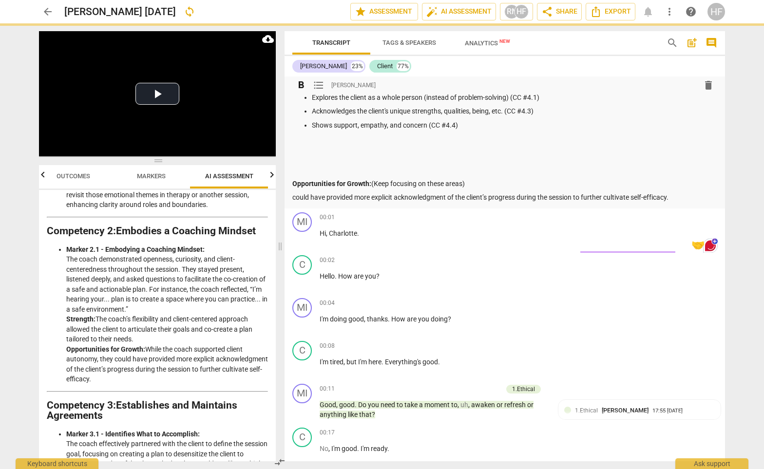
scroll to position [52, 0]
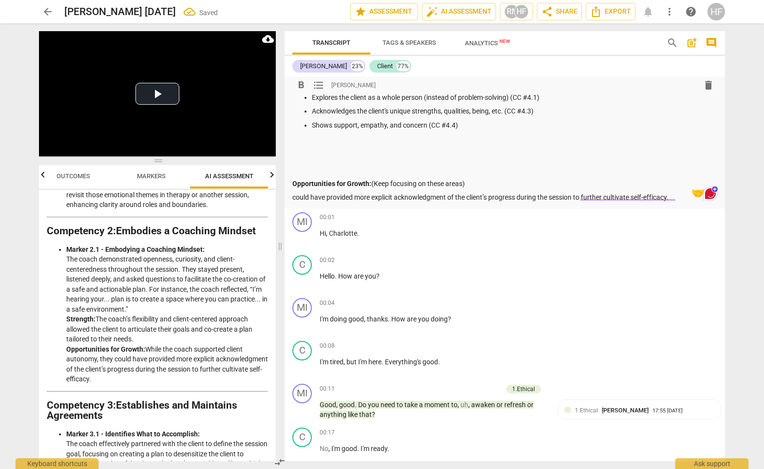
click at [295, 195] on p "could have provided more explicit acknowledgment of the client’s progress durin…" at bounding box center [505, 198] width 425 height 10
click at [293, 194] on p "Coach could have provided more explicit acknowledgment of the client’s progress…" at bounding box center [505, 198] width 425 height 10
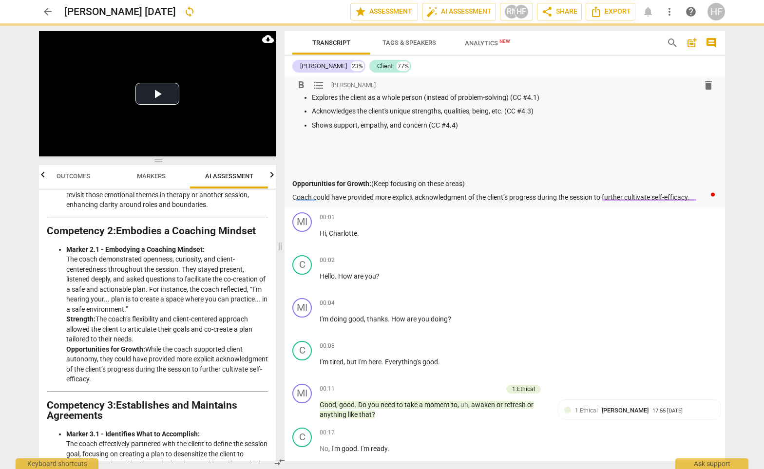
click at [319, 84] on span "format_list_bulleted" at bounding box center [319, 85] width 12 height 12
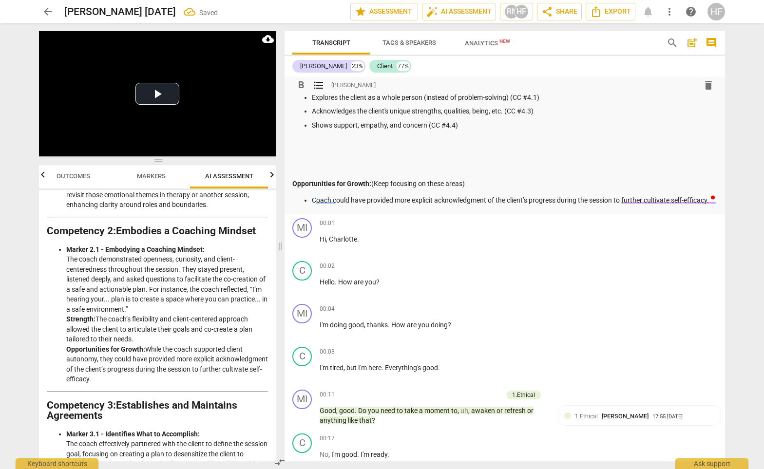
click at [361, 198] on p "Coach could have provided more explicit acknowledgment of the client’s progress…" at bounding box center [515, 200] width 406 height 10
click at [380, 198] on p "Coach could provided more explicit acknowledgment of the client’s progress duri…" at bounding box center [515, 200] width 406 height 10
click at [351, 198] on p "Coach could provid more explicit acknowledgment of the client’s progress during…" at bounding box center [515, 200] width 406 height 10
click at [696, 199] on p "Coach could provide more explicit acknowledgment of the client’s progress durin…" at bounding box center [515, 200] width 406 height 10
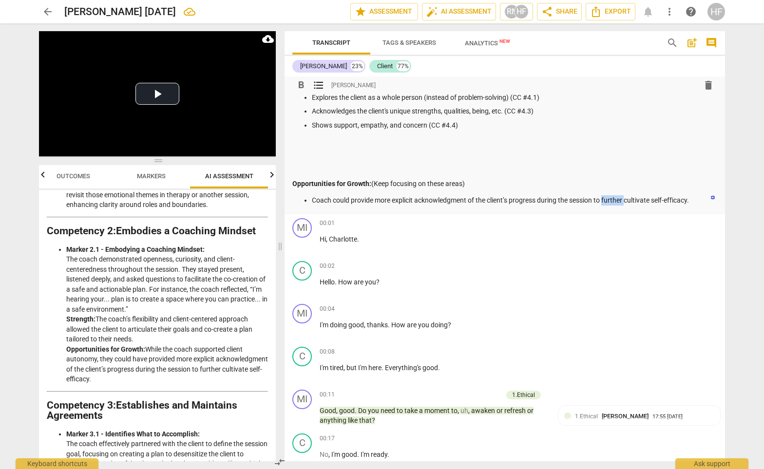
drag, startPoint x: 627, startPoint y: 199, endPoint x: 606, endPoint y: 198, distance: 21.5
click at [606, 198] on p "Coach could provide more explicit acknowledgment of the client’s progress durin…" at bounding box center [515, 200] width 406 height 10
click at [677, 198] on p "Coach could provide more explicit acknowledgment of the client’s progress durin…" at bounding box center [515, 200] width 406 height 10
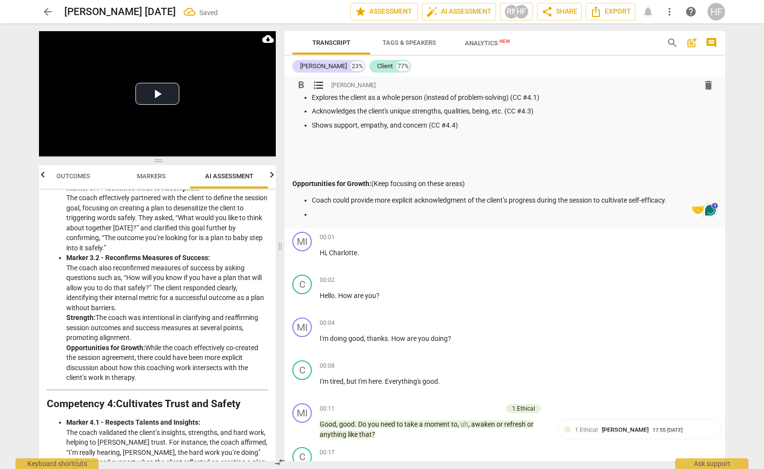
scroll to position [572, 0]
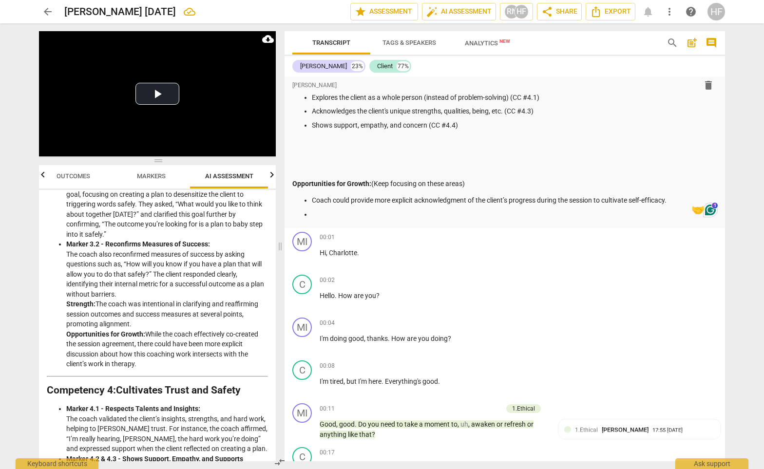
drag, startPoint x: 140, startPoint y: 358, endPoint x: 146, endPoint y: 331, distance: 28.4
click at [146, 331] on li "Marker 3.2 - Reconfirms Measures of Success: The coach also reconfirmed measure…" at bounding box center [167, 304] width 202 height 130
copy li "While the coach effectively co-created the session agreement, there could have …"
click at [335, 210] on p at bounding box center [515, 215] width 406 height 10
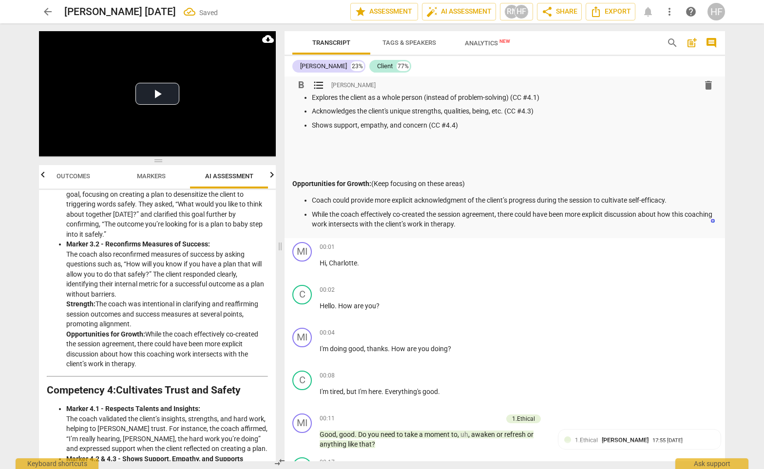
click at [499, 213] on p "While the coach effectively co-created the session agreement, there could have …" at bounding box center [515, 220] width 406 height 20
click at [555, 210] on p "While the coach effectively co-created the session agreement (TOMSS), there cou…" at bounding box center [515, 220] width 406 height 20
drag, startPoint x: 639, startPoint y: 213, endPoint x: 600, endPoint y: 213, distance: 39.0
click at [600, 213] on p "While the coach effectively co-created the session agreement (TOMSS), there mig…" at bounding box center [515, 220] width 406 height 20
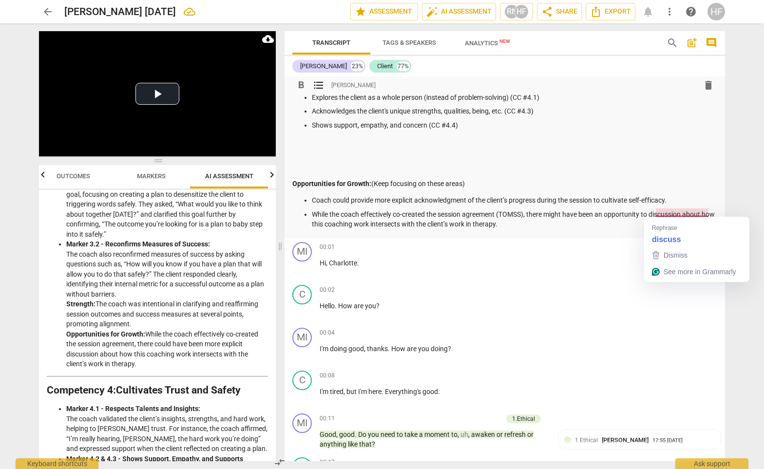
click at [666, 212] on p "While the coach effectively co-created the session agreement (TOMSS), there mig…" at bounding box center [515, 220] width 406 height 20
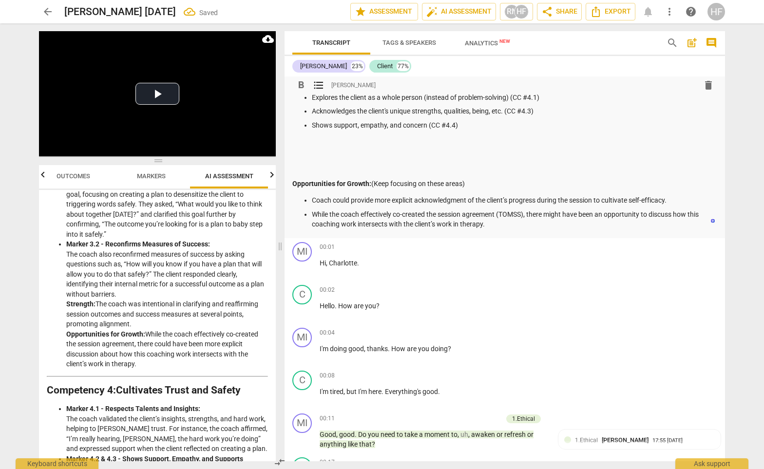
click at [491, 222] on p "While the coach effectively co-created the session agreement (TOMSS), there mig…" at bounding box center [515, 220] width 406 height 20
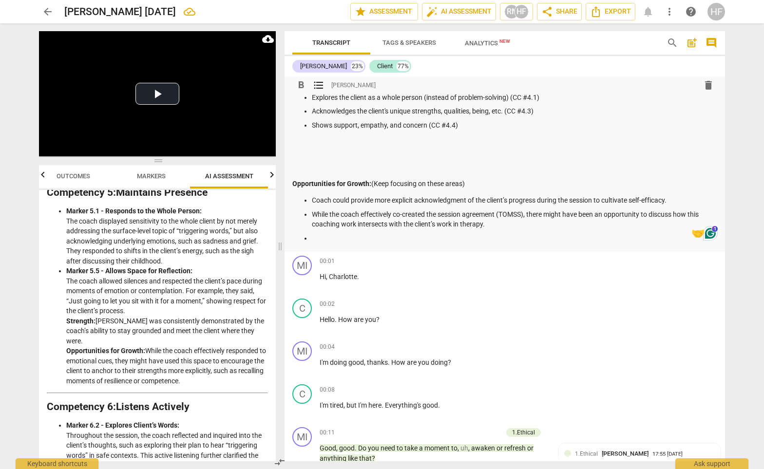
scroll to position [995, 0]
drag, startPoint x: 213, startPoint y: 366, endPoint x: 140, endPoint y: 347, distance: 75.0
click at [140, 347] on li "Marker 5.5 - Allows Space for Reflection: The coach allowed silences and respec…" at bounding box center [167, 326] width 202 height 120
copy li "might have used this space to encourage the client to anchor to their strengths…"
click at [344, 235] on p at bounding box center [515, 239] width 406 height 10
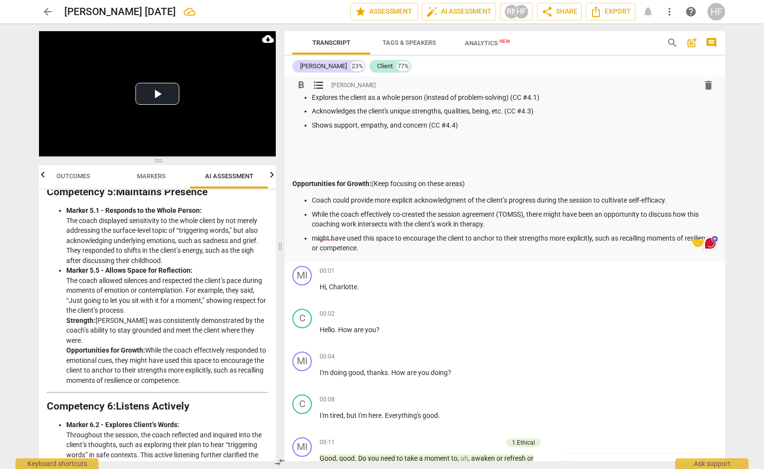
click at [312, 235] on ul "Coach could provide more explicit acknowledgment of the client’s progress durin…" at bounding box center [505, 224] width 425 height 58
drag, startPoint x: 406, startPoint y: 235, endPoint x: 342, endPoint y: 235, distance: 63.4
click at [342, 235] on p "Consoder might have used this space to encourage the client to anchor to their …" at bounding box center [515, 244] width 406 height 20
click at [542, 237] on p "Consider creating space to encourage the client to anchor to their strengths mo…" at bounding box center [515, 244] width 406 height 20
click at [421, 246] on p "Consider creating space to encourage the client to anchor to their strengths an…" at bounding box center [515, 244] width 406 height 20
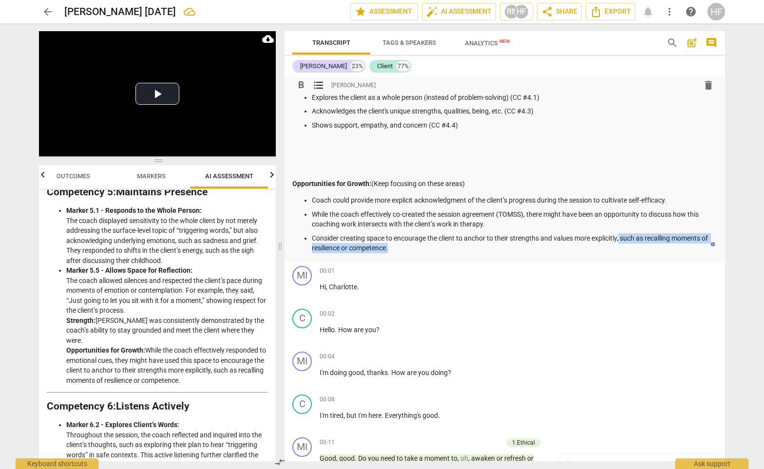
drag, startPoint x: 403, startPoint y: 246, endPoint x: 621, endPoint y: 234, distance: 218.3
click at [622, 235] on p "Consider creating space to encourage the client to anchor to their strengths an…" at bounding box center [515, 244] width 406 height 20
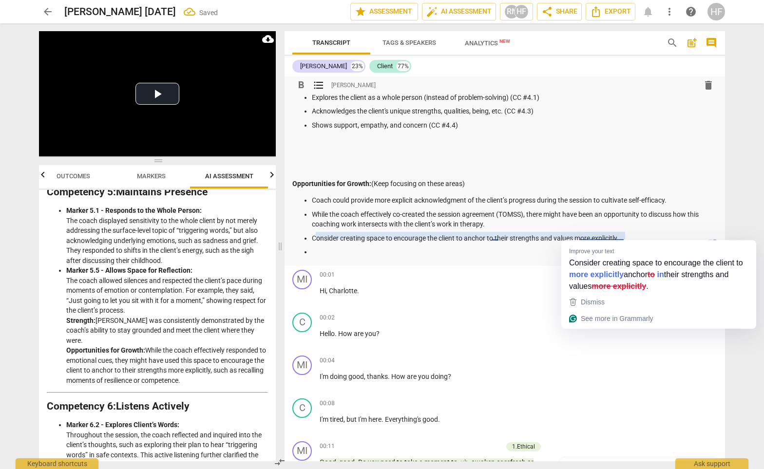
click at [631, 234] on p "Consider creating space to encourage the client to anchor to their strengths an…" at bounding box center [515, 239] width 406 height 10
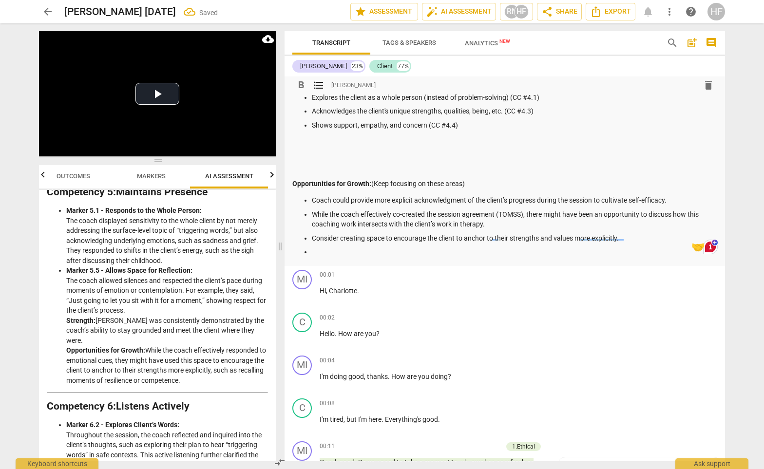
click at [519, 251] on p at bounding box center [515, 252] width 406 height 10
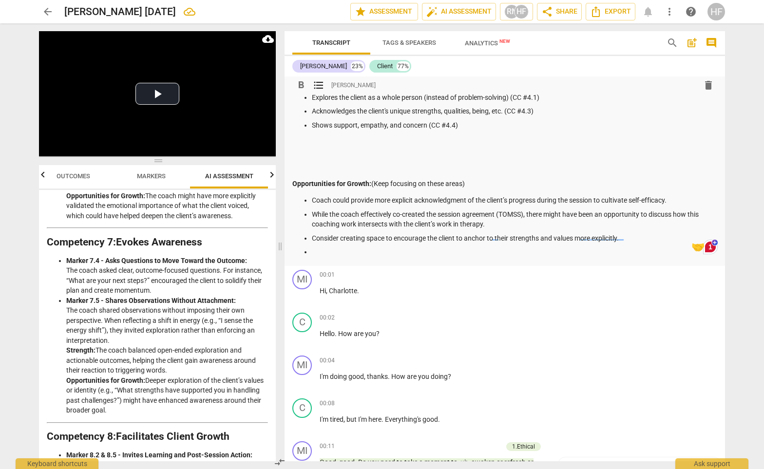
scroll to position [1355, 0]
drag, startPoint x: 147, startPoint y: 387, endPoint x: 147, endPoint y: 359, distance: 27.8
click at [147, 359] on li "Marker 7.5 - Shares Observations Without Attachment: The coach shared observati…" at bounding box center [167, 355] width 202 height 120
copy li "Deeper exploration of the client’s values or identity (e.g., “What strengths ha…"
click at [365, 237] on p "Consider creating space to encourage the client to anchor to their strengths an…" at bounding box center [515, 239] width 406 height 10
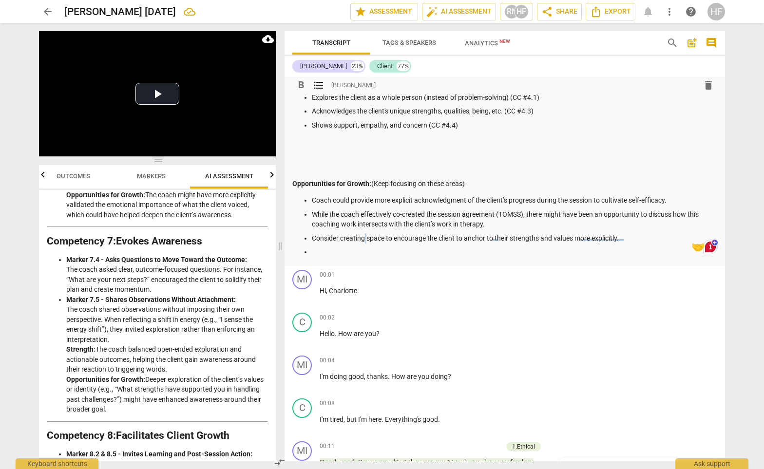
click at [365, 237] on p "Consider creating space to encourage the client to anchor to their strengths an…" at bounding box center [515, 239] width 406 height 10
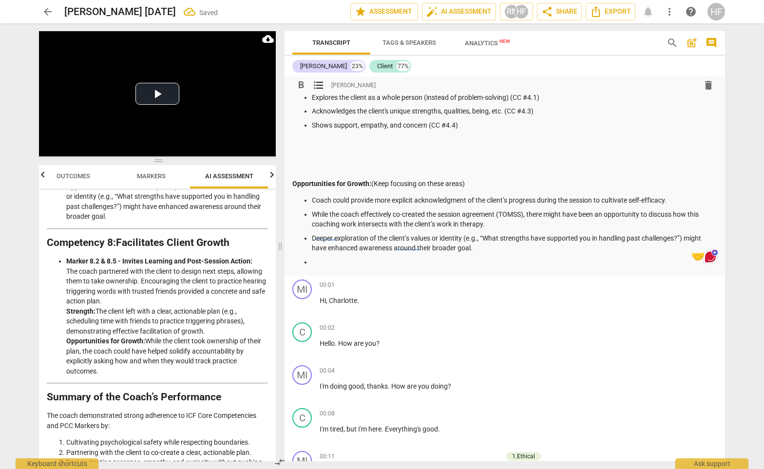
scroll to position [1550, 0]
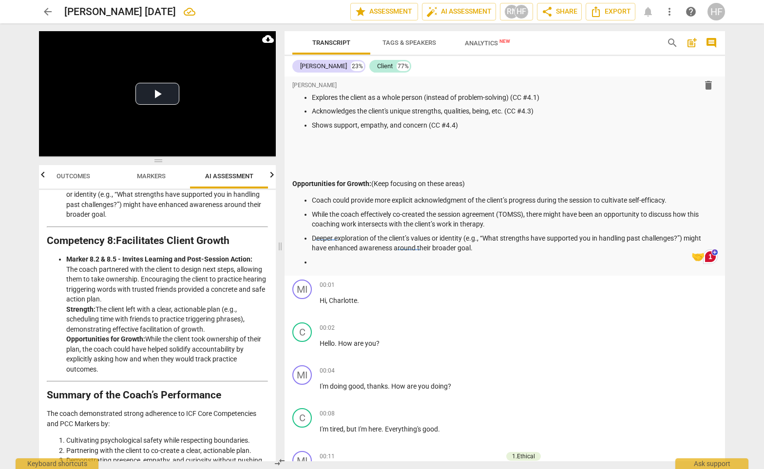
drag, startPoint x: 194, startPoint y: 322, endPoint x: 198, endPoint y: 342, distance: 20.4
click at [198, 342] on li "Marker 8.2 & 8.5 - Invites Learning and Post-Session Action: The coach partnere…" at bounding box center [167, 314] width 202 height 120
copy li "accountability by explicitly asking how and when they would track practice outc…"
click at [357, 258] on p at bounding box center [515, 262] width 406 height 10
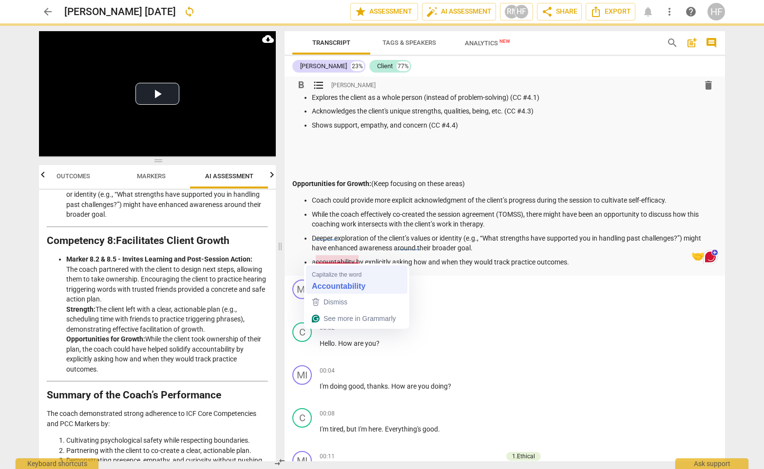
click at [337, 284] on strong "Accountability" at bounding box center [339, 286] width 54 height 11
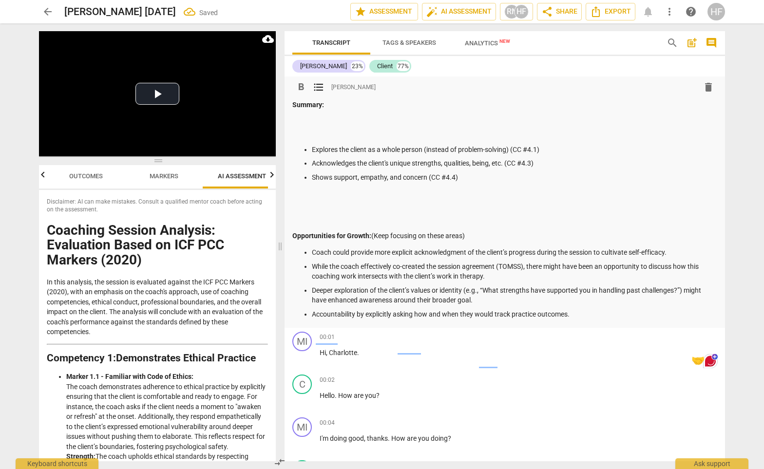
scroll to position [52, 0]
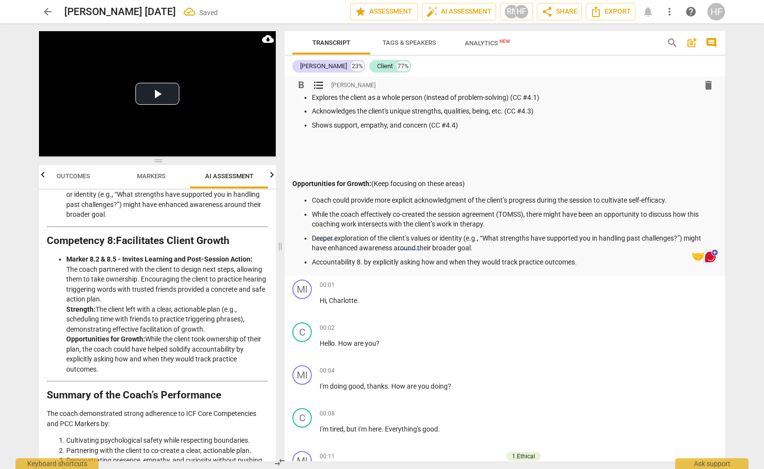
click at [167, 181] on span "Markers" at bounding box center [151, 176] width 52 height 13
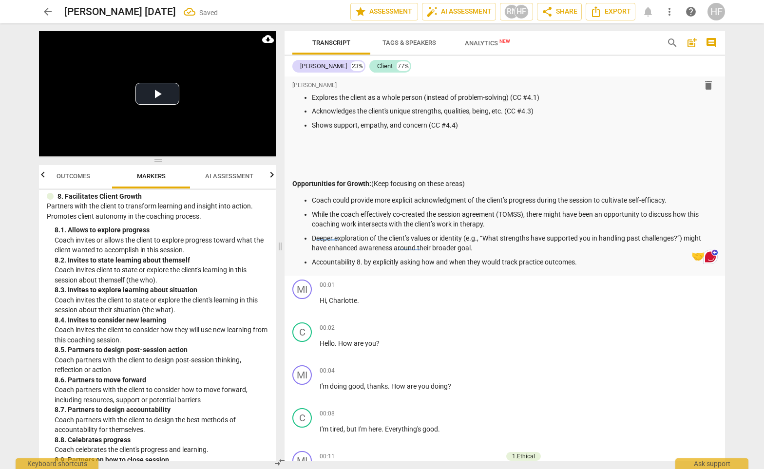
scroll to position [1228, 0]
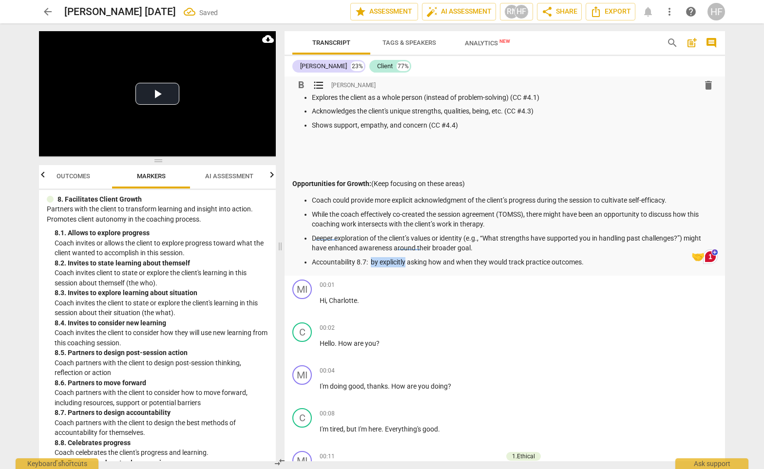
drag, startPoint x: 406, startPoint y: 258, endPoint x: 371, endPoint y: 257, distance: 34.6
click at [371, 257] on p "Accountability 8.7: by explicitly asking how and when they would track practice…" at bounding box center [515, 262] width 406 height 10
click at [580, 259] on p "Accountability 8.7: Consider asking how and when they would track practice outc…" at bounding box center [515, 262] width 406 height 10
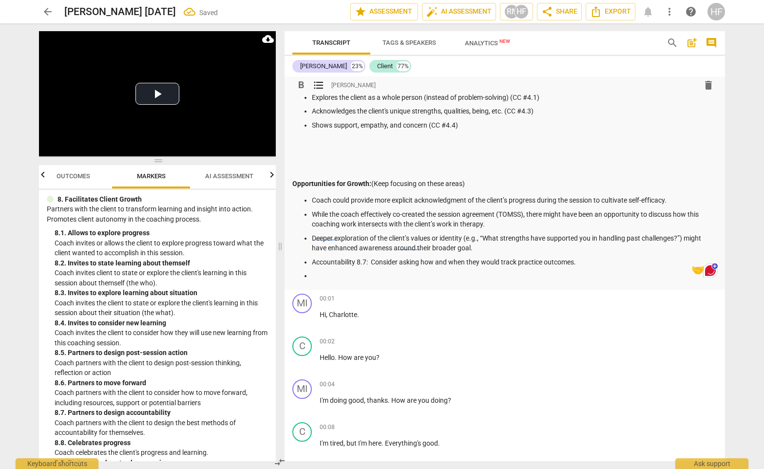
click at [218, 182] on span "AI Assessment" at bounding box center [230, 176] width 72 height 13
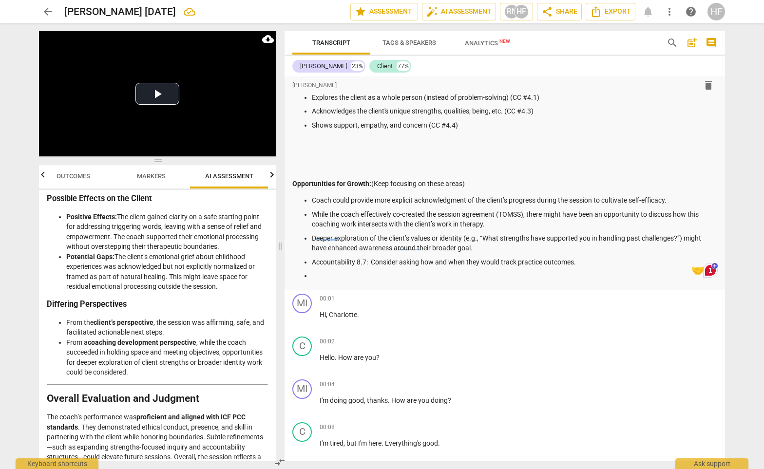
scroll to position [0, 0]
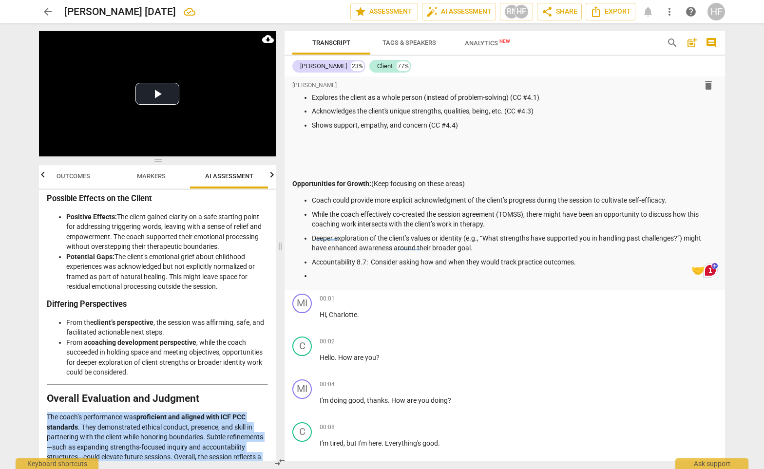
drag, startPoint x: 222, startPoint y: 435, endPoint x: 44, endPoint y: 383, distance: 185.0
click at [44, 383] on div "Disclaimer: AI can make mistakes. Consult a qualified mentor coach before actin…" at bounding box center [157, 326] width 237 height 272
copy p "The coach’s performance was proficient and aligned with ICF PCC standards . The…"
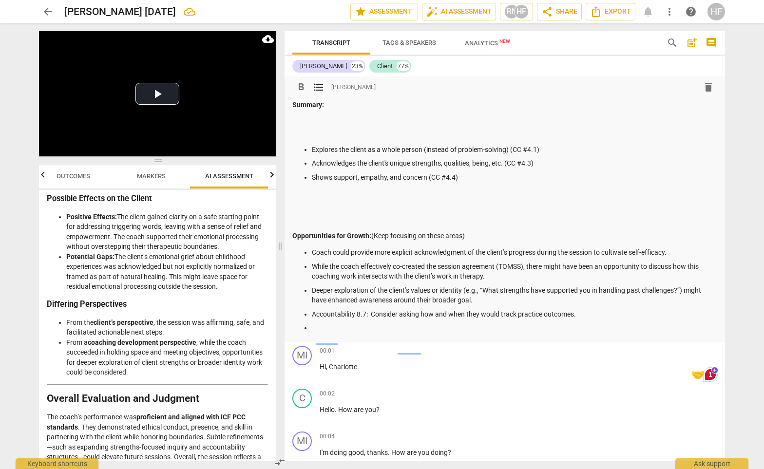
click at [320, 123] on div "Summary: Explores the client as a whole person (instead of problem-solving) (CC…" at bounding box center [505, 217] width 425 height 234
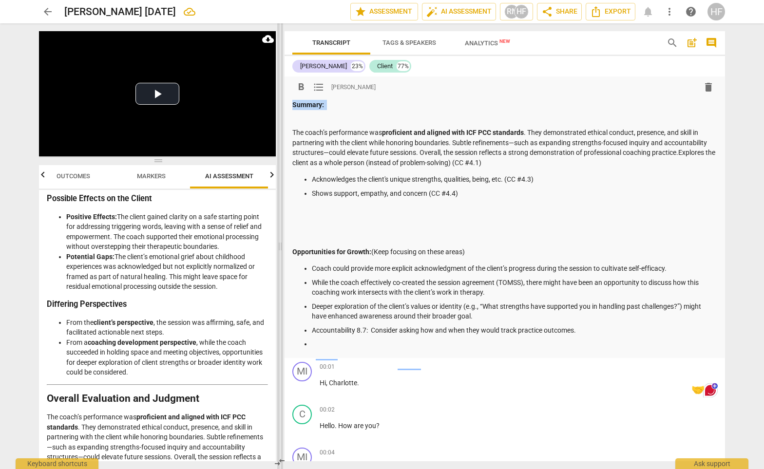
drag, startPoint x: 336, startPoint y: 107, endPoint x: 278, endPoint y: 107, distance: 58.0
click at [278, 107] on div "Play Video move_up Play Current Time 00:00 / Duration Time 22:16 Progress : 0.0…" at bounding box center [382, 246] width 702 height 446
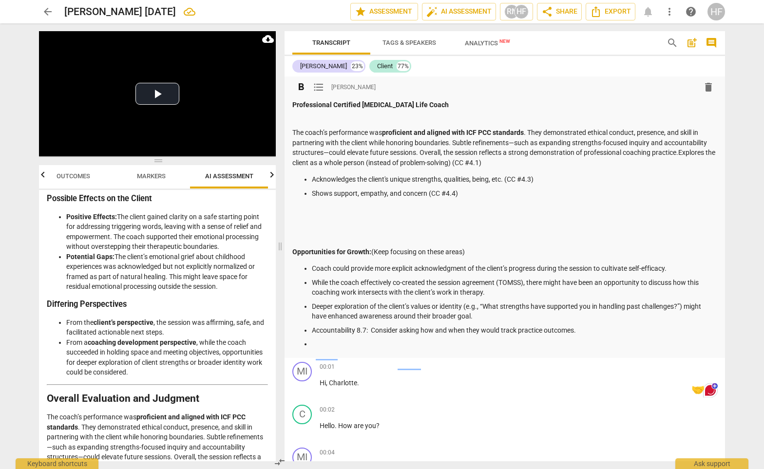
click at [332, 105] on strong "Professional Certified [MEDICAL_DATA] Life Coach" at bounding box center [371, 105] width 156 height 8
click at [436, 107] on p "Professional-Certified [MEDICAL_DATA] Life Coach" at bounding box center [505, 105] width 425 height 10
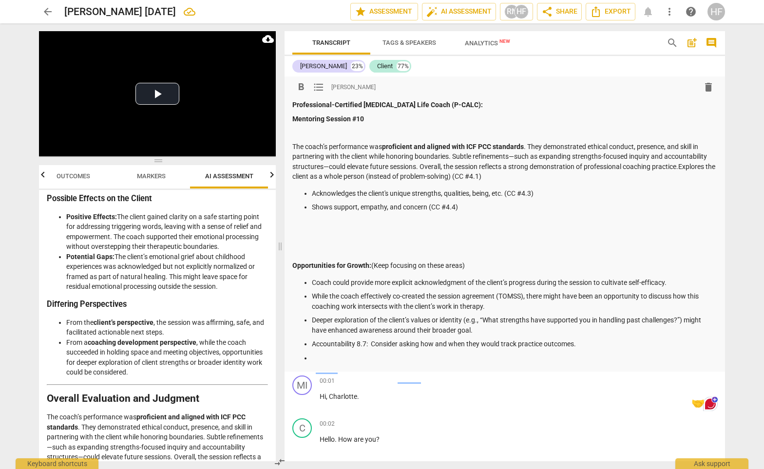
click at [320, 131] on p at bounding box center [505, 133] width 425 height 10
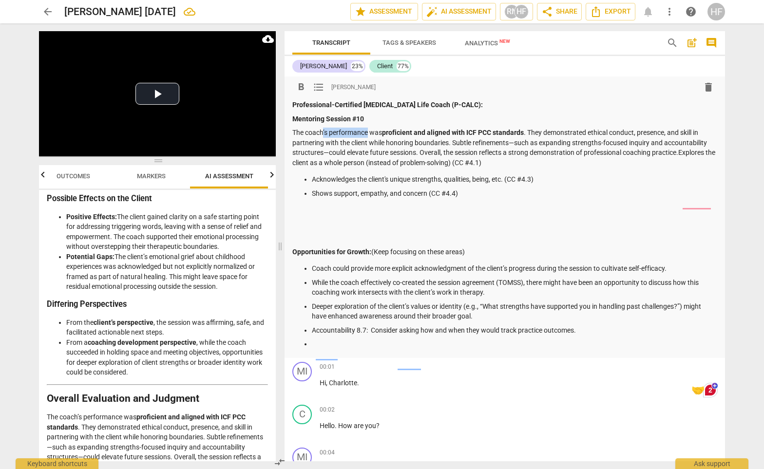
drag, startPoint x: 368, startPoint y: 132, endPoint x: 324, endPoint y: 132, distance: 43.9
click at [324, 132] on p "The coach’s performance was proficient and aligned with ICF PCC standards . The…" at bounding box center [505, 148] width 425 height 40
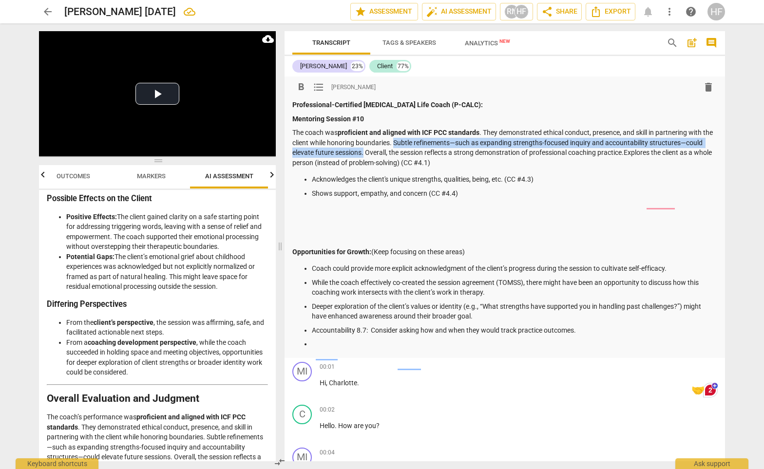
drag, startPoint x: 382, startPoint y: 152, endPoint x: 407, endPoint y: 141, distance: 26.4
click at [406, 141] on p "The coach was proficient and aligned with ICF PCC standards . They demonstrated…" at bounding box center [505, 148] width 425 height 40
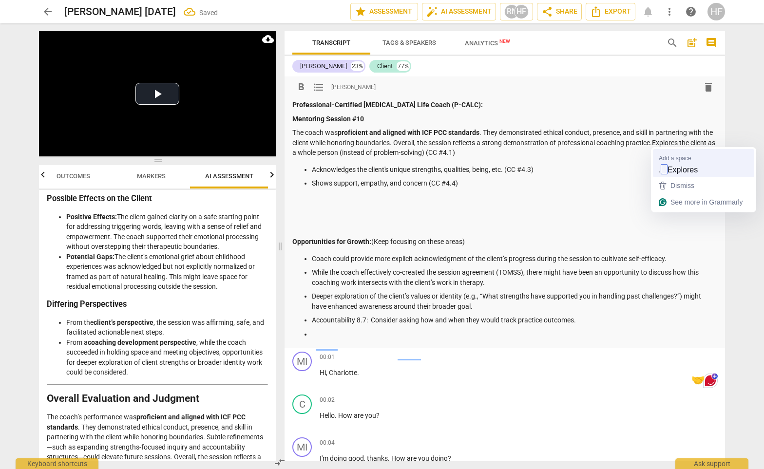
drag, startPoint x: 667, startPoint y: 142, endPoint x: 667, endPoint y: 165, distance: 22.9
click at [667, 142] on p "The coach was proficient and aligned with ICF PCC standards . They demonstrated…" at bounding box center [505, 143] width 425 height 30
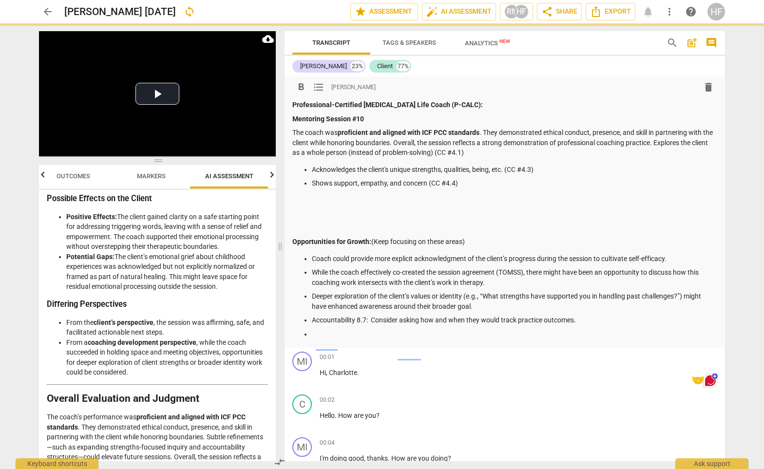
click at [598, 141] on p "The coach was proficient and aligned with ICF PCC standards . They demonstrated…" at bounding box center [505, 143] width 425 height 30
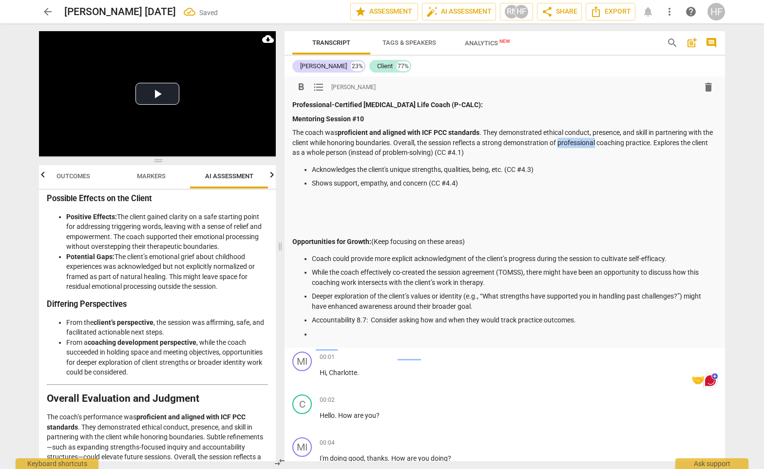
click at [598, 141] on p "The coach was proficient and aligned with ICF PCC standards . They demonstrated…" at bounding box center [505, 143] width 425 height 30
click at [634, 142] on p "The coach was proficient and aligned with ICF PCC standards . They demonstrated…" at bounding box center [505, 143] width 425 height 30
click at [628, 160] on div "Professional-Certified [MEDICAL_DATA] Life Coach (P-CALC): Mentoring Session #1…" at bounding box center [505, 219] width 425 height 239
drag, startPoint x: 617, startPoint y: 142, endPoint x: 630, endPoint y: 167, distance: 28.6
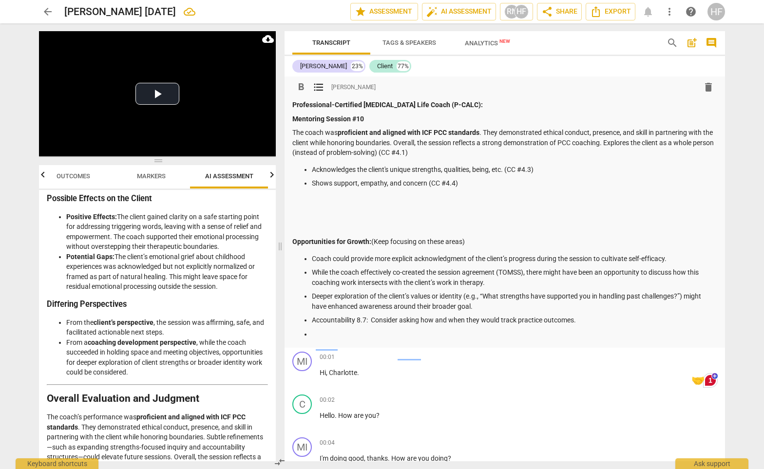
click at [617, 142] on p "The coach was proficient and aligned with ICF PCC standards . They demonstrated…" at bounding box center [505, 143] width 425 height 30
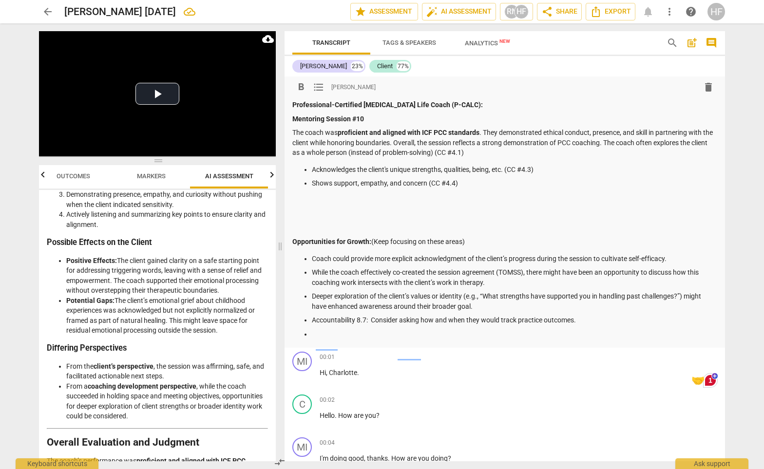
scroll to position [1816, 0]
click at [489, 154] on p "The coach was proficient and aligned with ICF PCC standards . They demonstrated…" at bounding box center [505, 143] width 425 height 30
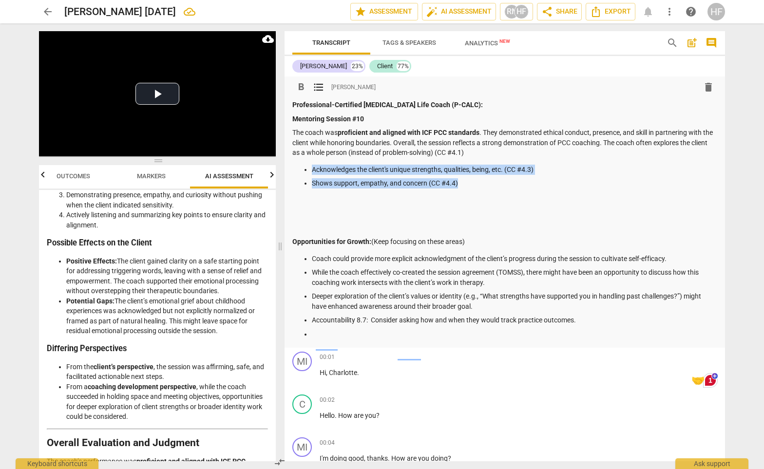
drag, startPoint x: 481, startPoint y: 184, endPoint x: 296, endPoint y: 170, distance: 185.3
click at [296, 170] on ul "Acknowledges the client's unique strengths, qualities, being, etc. (CC #4.3) Sh…" at bounding box center [505, 177] width 425 height 24
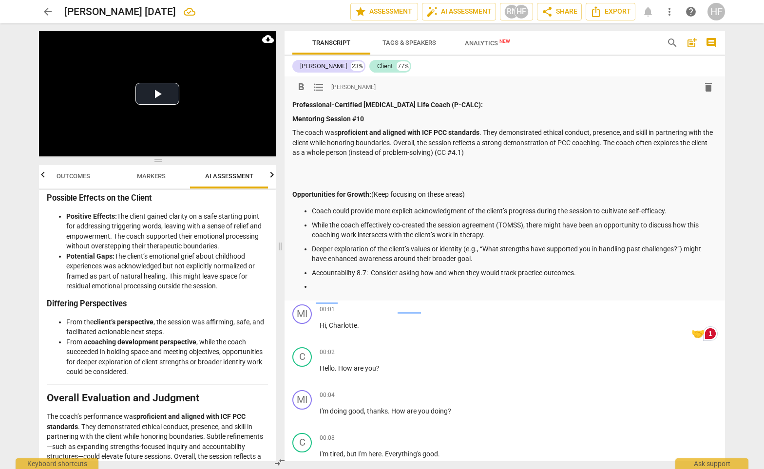
scroll to position [1860, 0]
drag, startPoint x: 490, startPoint y: 155, endPoint x: 618, endPoint y: 143, distance: 128.7
click at [618, 143] on p "The coach was proficient and aligned with ICF PCC standards . They demonstrated…" at bounding box center [505, 143] width 425 height 30
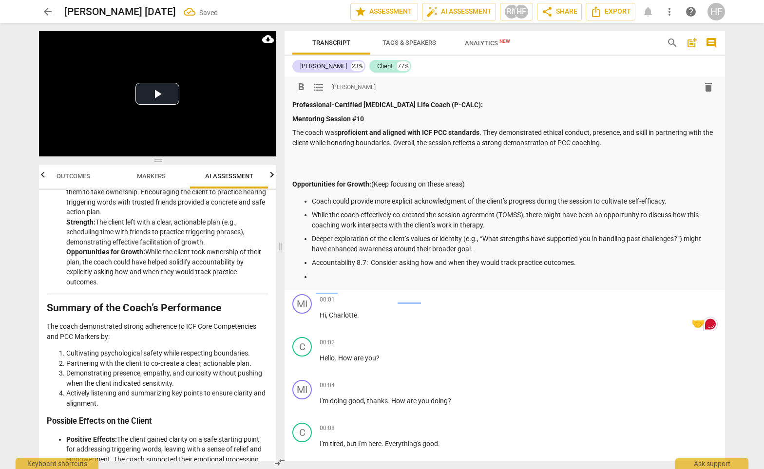
scroll to position [1639, 0]
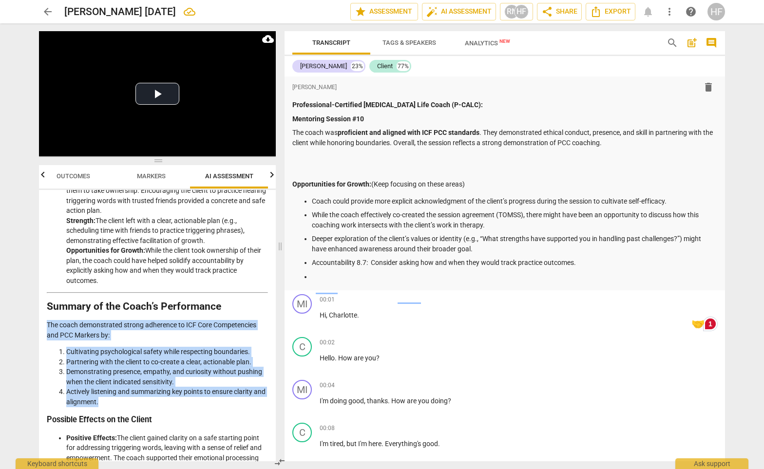
drag, startPoint x: 119, startPoint y: 374, endPoint x: 43, endPoint y: 299, distance: 106.5
click at [43, 299] on div "Disclaimer: AI can make mistakes. Consult a qualified mentor coach before actin…" at bounding box center [157, 326] width 237 height 272
copy div "The coach demonstrated strong adherence to ICF Core Competencies and PCC Marker…"
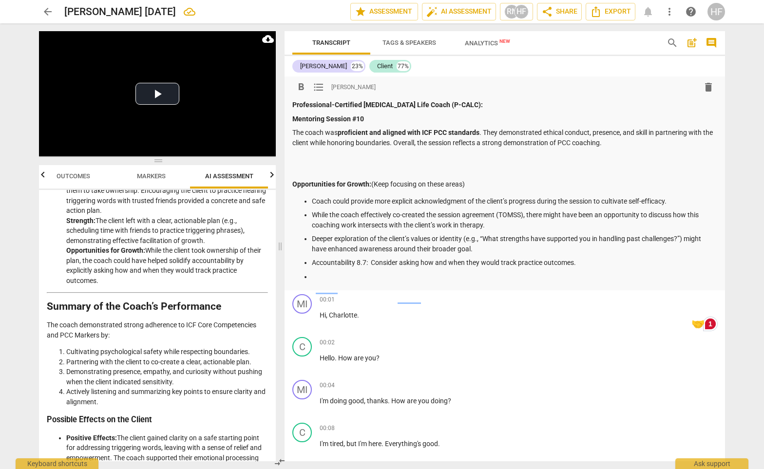
click at [348, 158] on p at bounding box center [505, 157] width 425 height 10
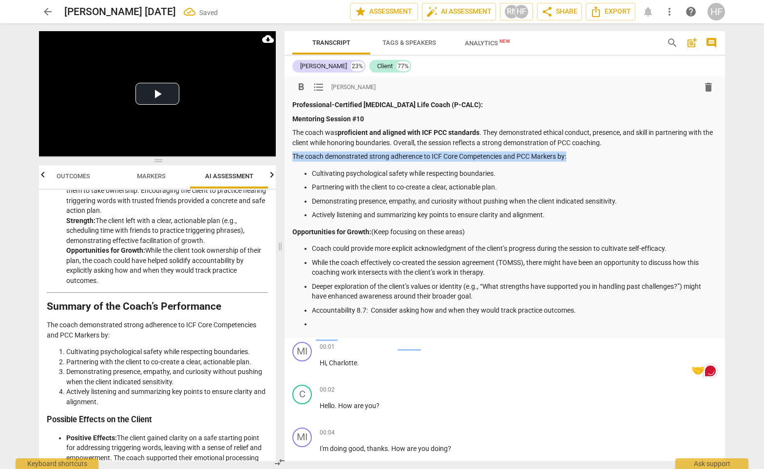
drag, startPoint x: 575, startPoint y: 155, endPoint x: 291, endPoint y: 156, distance: 284.2
click at [291, 156] on div "format_bold format_list_bulleted [PERSON_NAME] delete Professional-Certified [M…" at bounding box center [505, 208] width 441 height 262
click at [304, 86] on span "format_bold" at bounding box center [301, 87] width 12 height 12
click at [292, 230] on div "format_bold format_list_bulleted [PERSON_NAME] delete Professional-Certified [M…" at bounding box center [505, 208] width 441 height 262
click at [295, 232] on strong "Opportunities for Growth:" at bounding box center [332, 232] width 79 height 8
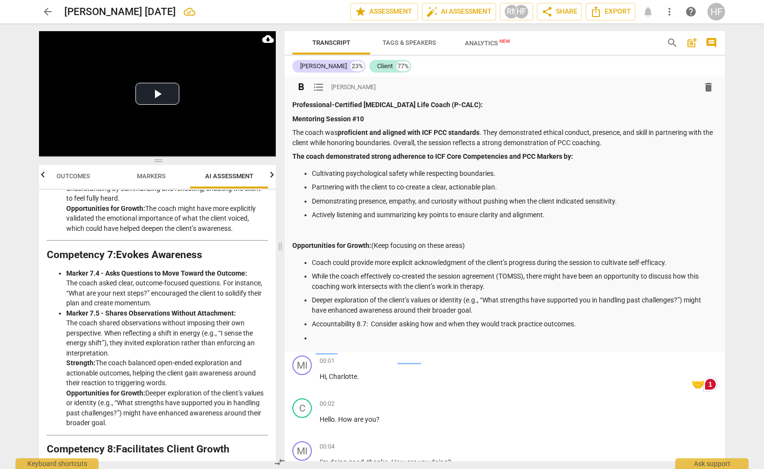
scroll to position [1334, 0]
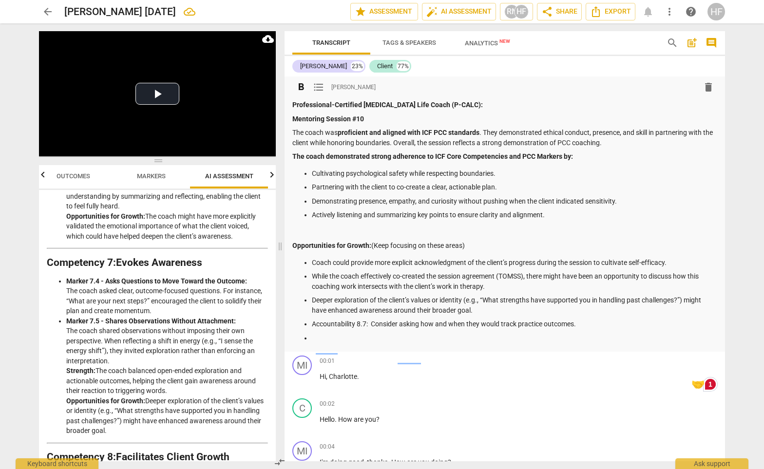
drag, startPoint x: 169, startPoint y: 369, endPoint x: 96, endPoint y: 349, distance: 75.3
click at [96, 349] on li "Marker 7.5 - Shares Observations Without Attachment: The coach shared observati…" at bounding box center [167, 376] width 202 height 120
copy li "The coach balanced open-ended exploration and actionable outcomes, helping the …"
click at [636, 142] on p "The coach was proficient and aligned with ICF PCC standards . They demonstrated…" at bounding box center [505, 138] width 425 height 20
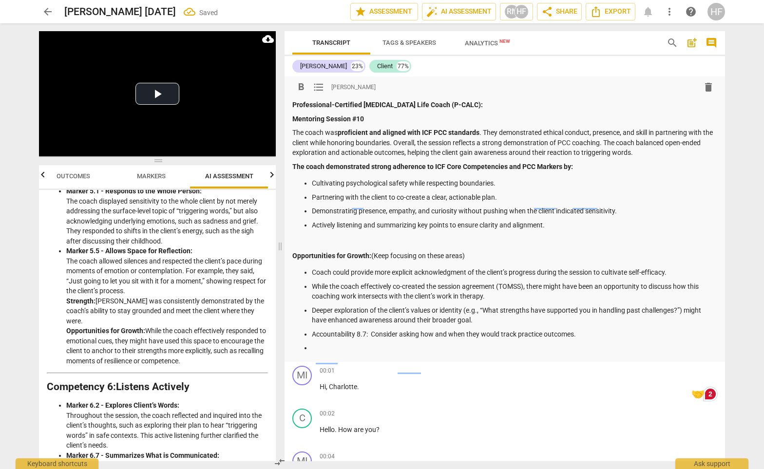
scroll to position [996, 0]
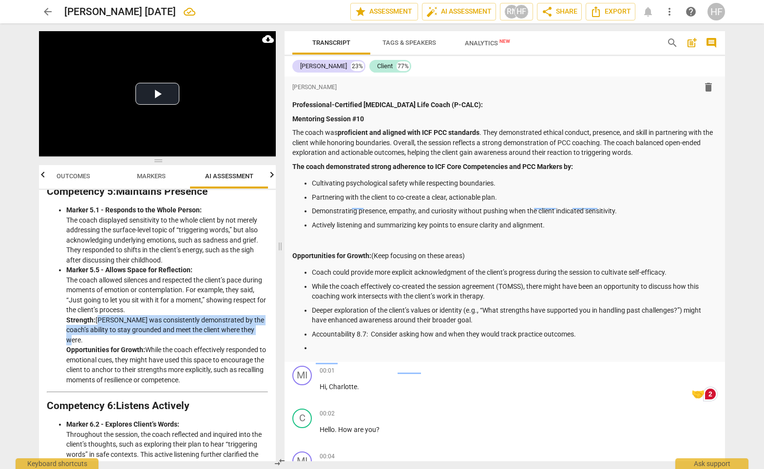
drag, startPoint x: 85, startPoint y: 326, endPoint x: 97, endPoint y: 306, distance: 23.0
click at [97, 307] on li "Marker 5.5 - Allows Space for Reflection: The coach allowed silences and respec…" at bounding box center [167, 325] width 202 height 120
copy li "[PERSON_NAME] was consistently demonstrated by the coach’s ability to stay grou…"
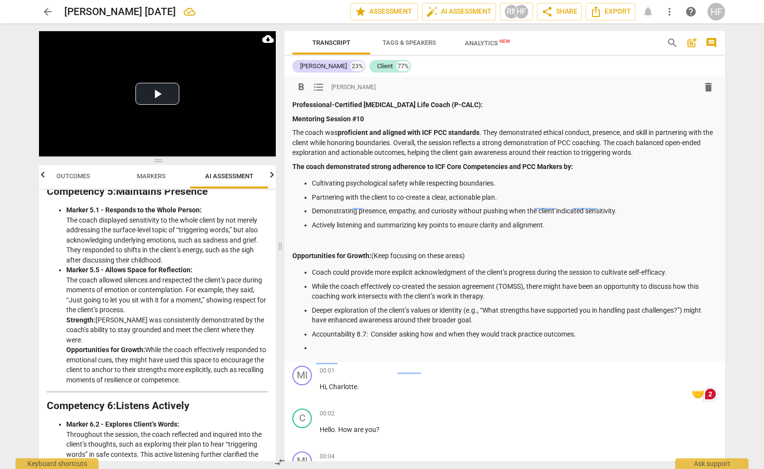
click at [404, 142] on p "The coach was proficient and aligned with ICF PCC standards . They demonstrated…" at bounding box center [505, 143] width 425 height 30
click at [407, 139] on p "The coach was proficient and aligned with ICF PCC standards . They demonstrated…" at bounding box center [505, 143] width 425 height 30
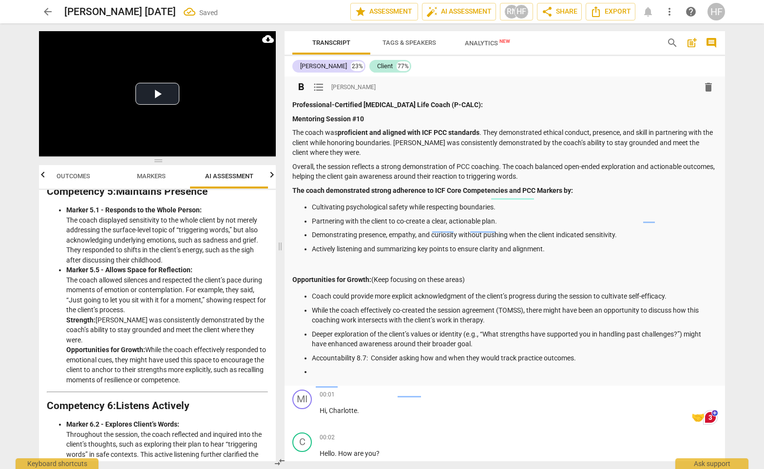
click at [293, 188] on strong "The coach demonstrated strong adherence to ICF Core Competencies and PCC Marker…" at bounding box center [433, 191] width 281 height 8
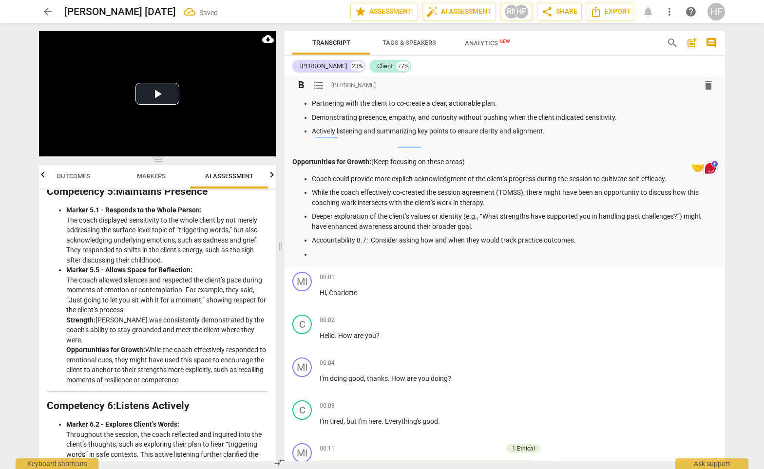
scroll to position [142, 0]
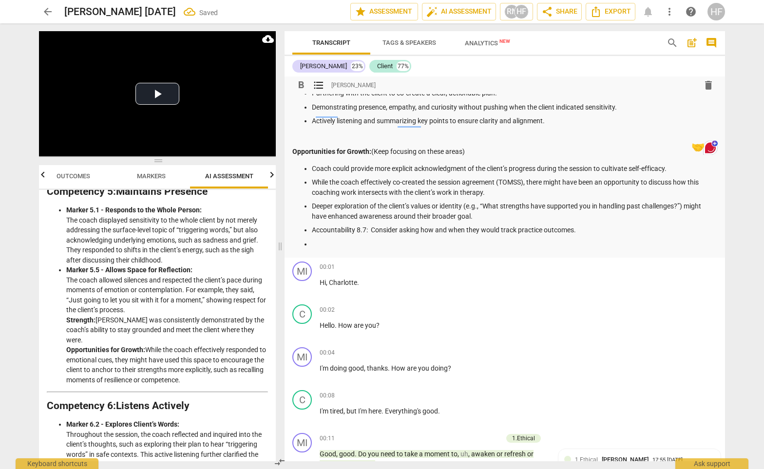
click at [373, 239] on p at bounding box center [515, 244] width 406 height 10
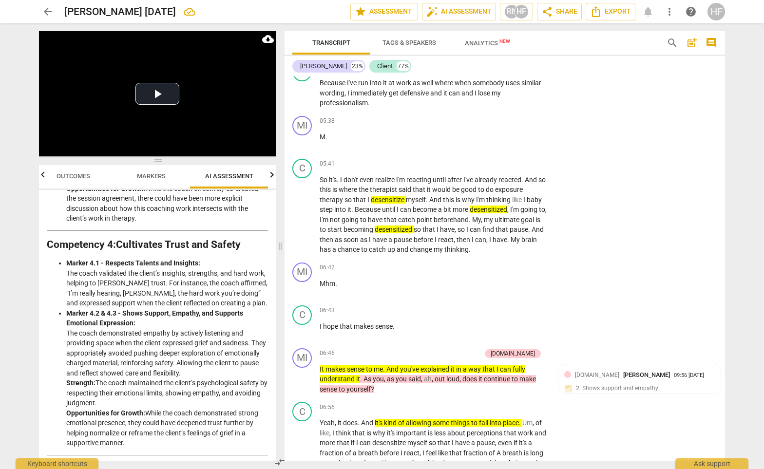
scroll to position [0, 0]
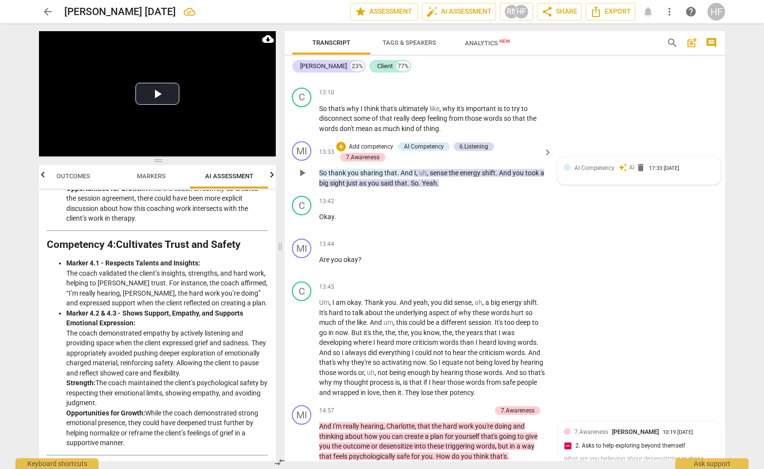
click at [643, 163] on span "delete" at bounding box center [641, 168] width 10 height 10
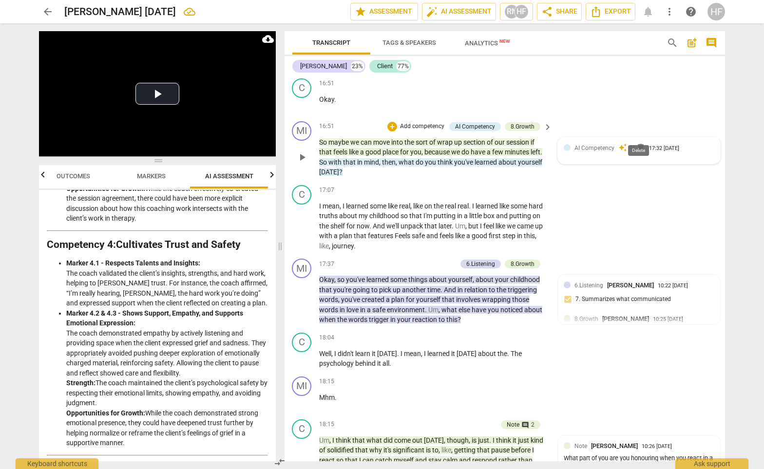
click at [639, 143] on span "delete" at bounding box center [641, 148] width 10 height 10
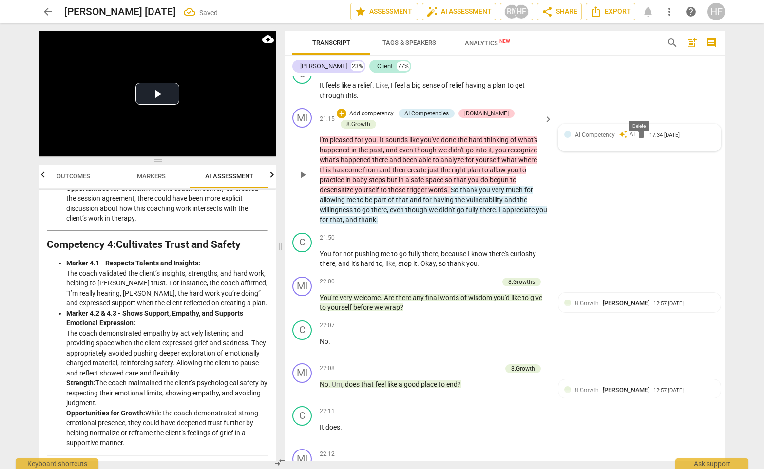
click at [640, 130] on span "delete" at bounding box center [642, 135] width 10 height 10
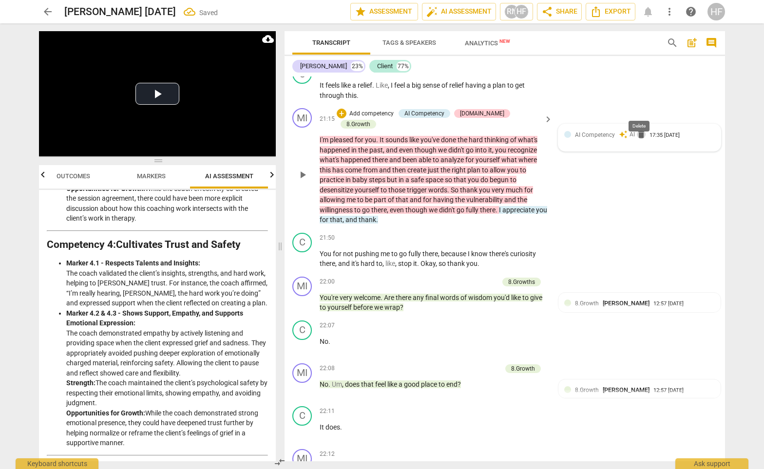
click at [641, 130] on span "delete" at bounding box center [642, 135] width 10 height 10
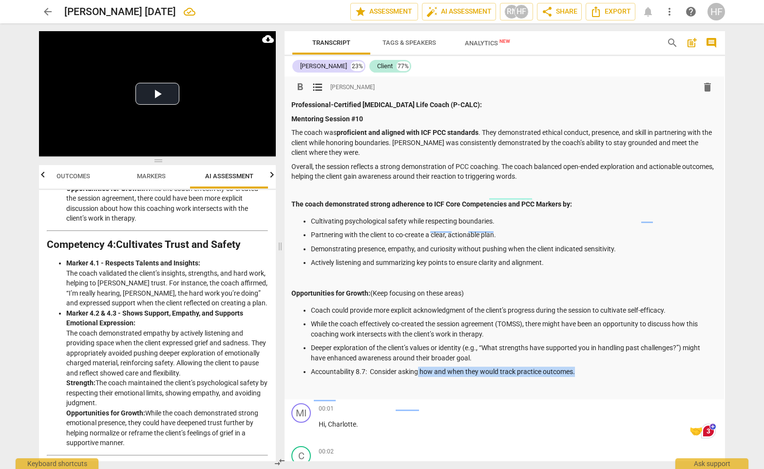
drag, startPoint x: 580, startPoint y: 367, endPoint x: 420, endPoint y: 367, distance: 160.4
click at [420, 367] on p "Accountability 8.7: Consider asking how and when they would track practice outc…" at bounding box center [514, 372] width 406 height 10
copy p "how and when they would track practice outcomes."
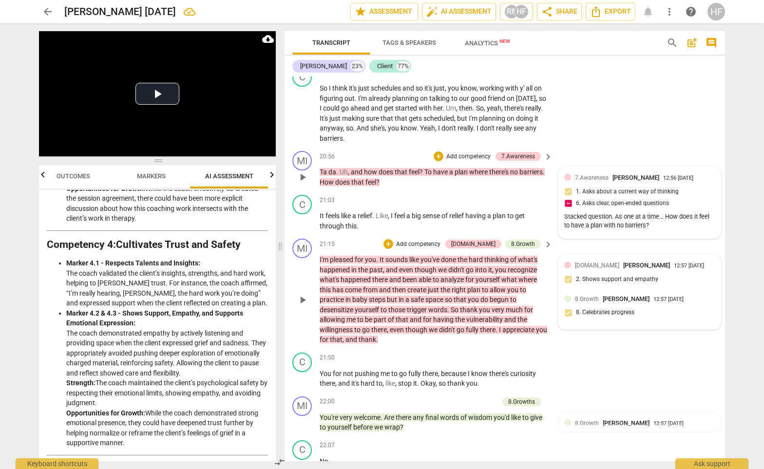
click at [633, 174] on span "[PERSON_NAME]" at bounding box center [636, 177] width 47 height 7
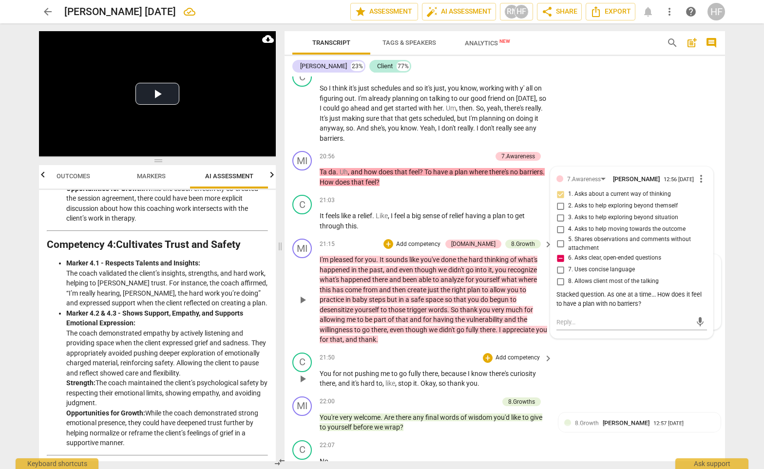
click at [620, 349] on div "C play_arrow pause 21:50 + Add competency keyboard_arrow_right You for not push…" at bounding box center [505, 371] width 441 height 44
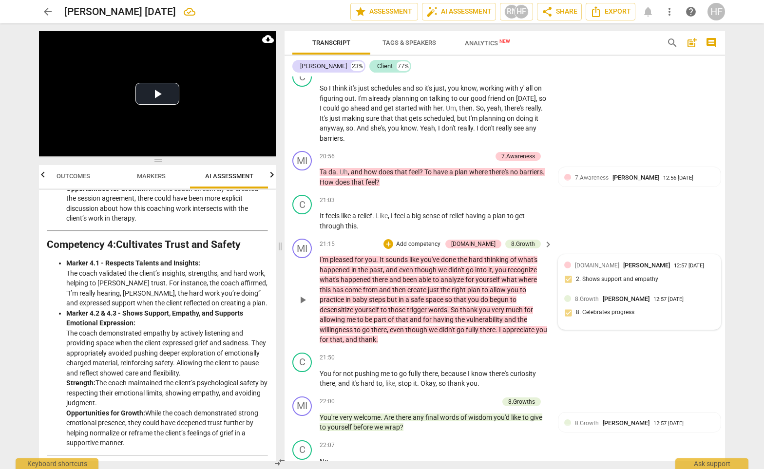
click at [614, 294] on div "8.Growth [PERSON_NAME] 12:57 [DATE] 8. Celebrates progress" at bounding box center [640, 309] width 151 height 30
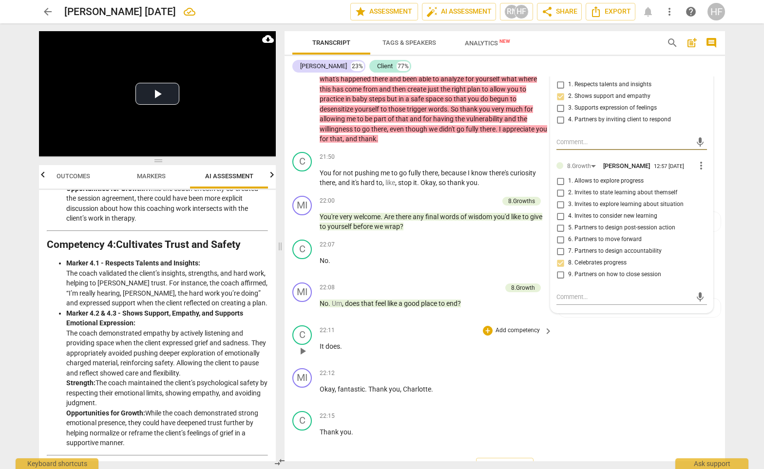
click at [598, 328] on div "C play_arrow pause 22:11 + Add competency keyboard_arrow_right It does ." at bounding box center [505, 343] width 441 height 43
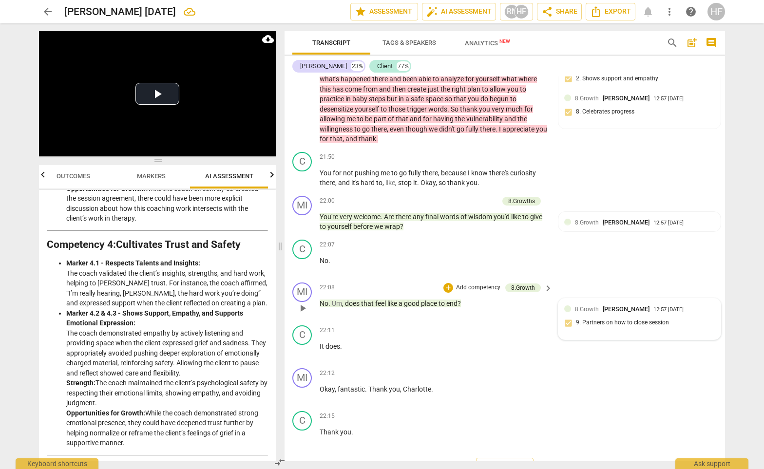
click at [614, 299] on div "8.Growth [PERSON_NAME] 12:57 [DATE] 9. Partners on how to close session" at bounding box center [640, 319] width 162 height 41
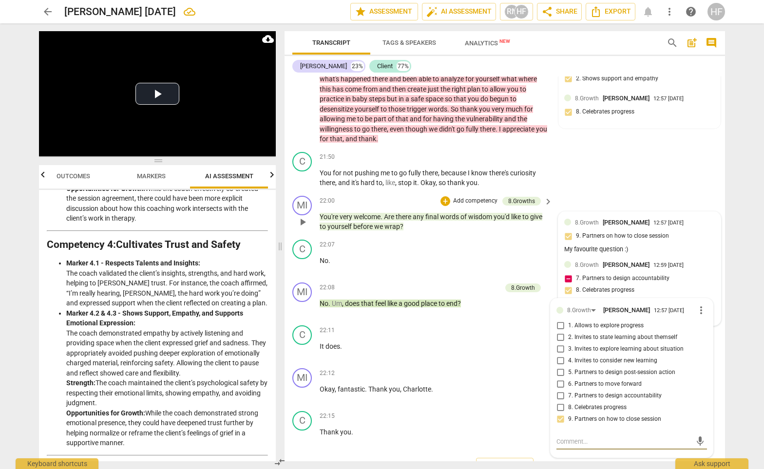
click at [626, 219] on span "[PERSON_NAME]" at bounding box center [626, 222] width 47 height 7
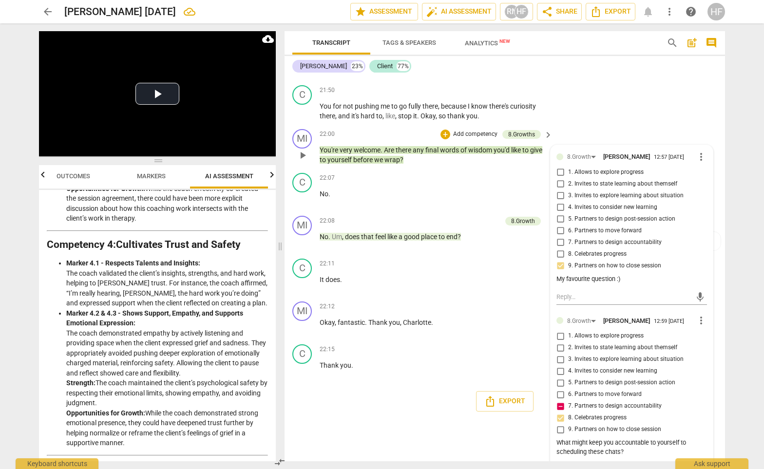
click at [584, 466] on textarea at bounding box center [624, 470] width 135 height 9
type textarea "o"
type textarea "oe"
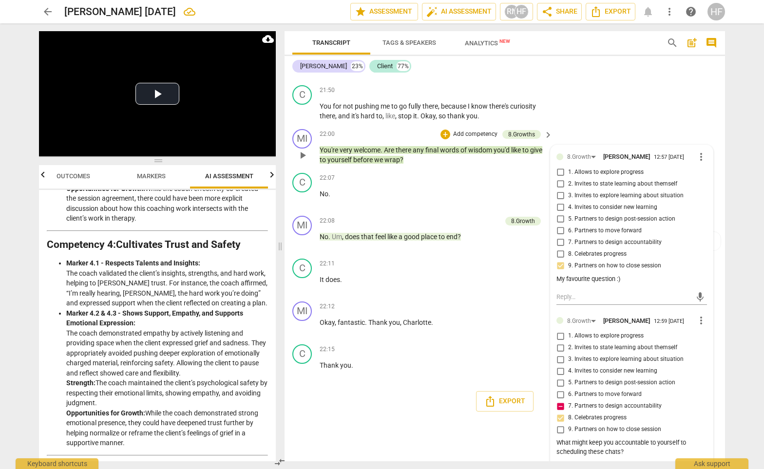
type textarea "o"
type textarea "or"
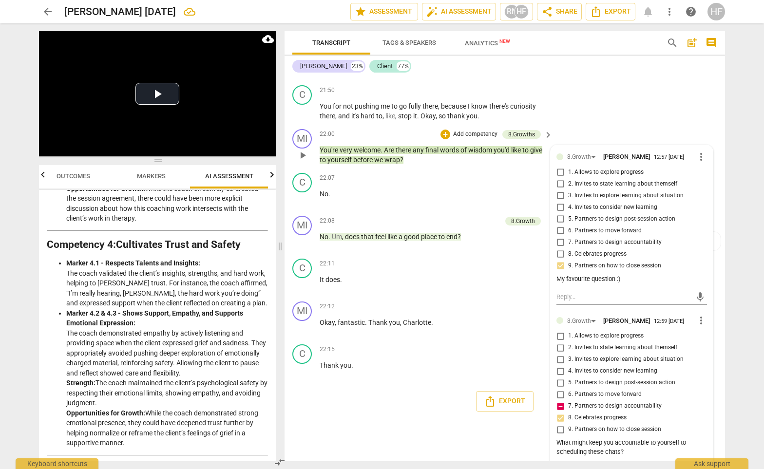
type textarea "or"
paste textarea "how and when they would track practice outcomes."
type textarea "or how and when they would track practice outcomes."
drag, startPoint x: 564, startPoint y: 442, endPoint x: 564, endPoint y: 467, distance: 25.4
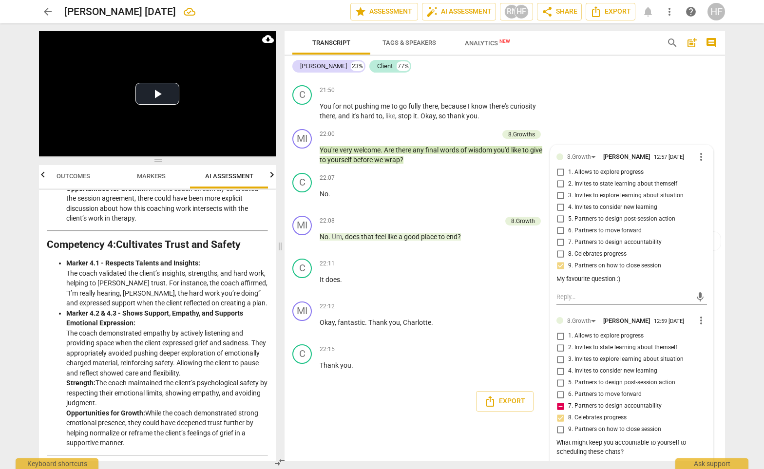
click at [564, 466] on textarea "or how and when they would track practice outcomes." at bounding box center [624, 475] width 135 height 19
type textarea "or "how and when they would track practice outcomes."
click at [590, 466] on textarea "or "how and when they would track practice outcomes." at bounding box center [624, 475] width 135 height 19
type textarea "or "how and when they would track practice outcomes"
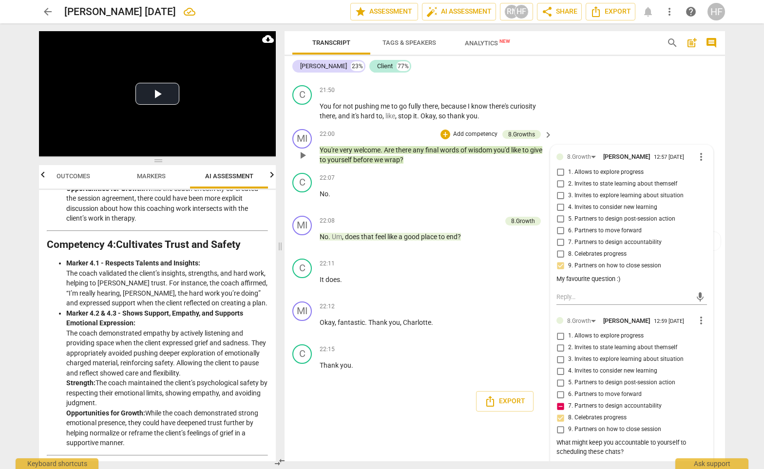
type textarea "or "how and when they would track practice outcomes"
type textarea "or "how and when they would track practice outcomes?"
type textarea "or "how and when they would track practice outcomes?""
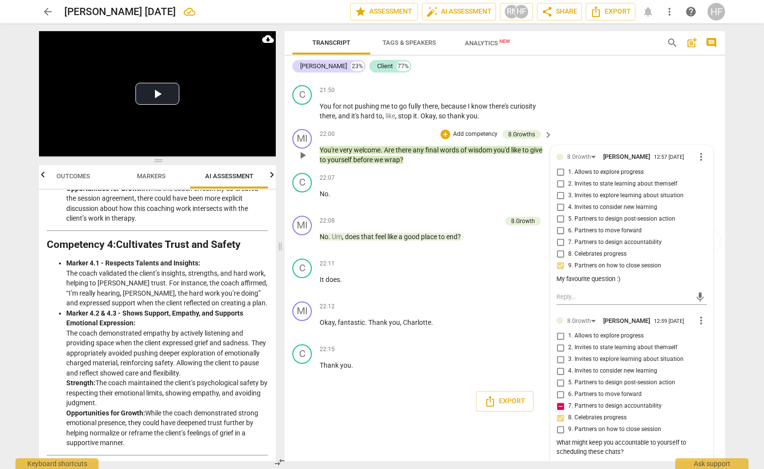
click at [696, 466] on div "or "how and when they would track practice outcomes?" or "how and when they wou…" at bounding box center [632, 475] width 151 height 19
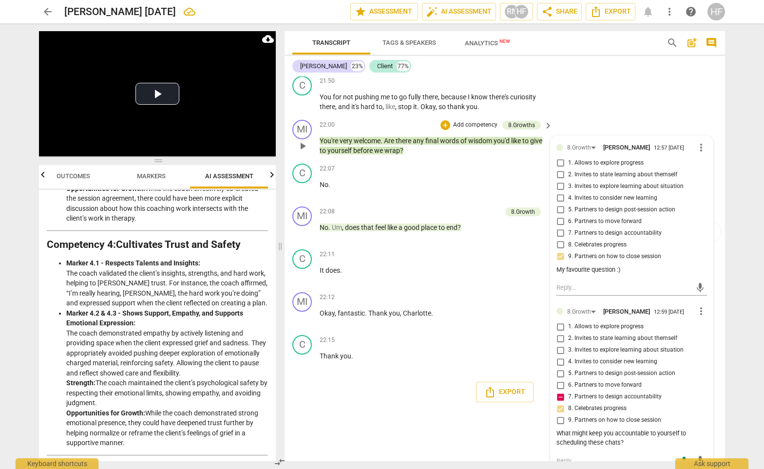
drag, startPoint x: 591, startPoint y: 442, endPoint x: 550, endPoint y: 430, distance: 43.1
click at [551, 430] on div "8.Growth [PERSON_NAME] 12:57 [DATE] more_vert 1. Allows to explore progress 2. …" at bounding box center [632, 306] width 162 height 341
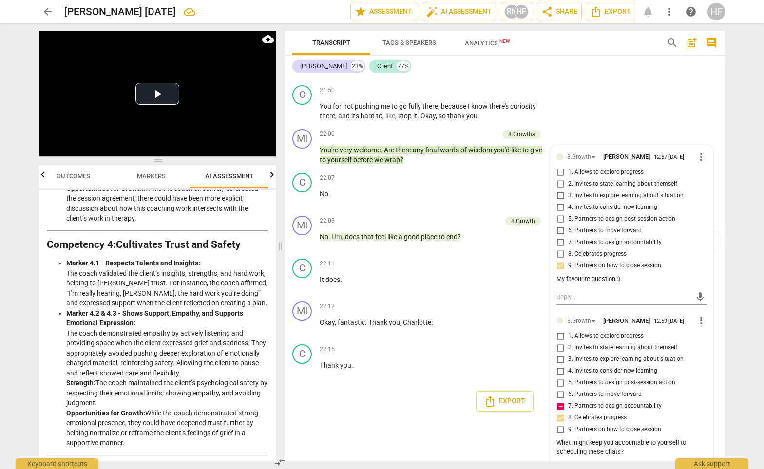
click at [625, 125] on div "MI play_arrow pause 22:00 + Add competency 8.Growths keyboard_arrow_right You'r…" at bounding box center [505, 147] width 441 height 44
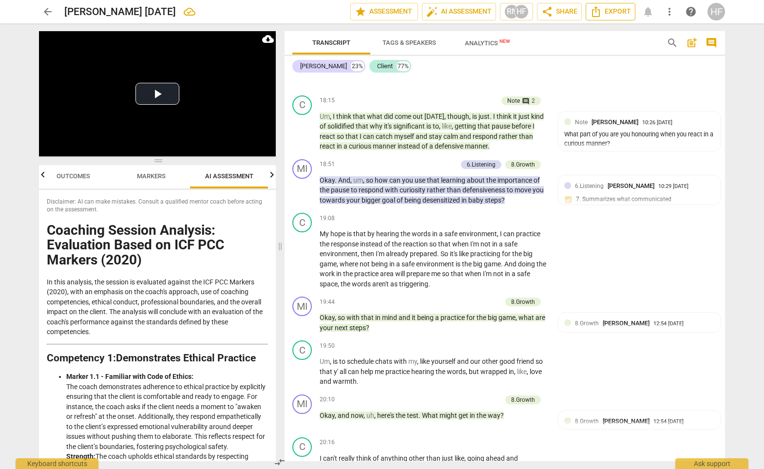
click at [621, 13] on span "Export" at bounding box center [610, 12] width 41 height 12
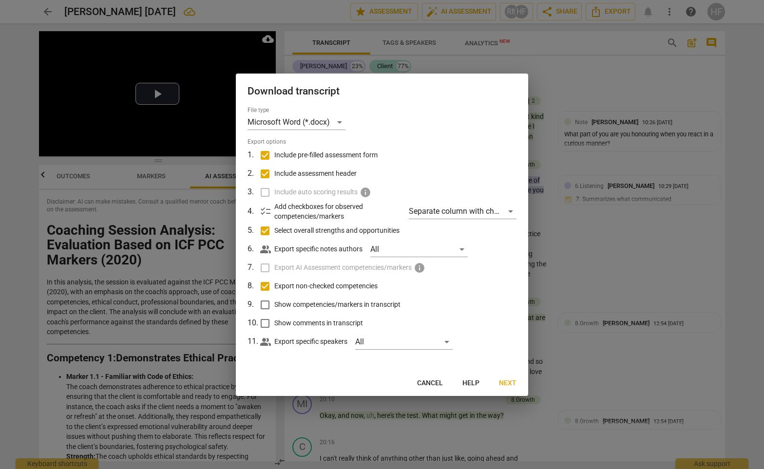
click at [502, 379] on span "Next" at bounding box center [508, 384] width 18 height 10
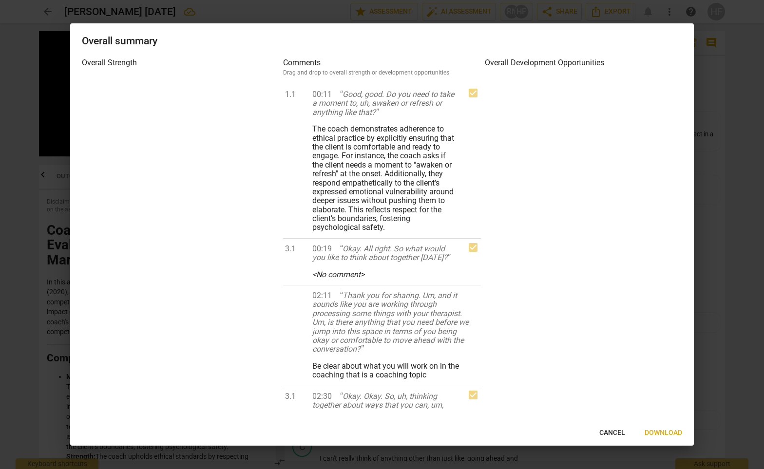
click at [645, 432] on button "Download" at bounding box center [663, 434] width 53 height 18
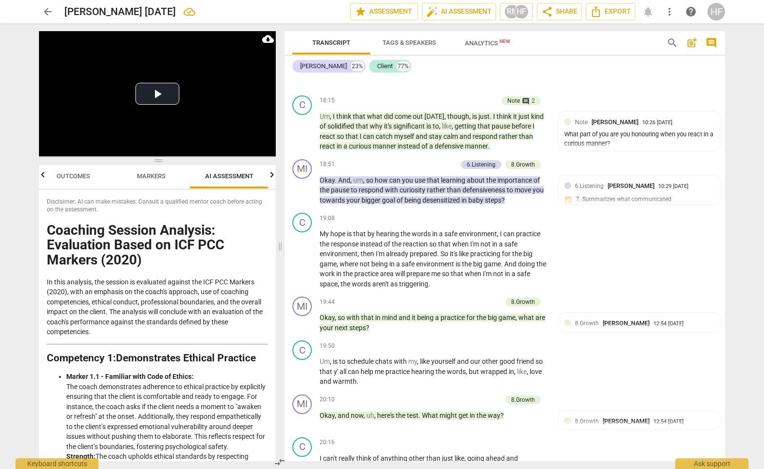
click at [48, 9] on span "arrow_back" at bounding box center [48, 12] width 12 height 12
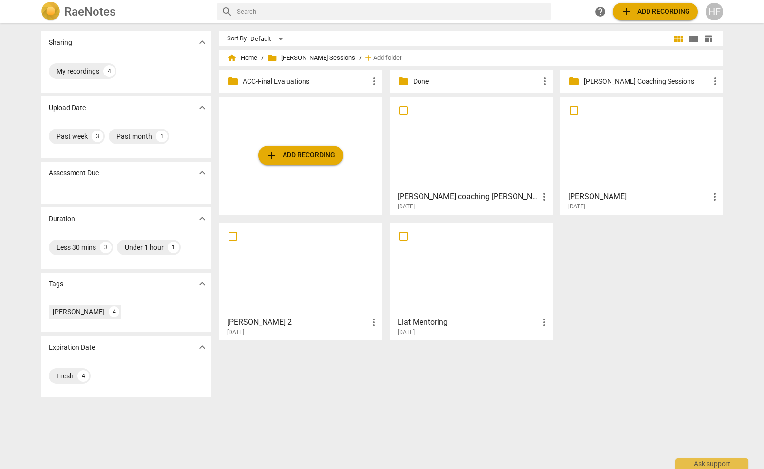
click at [460, 195] on h3 "[PERSON_NAME] coaching [PERSON_NAME]" at bounding box center [468, 197] width 141 height 12
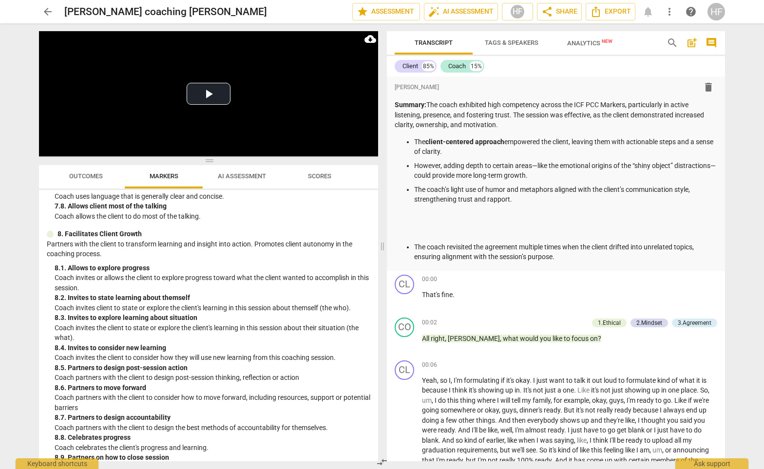
click at [241, 182] on span "AI Assessment" at bounding box center [242, 176] width 72 height 13
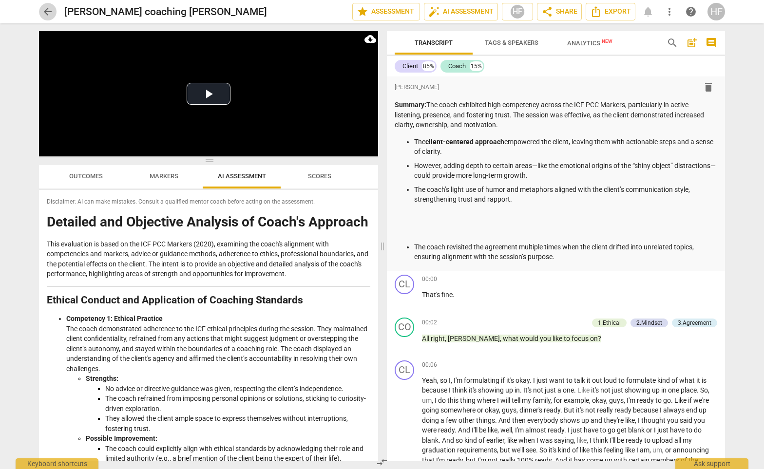
click at [51, 15] on span "arrow_back" at bounding box center [48, 12] width 12 height 12
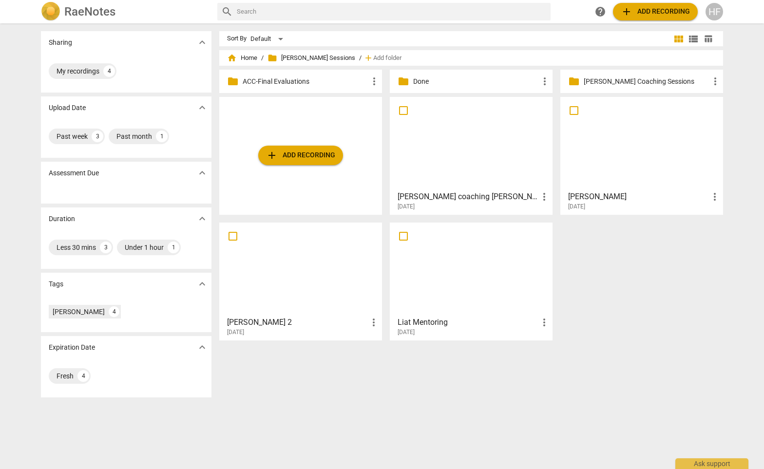
click at [616, 75] on div "folder [PERSON_NAME] Coaching Sessions more_vert" at bounding box center [642, 81] width 163 height 23
click at [606, 83] on p "[PERSON_NAME] Coaching Sessions" at bounding box center [647, 82] width 126 height 10
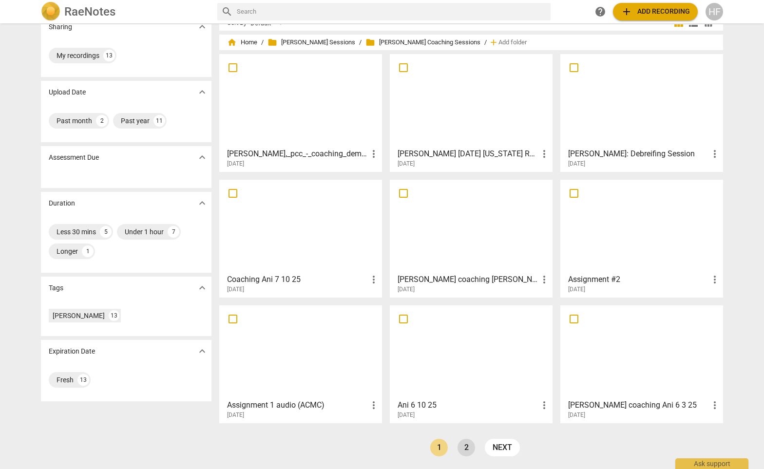
scroll to position [16, 0]
click at [465, 444] on link "2" at bounding box center [467, 448] width 18 height 18
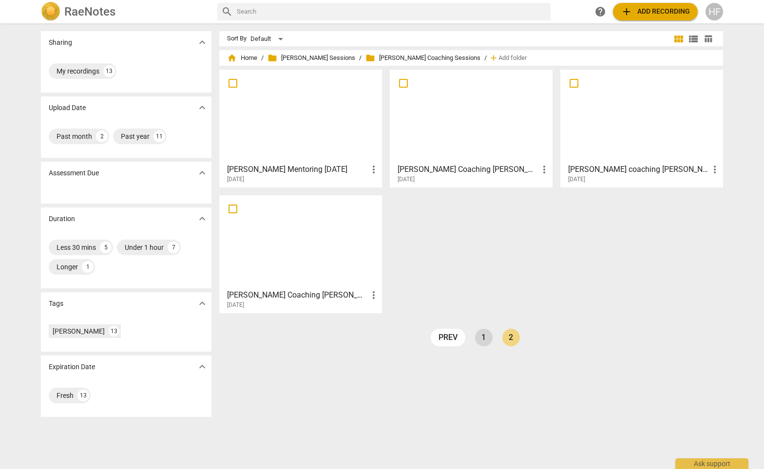
click at [483, 337] on link "1" at bounding box center [484, 338] width 18 height 18
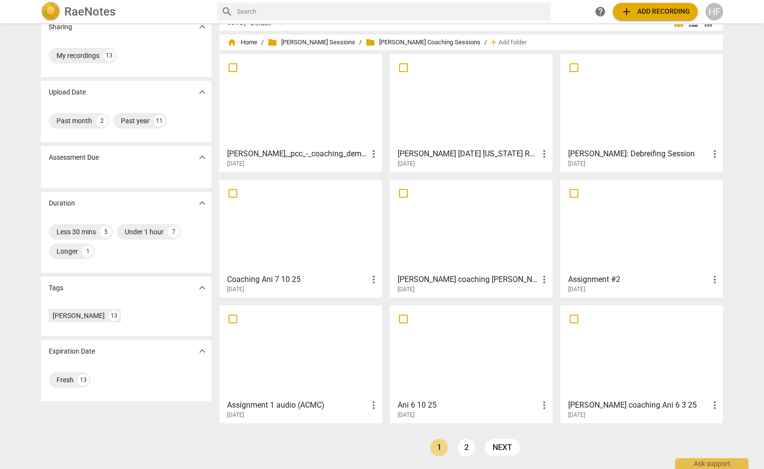
scroll to position [16, 0]
click at [465, 447] on link "2" at bounding box center [467, 448] width 18 height 18
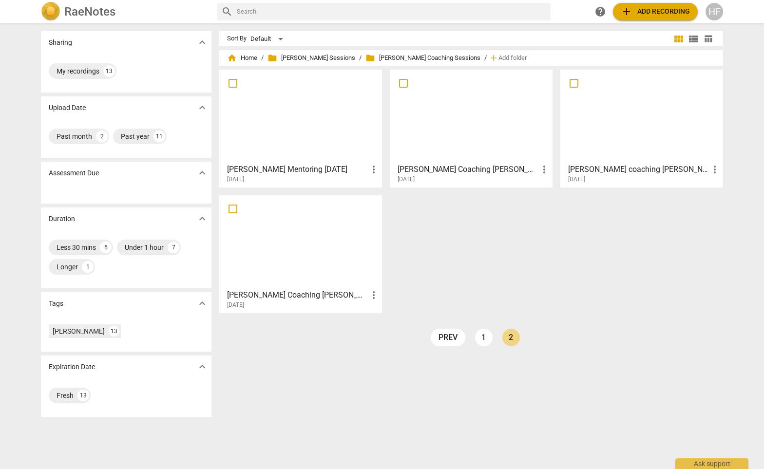
click at [434, 169] on h3 "[PERSON_NAME] Coaching [PERSON_NAME]" at bounding box center [468, 170] width 141 height 12
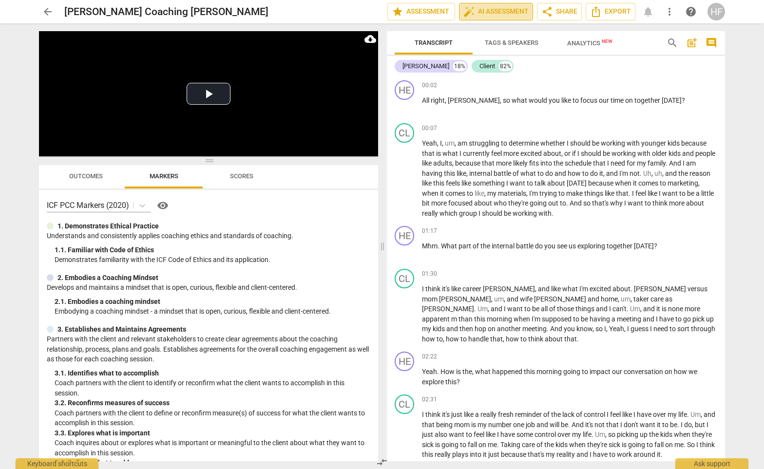
click at [504, 9] on span "auto_fix_high AI Assessment" at bounding box center [496, 12] width 65 height 12
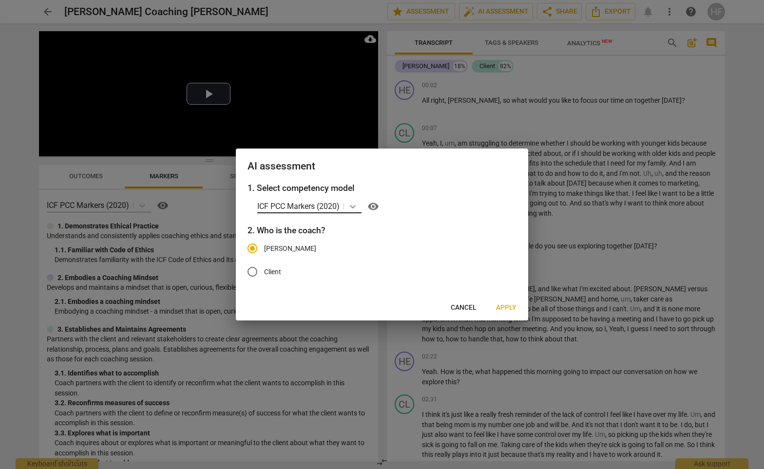
click at [350, 206] on icon at bounding box center [353, 207] width 10 height 10
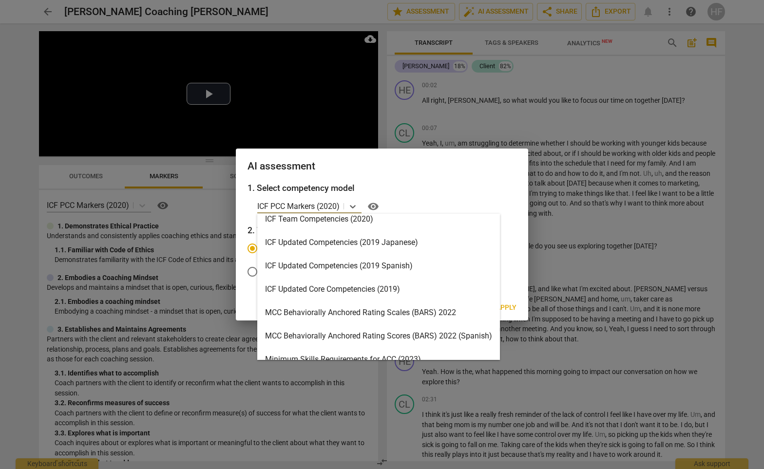
scroll to position [153, 0]
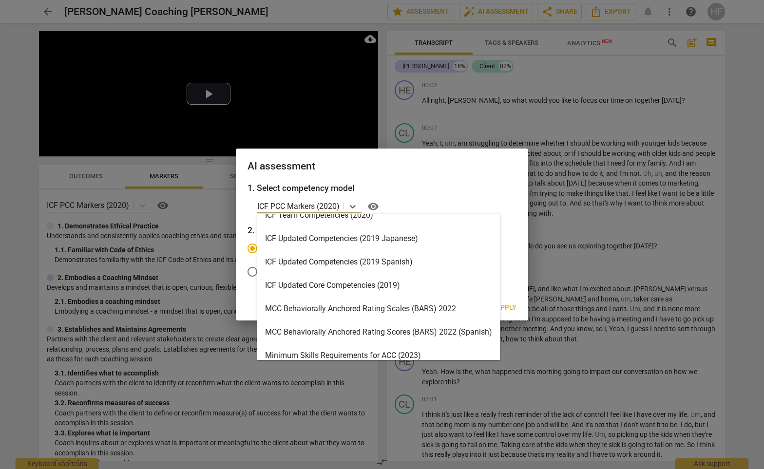
click at [352, 312] on div "MCC Behaviorally Anchored Rating Scales (BARS) 2022" at bounding box center [378, 308] width 243 height 23
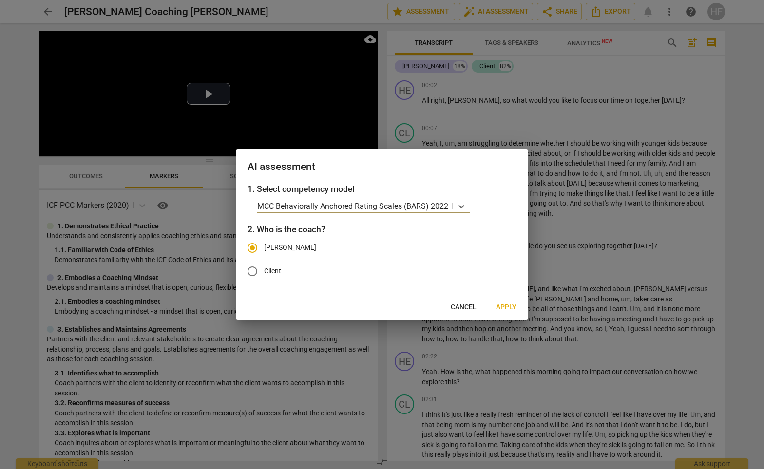
click at [510, 308] on span "Apply" at bounding box center [506, 308] width 20 height 10
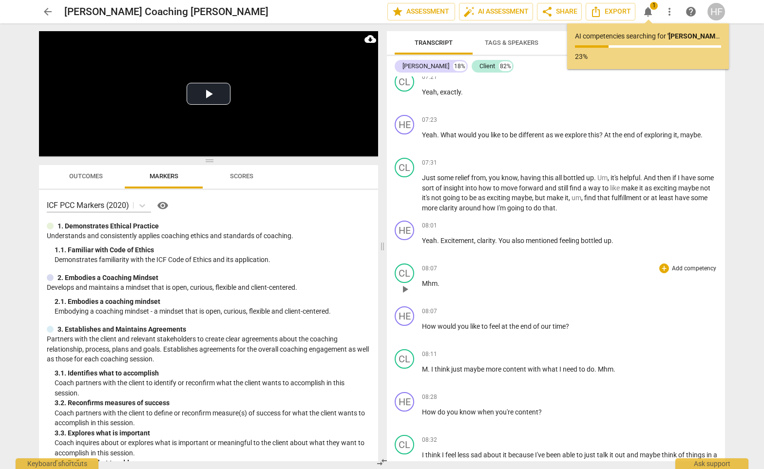
scroll to position [927, 0]
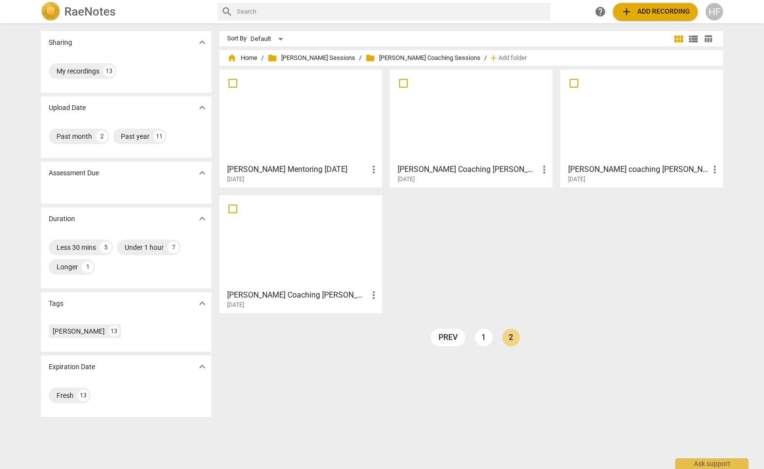
click at [461, 174] on h3 "[PERSON_NAME] Coaching [PERSON_NAME]" at bounding box center [468, 170] width 141 height 12
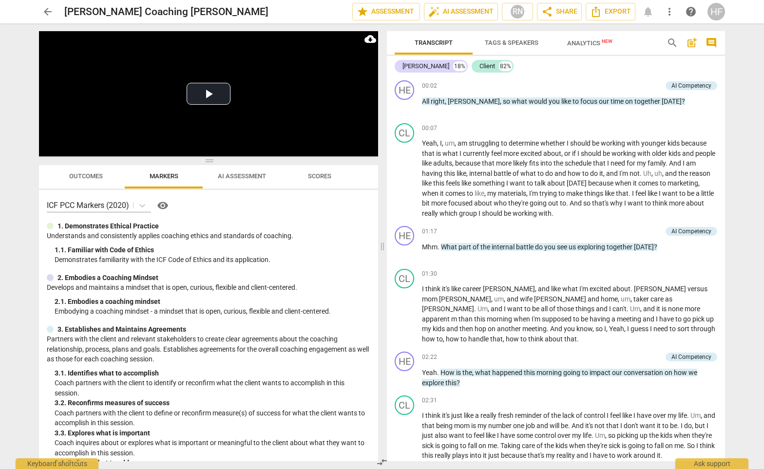
click at [236, 179] on span "AI Assessment" at bounding box center [242, 176] width 48 height 7
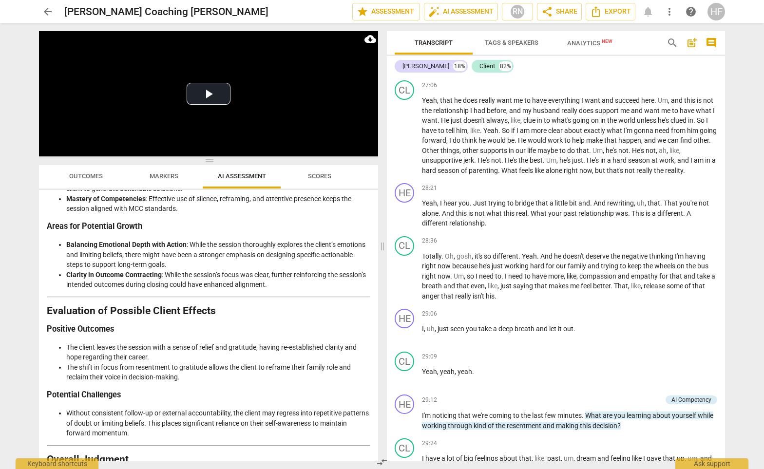
scroll to position [1490, 0]
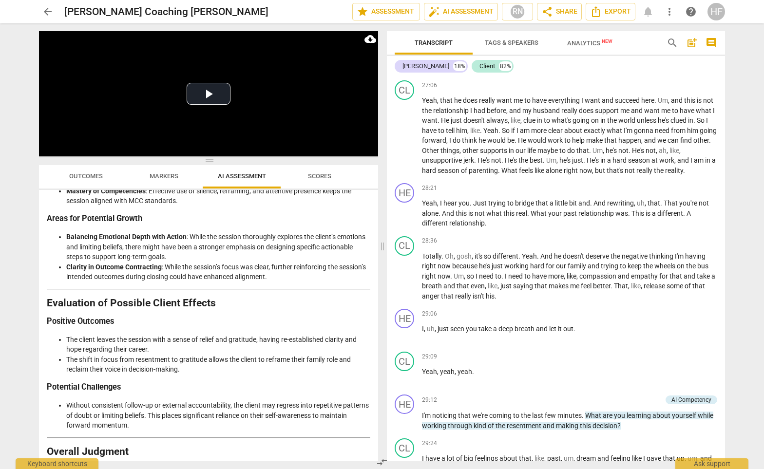
click at [285, 355] on li "The shift in focus from resentment to gratitude allows the client to reframe th…" at bounding box center [218, 365] width 304 height 20
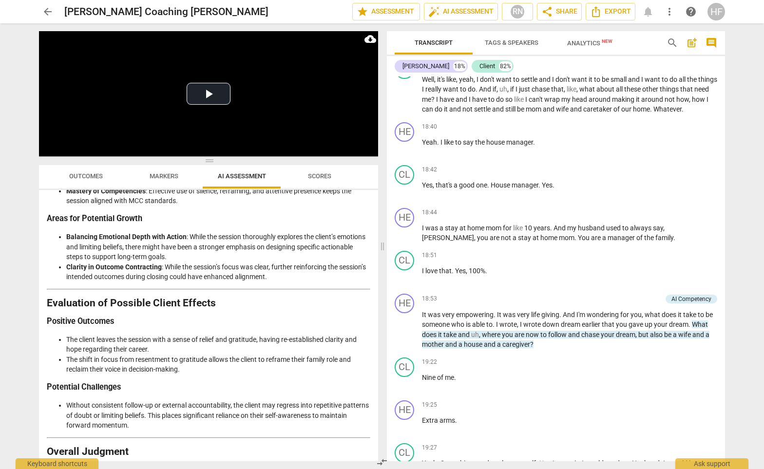
scroll to position [158, 0]
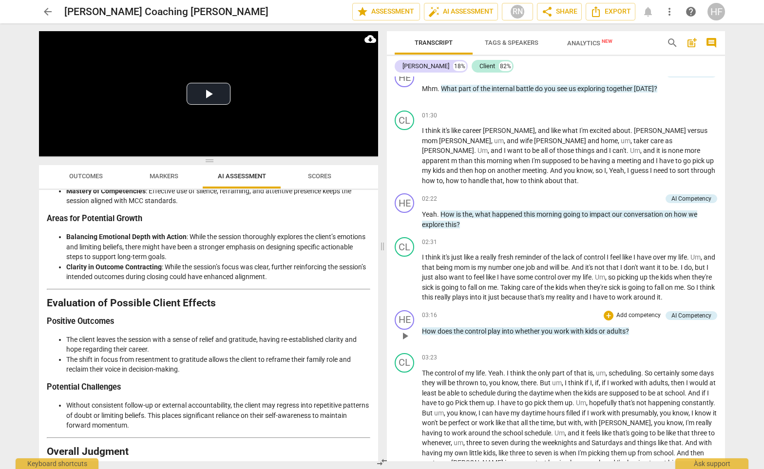
click at [586, 328] on span "kids" at bounding box center [593, 332] width 14 height 8
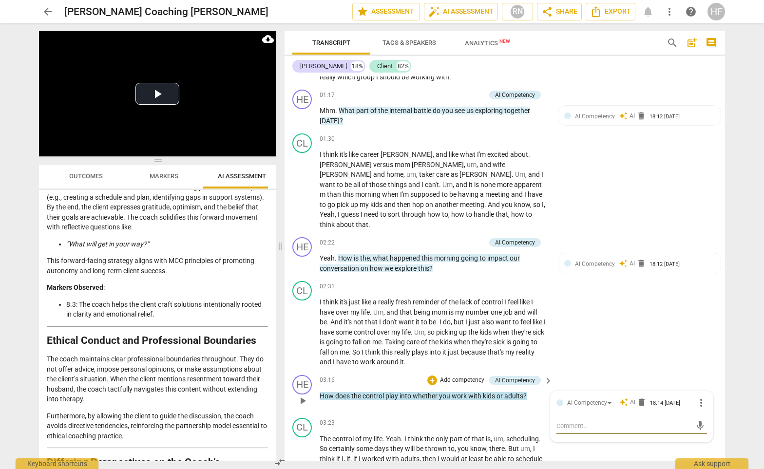
click at [586, 314] on div "CL play_arrow pause 02:31 + Add competency keyboard_arrow_right I think it's ju…" at bounding box center [505, 324] width 441 height 94
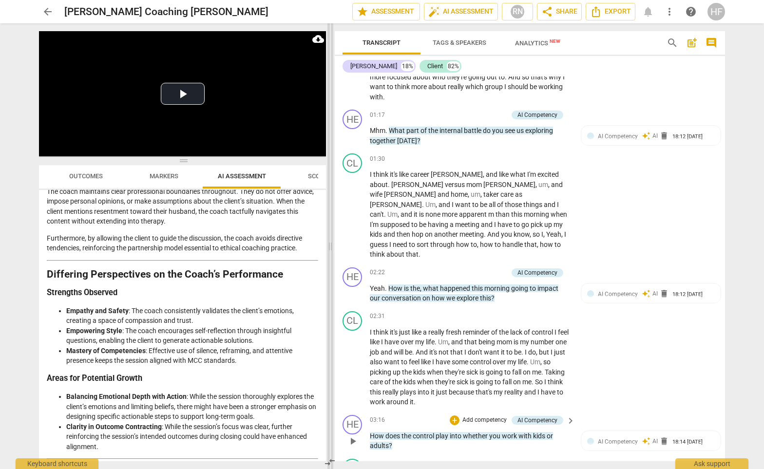
drag, startPoint x: 286, startPoint y: 250, endPoint x: 355, endPoint y: 249, distance: 69.7
click at [333, 249] on span at bounding box center [331, 246] width 6 height 446
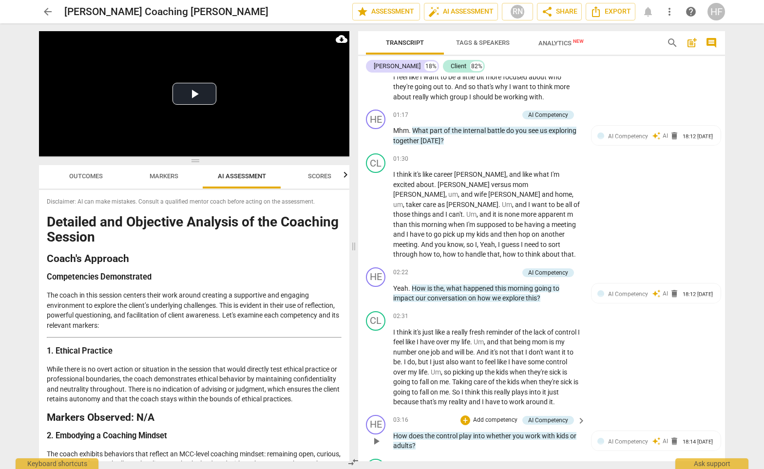
scroll to position [0, 0]
click at [187, 83] on button "Play Video" at bounding box center [195, 94] width 44 height 22
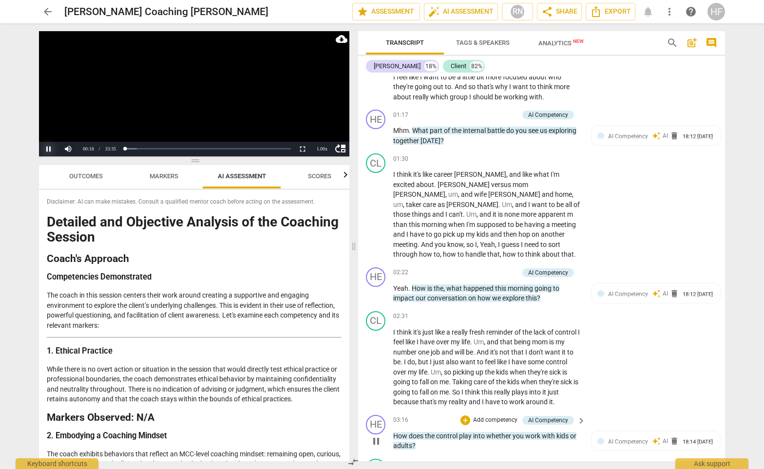
click at [49, 151] on button "Pause" at bounding box center [49, 149] width 20 height 15
